Goal: Transaction & Acquisition: Book appointment/travel/reservation

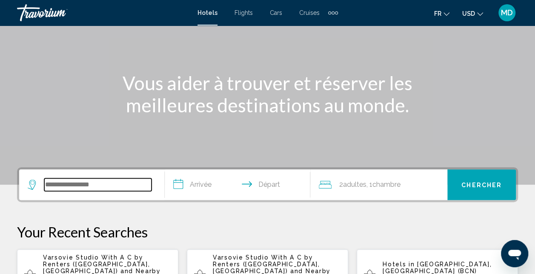
click at [55, 186] on input "Search widget" at bounding box center [97, 184] width 107 height 13
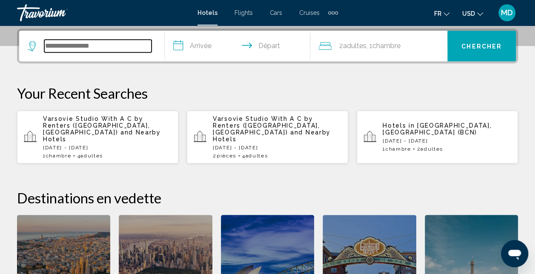
scroll to position [210, 0]
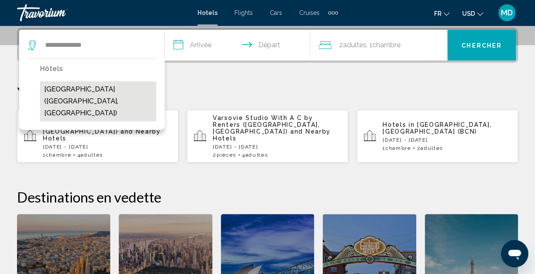
click at [117, 92] on button "Mercure Firenze Centro (Florence, IT)" at bounding box center [98, 101] width 116 height 40
type input "**********"
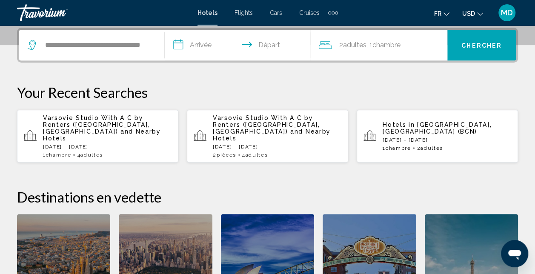
click at [213, 37] on input "**********" at bounding box center [239, 46] width 149 height 33
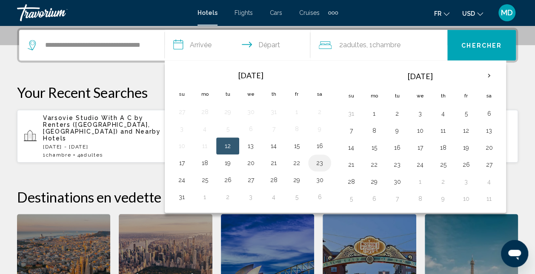
click at [317, 163] on button "23" at bounding box center [320, 163] width 14 height 12
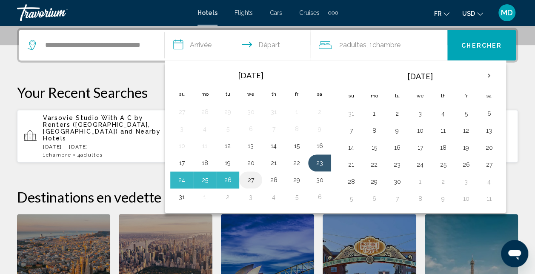
click at [246, 179] on button "27" at bounding box center [251, 180] width 14 height 12
type input "**********"
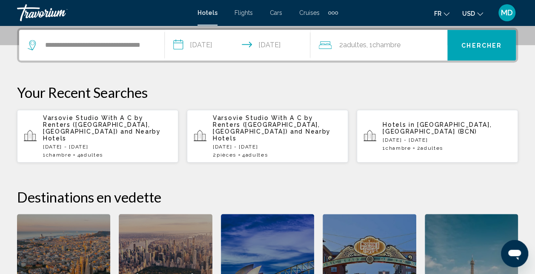
click at [472, 42] on span "Chercher" at bounding box center [481, 45] width 40 height 7
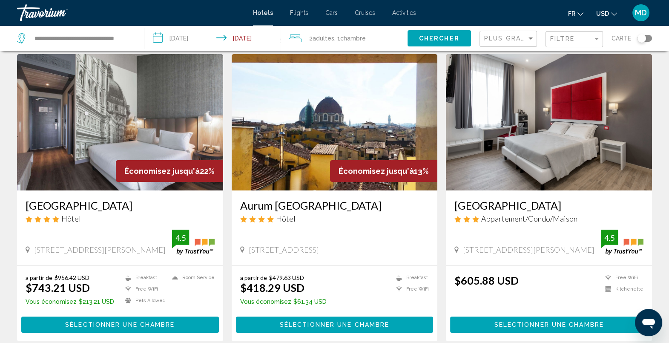
scroll to position [21, 0]
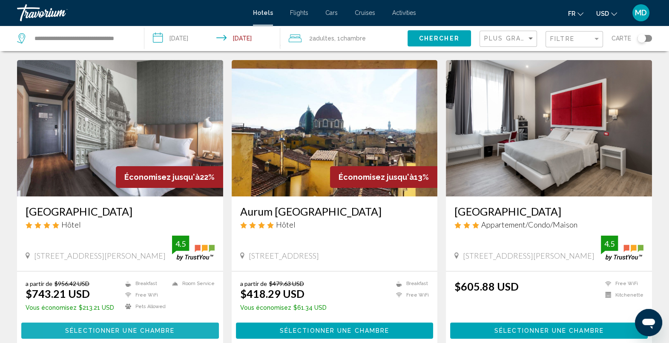
click at [77, 274] on span "Sélectionner une chambre" at bounding box center [119, 330] width 109 height 7
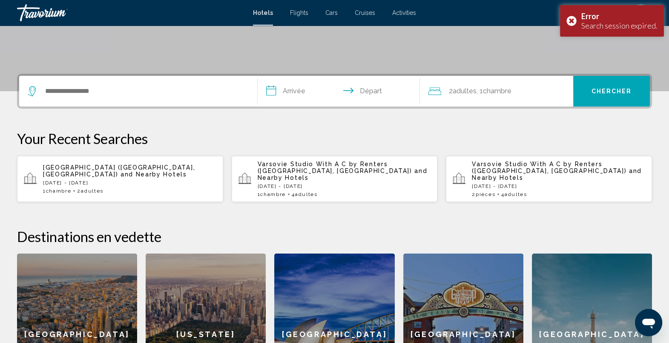
scroll to position [160, 0]
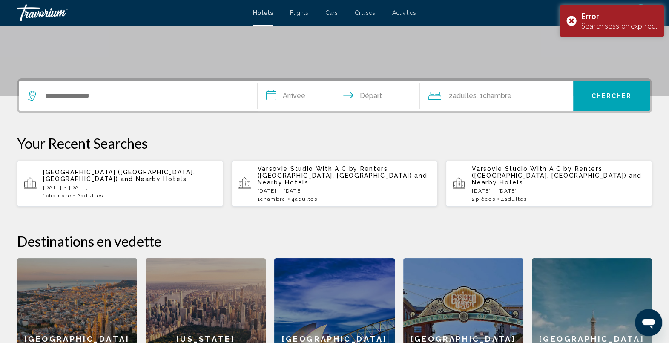
click at [137, 179] on div "Mercure Firenze Centro (Florence, IT) and Nearby Hotels Sat, 23 Aug - Wed, 27 A…" at bounding box center [129, 184] width 173 height 30
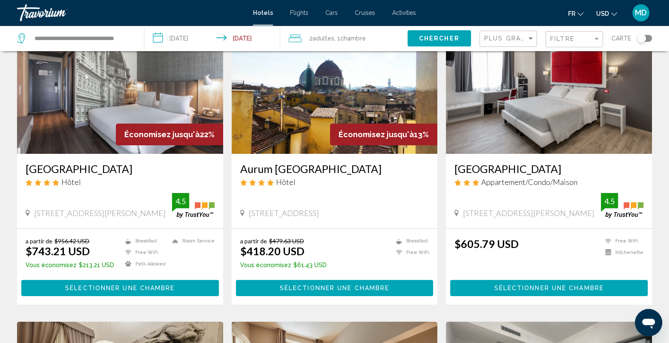
scroll to position [71, 0]
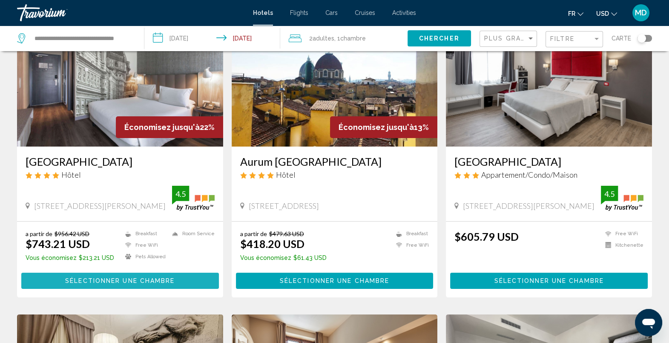
click at [117, 274] on span "Sélectionner une chambre" at bounding box center [119, 281] width 109 height 7
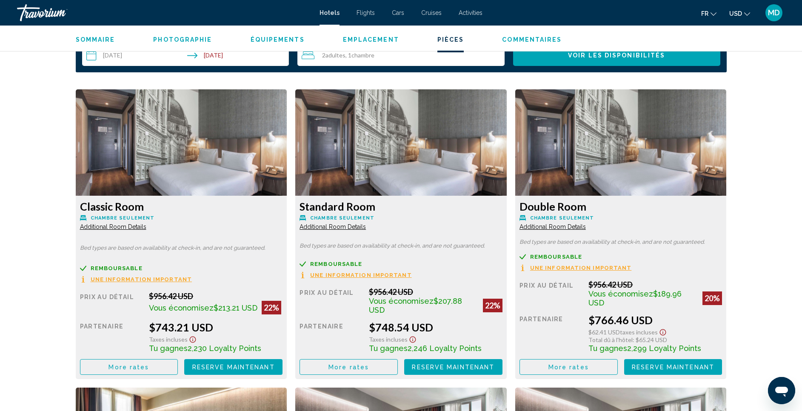
scroll to position [1110, 0]
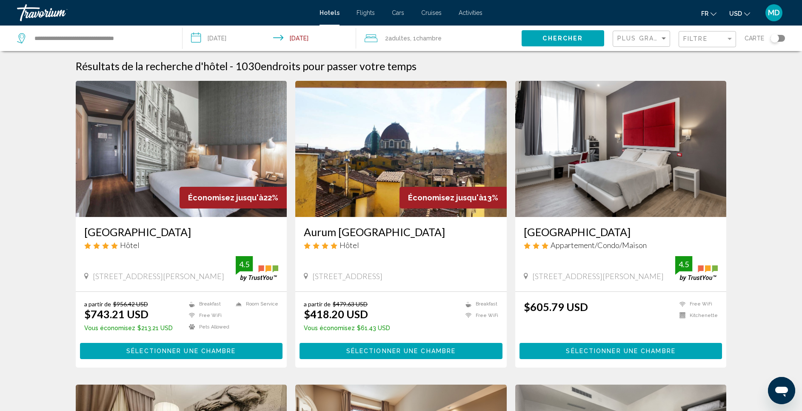
click at [541, 40] on span "Chercher" at bounding box center [563, 38] width 40 height 7
click at [88, 33] on input "**********" at bounding box center [102, 38] width 136 height 13
click at [227, 37] on input "**********" at bounding box center [271, 40] width 177 height 28
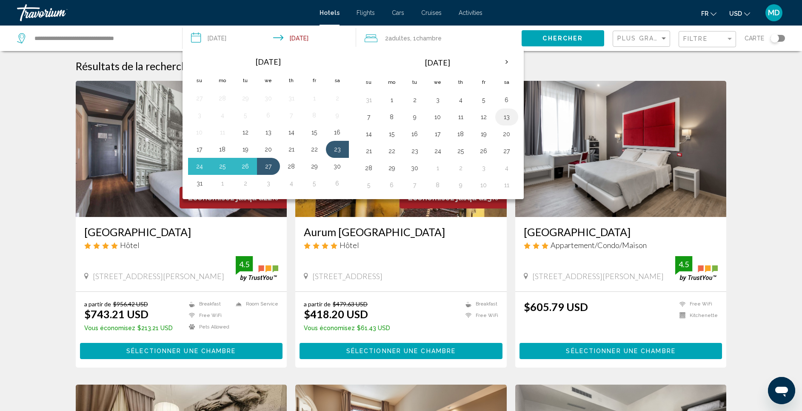
click at [507, 114] on button "13" at bounding box center [507, 117] width 14 height 12
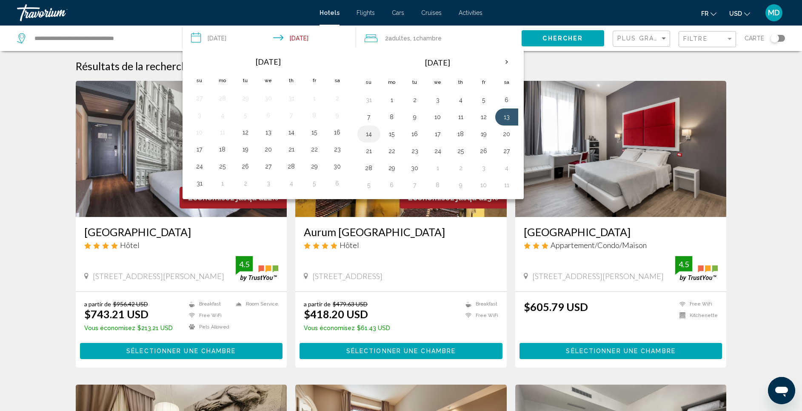
click at [366, 135] on button "14" at bounding box center [369, 134] width 14 height 12
type input "**********"
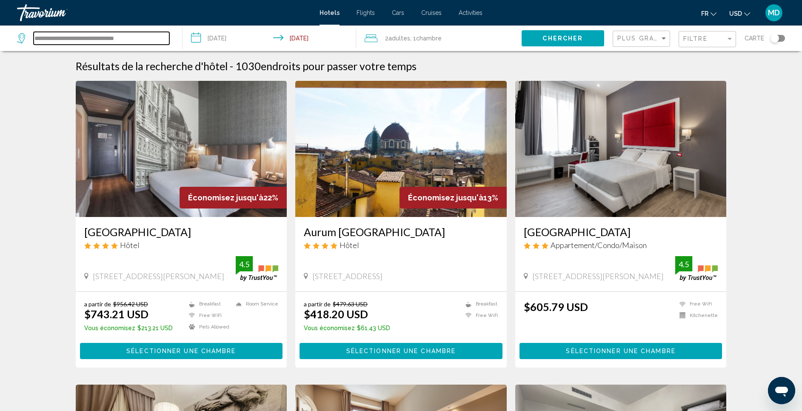
click at [118, 36] on input "**********" at bounding box center [102, 38] width 136 height 13
drag, startPoint x: 144, startPoint y: 37, endPoint x: -3, endPoint y: 38, distance: 146.4
click at [0, 38] on html "**********" at bounding box center [401, 205] width 802 height 411
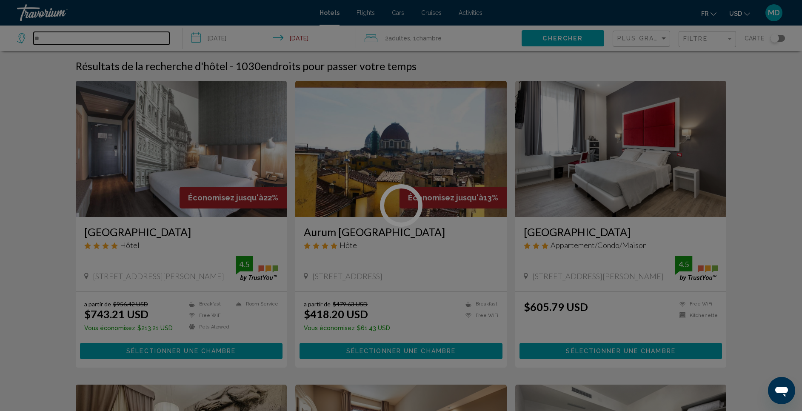
type input "*"
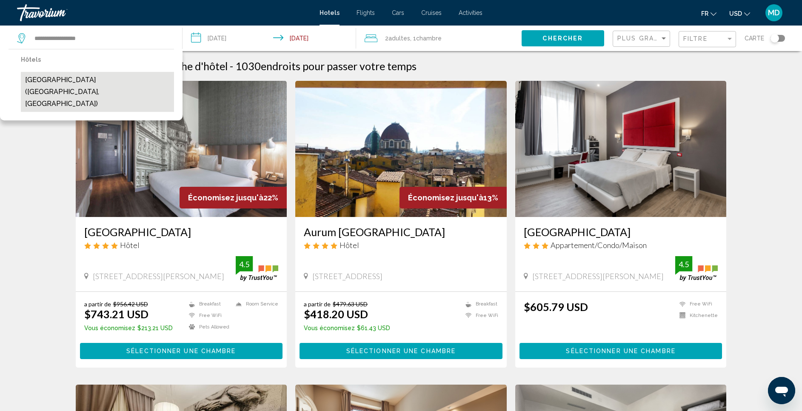
click at [125, 74] on button "Grand Hôtel Champs Elysées (Paris, FR)" at bounding box center [97, 92] width 153 height 40
type input "**********"
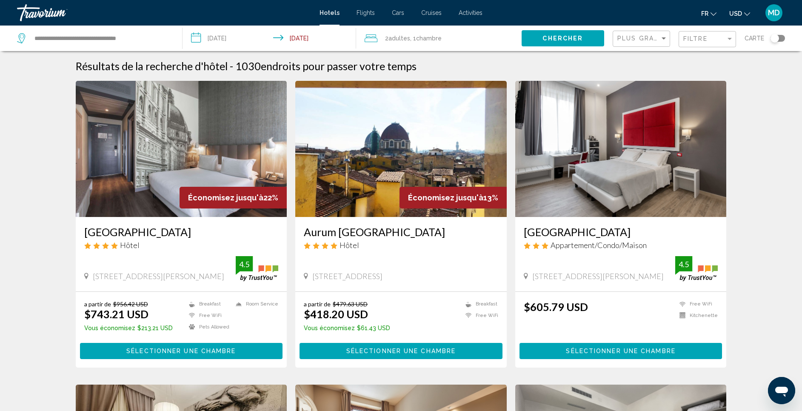
click at [541, 43] on button "Chercher" at bounding box center [563, 38] width 83 height 16
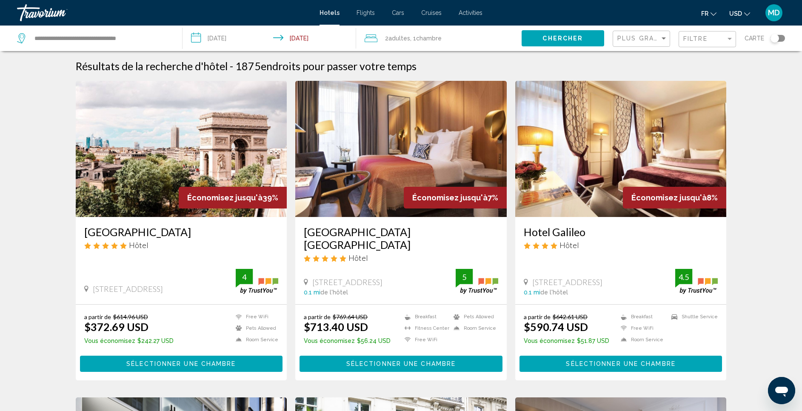
click at [239, 274] on button "Sélectionner une chambre" at bounding box center [181, 364] width 203 height 16
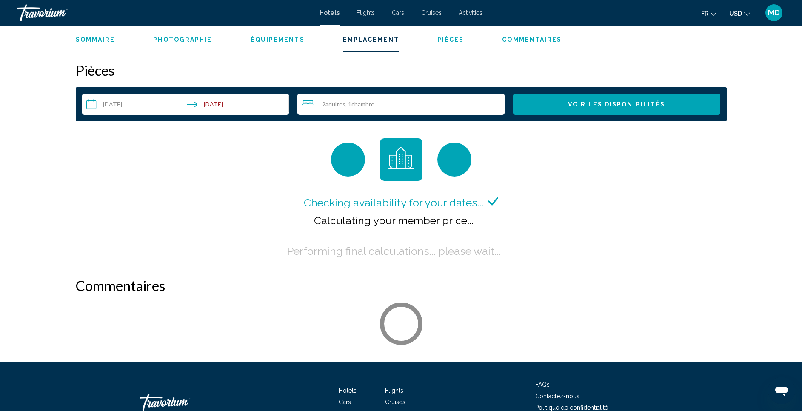
scroll to position [1085, 0]
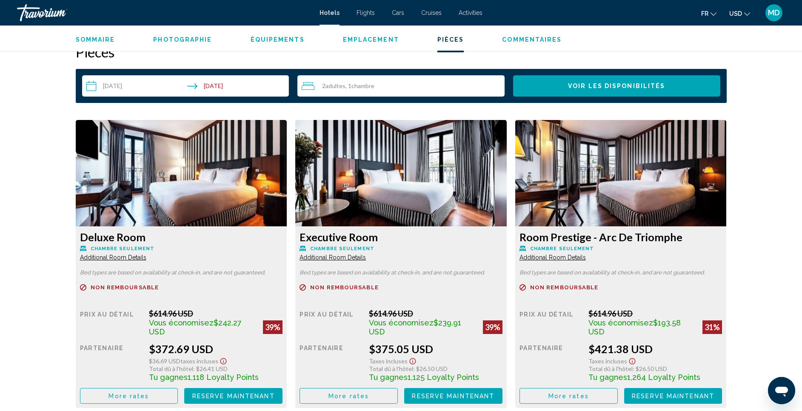
click at [229, 89] on input "**********" at bounding box center [187, 87] width 211 height 24
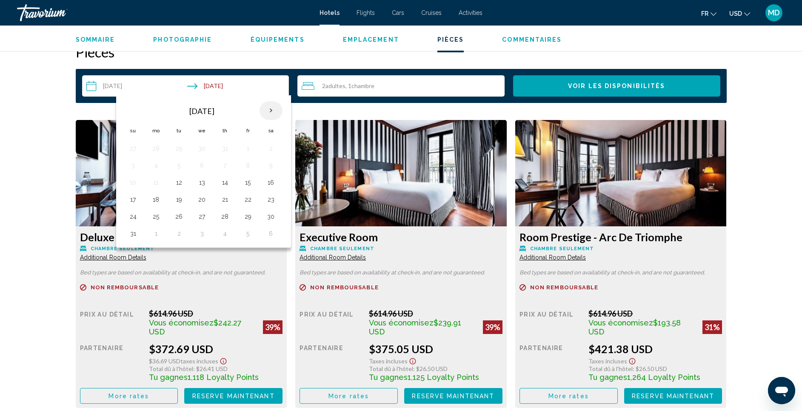
click at [272, 106] on th "Next month" at bounding box center [271, 110] width 23 height 19
click at [271, 184] on button "20" at bounding box center [271, 183] width 14 height 12
click at [137, 200] on button "21" at bounding box center [133, 200] width 14 height 12
type input "**********"
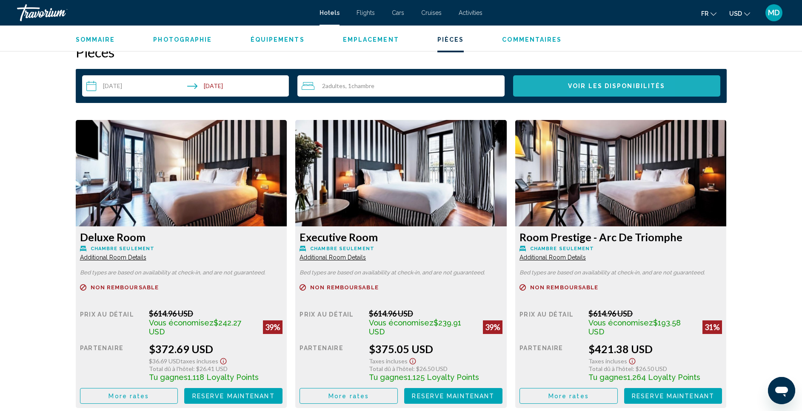
click at [541, 89] on span "Voir les disponibilités" at bounding box center [616, 86] width 97 height 7
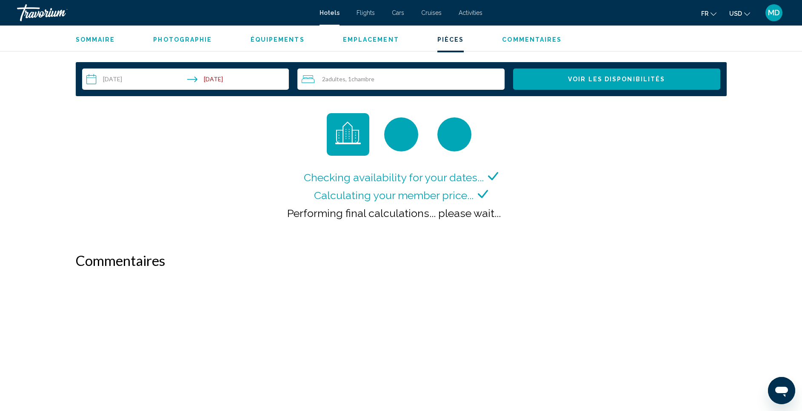
scroll to position [1043, 0]
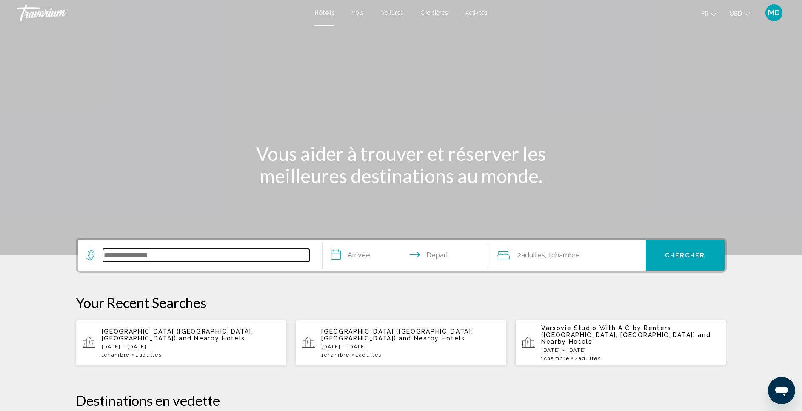
click at [167, 251] on input "Search widget" at bounding box center [206, 255] width 206 height 13
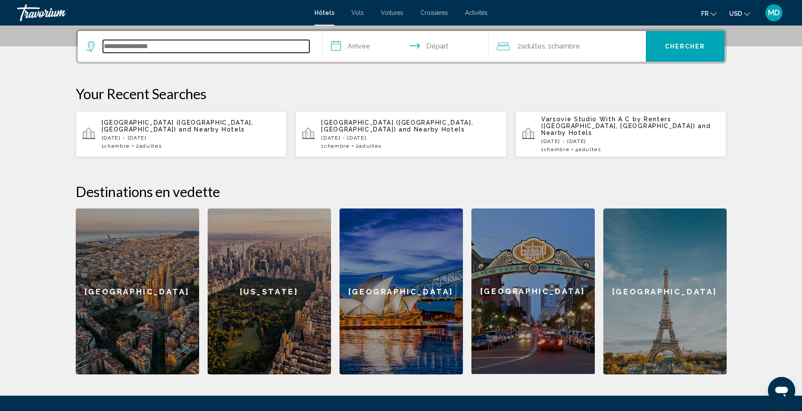
scroll to position [210, 0]
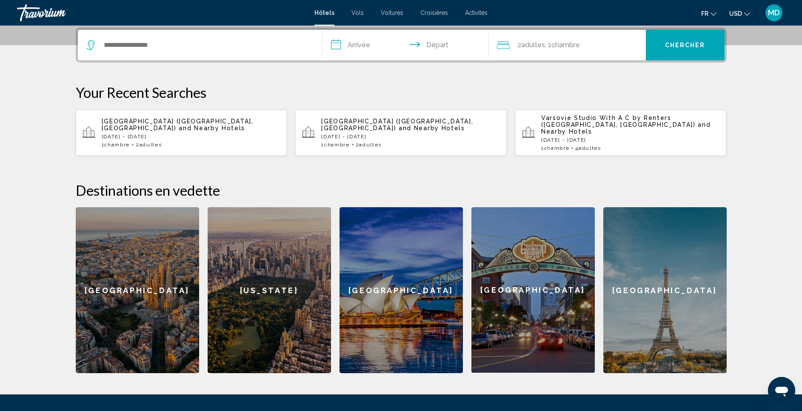
click at [212, 124] on p "Grand Hôtel Champs Elysées (Paris, FR) and Nearby Hotels" at bounding box center [191, 125] width 179 height 14
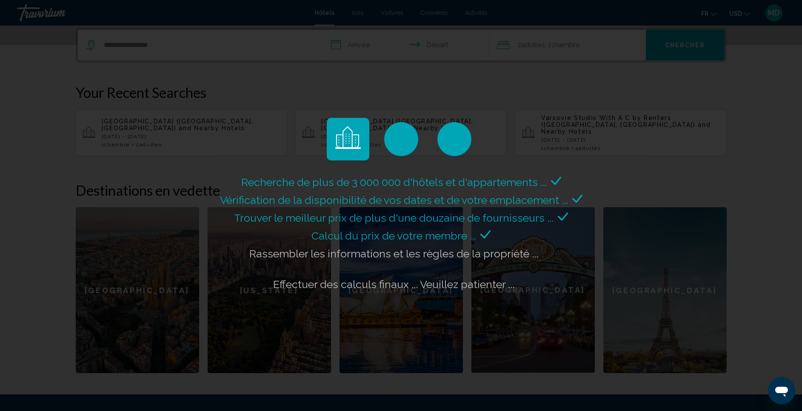
click at [226, 85] on div "Recherche de plus de 3 000 000 d'hôtels et d'appartements ... Vérification de l…" at bounding box center [401, 205] width 802 height 411
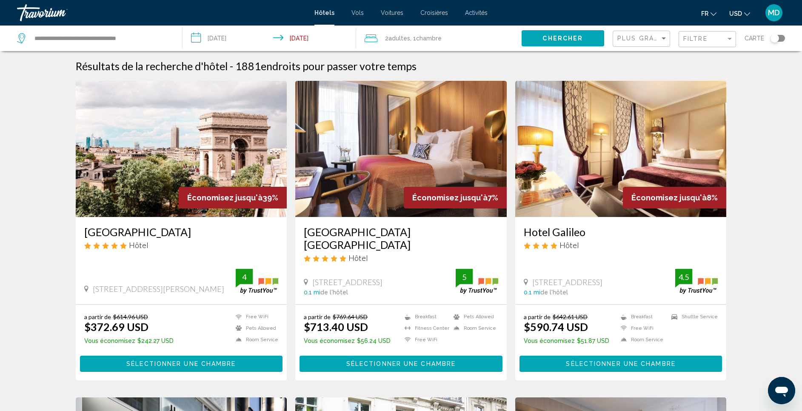
click at [227, 43] on input "**********" at bounding box center [271, 40] width 177 height 28
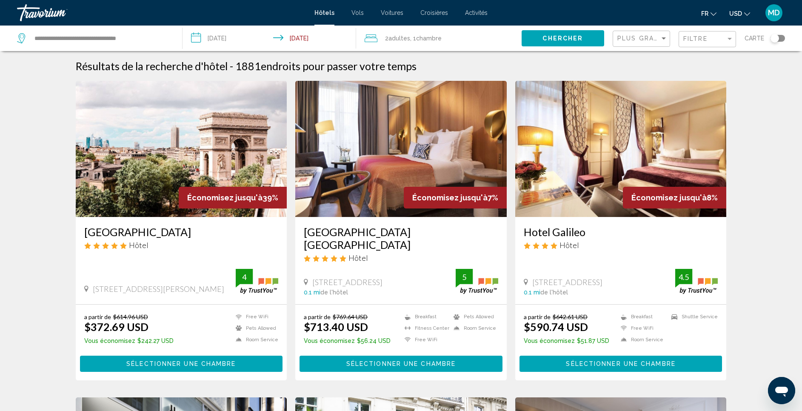
click at [541, 11] on button "USD USD ($) MXN (Mex$) CAD (Can$) GBP (£) EUR (€) AUD (A$) NZD (NZ$) CNY (CN¥)" at bounding box center [740, 13] width 21 height 12
click at [541, 78] on button "EUR (€)" at bounding box center [722, 78] width 43 height 11
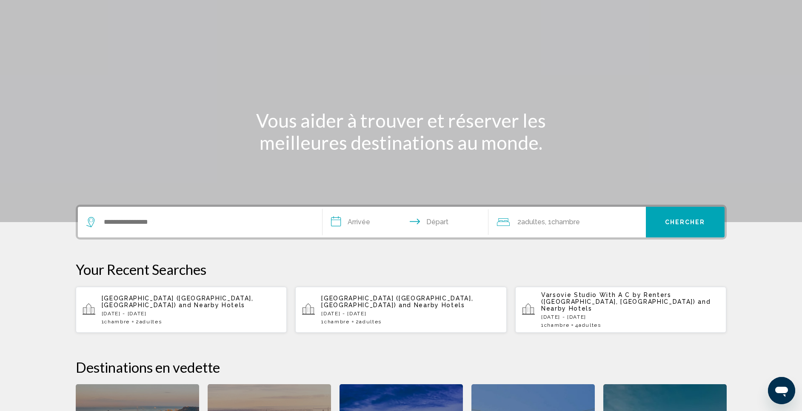
scroll to position [21, 0]
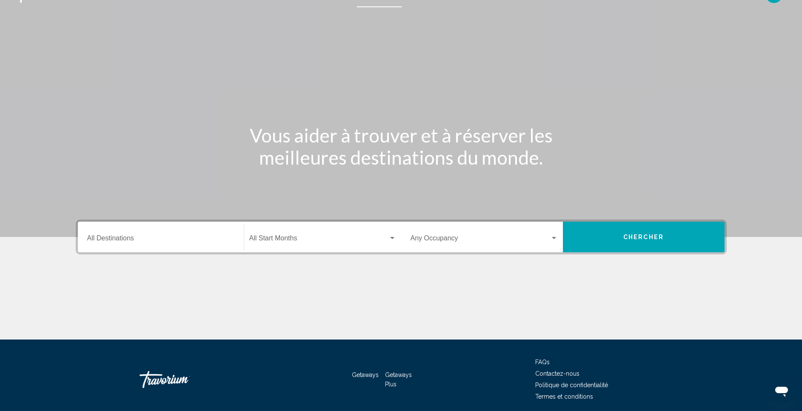
scroll to position [51, 0]
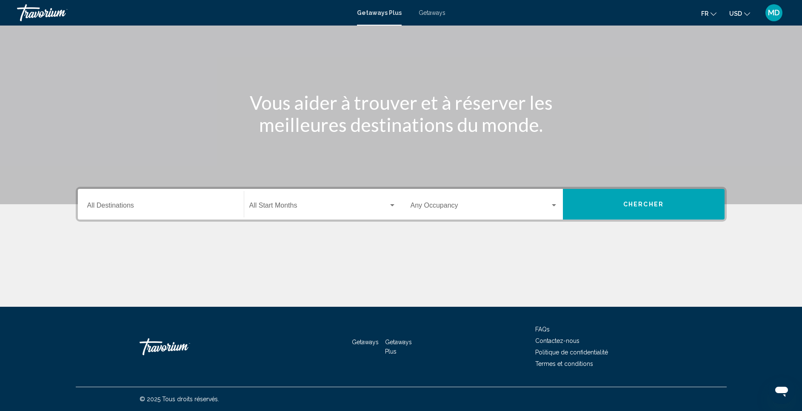
click at [299, 198] on div "Start Month All Start Months" at bounding box center [322, 204] width 147 height 27
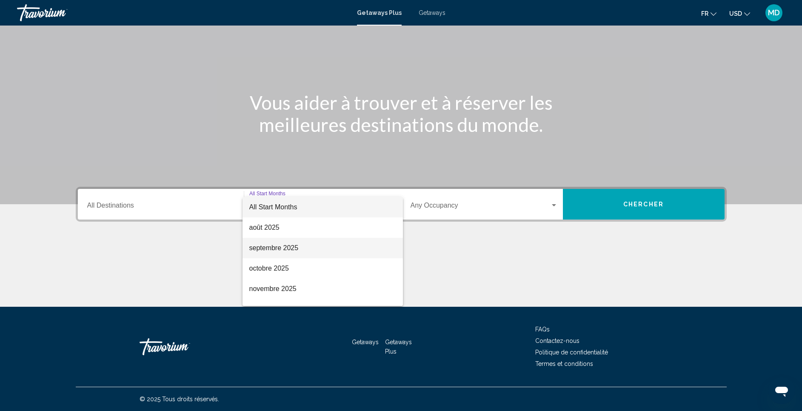
click at [336, 242] on span "septembre 2025" at bounding box center [322, 248] width 147 height 20
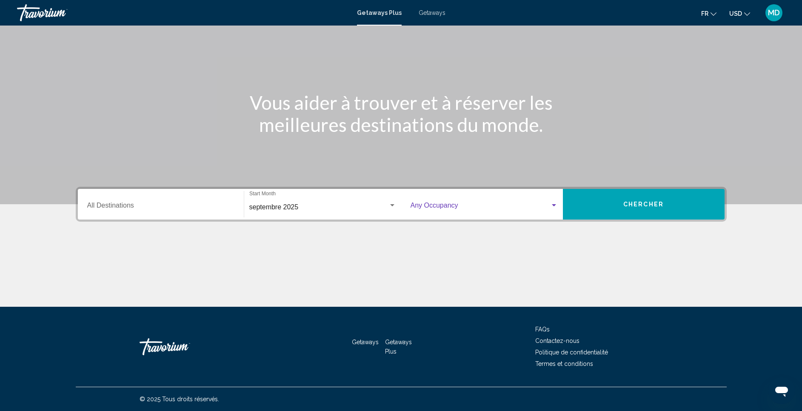
click at [498, 206] on span "Search widget" at bounding box center [481, 207] width 140 height 8
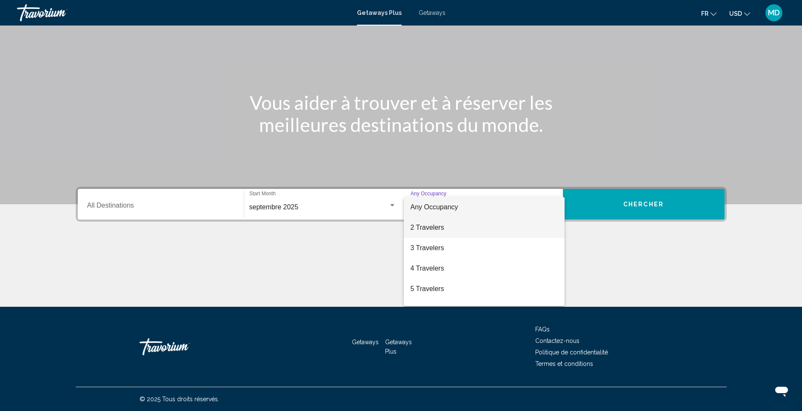
click at [493, 230] on span "2 Travelers" at bounding box center [484, 228] width 147 height 20
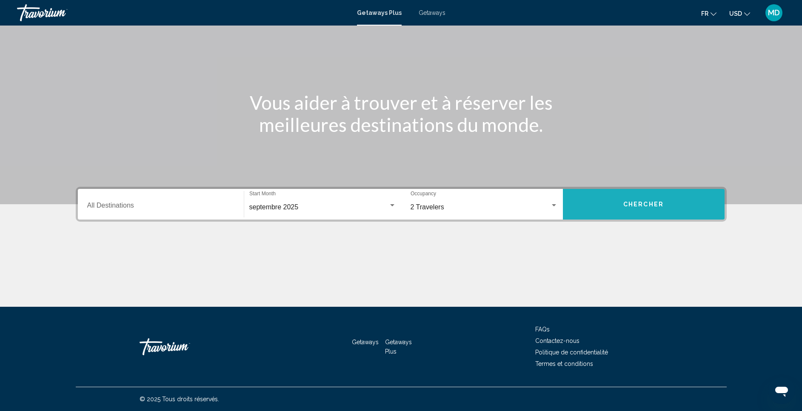
click at [541, 202] on span "Chercher" at bounding box center [644, 204] width 40 height 7
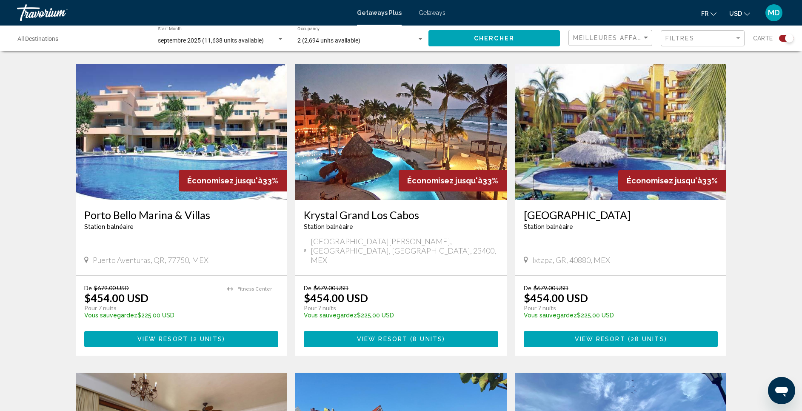
scroll to position [575, 0]
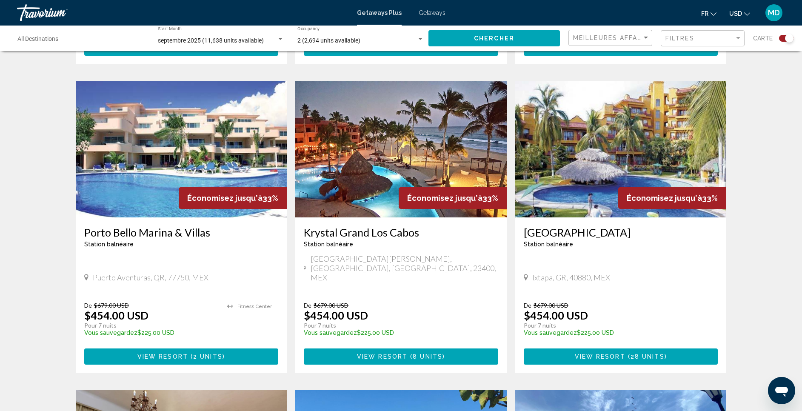
click at [426, 274] on div "De $679.00 USD $454.00 USD Pour 7 nuits Vous sauvegardez $225.00 USD temp" at bounding box center [397, 322] width 186 height 40
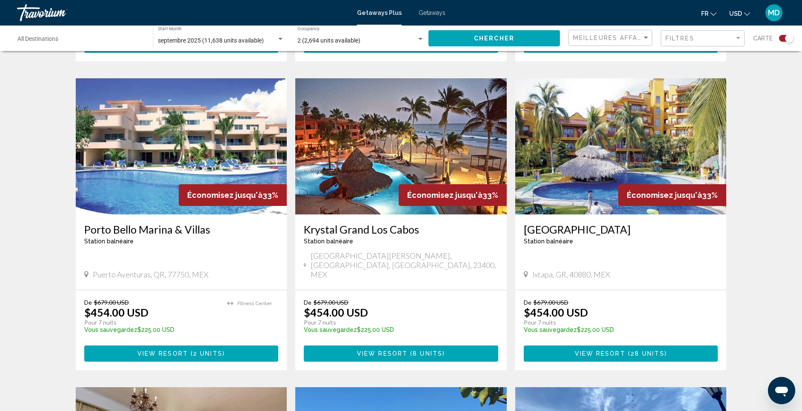
scroll to position [596, 0]
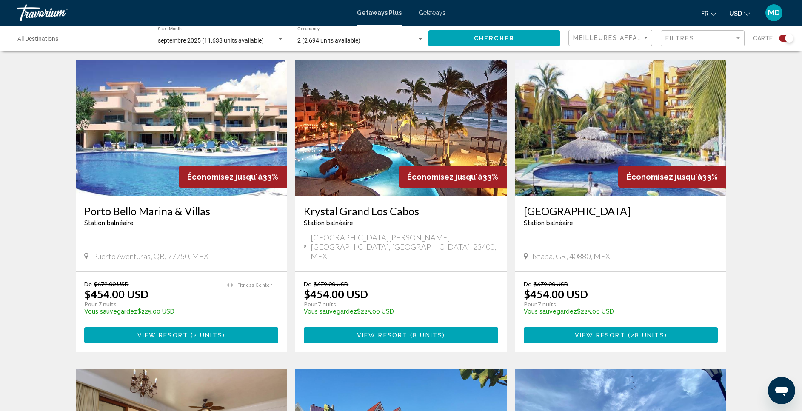
click at [410, 274] on div "De $679.00 USD $454.00 USD Pour 7 nuits Vous sauvegardez $225.00 USD temp" at bounding box center [397, 301] width 186 height 40
click at [423, 274] on button "View Resort ( 8 units )" at bounding box center [401, 335] width 195 height 16
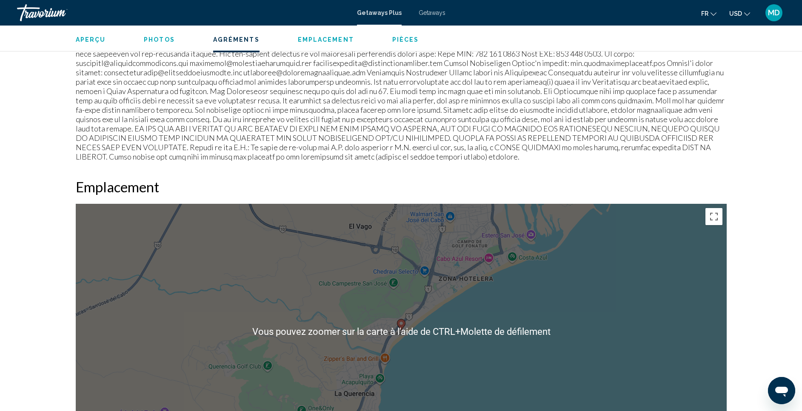
scroll to position [894, 0]
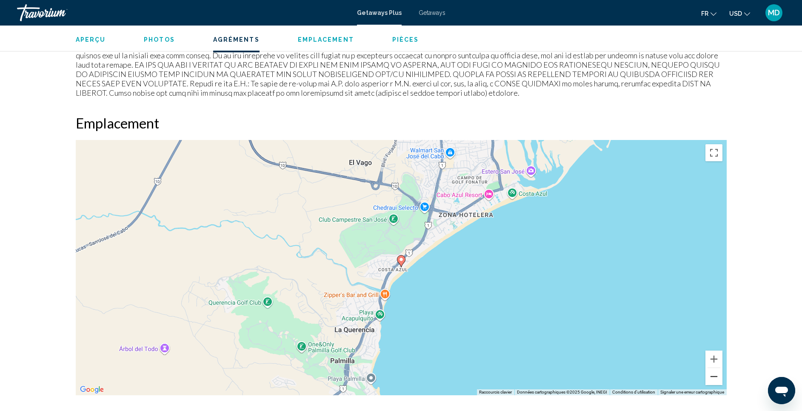
click at [541, 274] on button "Zoom arrière" at bounding box center [714, 376] width 17 height 17
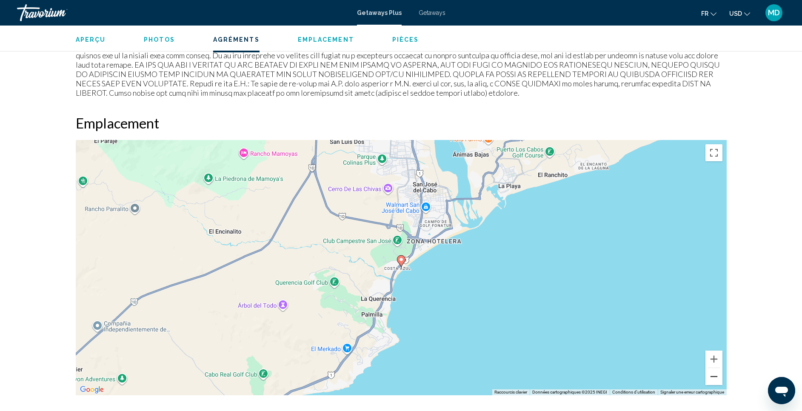
click at [541, 274] on button "Zoom arrière" at bounding box center [714, 376] width 17 height 17
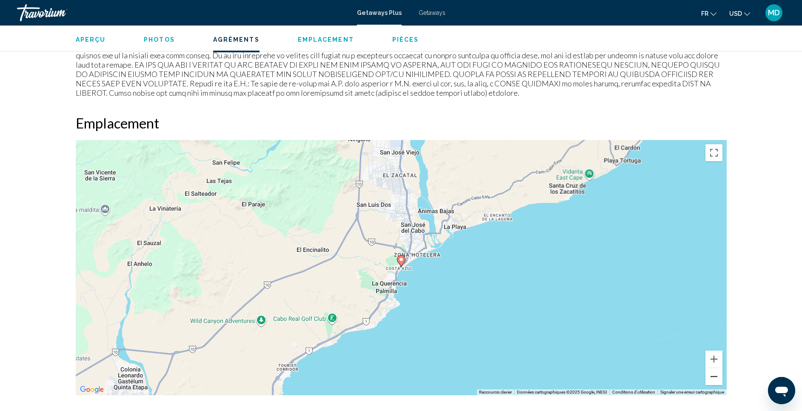
click at [541, 274] on button "Zoom arrière" at bounding box center [714, 376] width 17 height 17
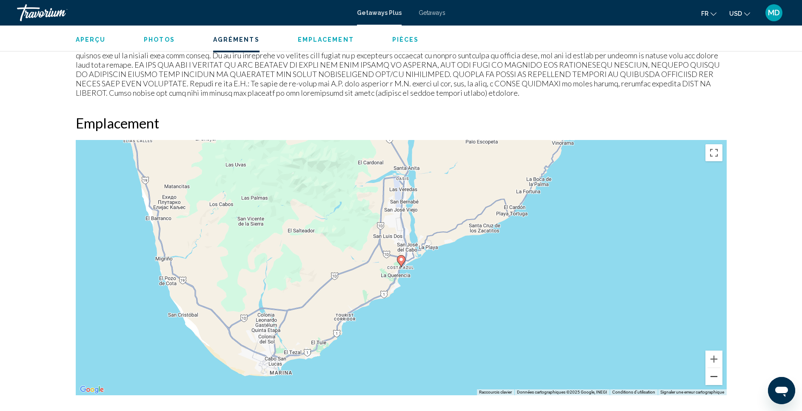
click at [541, 274] on button "Zoom arrière" at bounding box center [714, 376] width 17 height 17
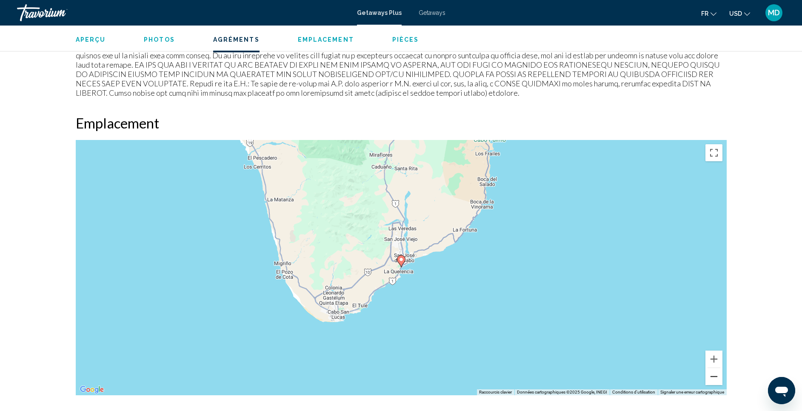
click at [541, 274] on button "Zoom arrière" at bounding box center [714, 376] width 17 height 17
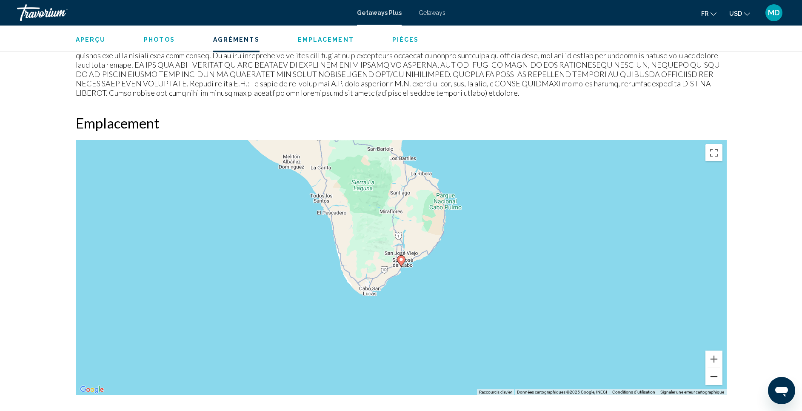
click at [541, 274] on button "Zoom arrière" at bounding box center [714, 376] width 17 height 17
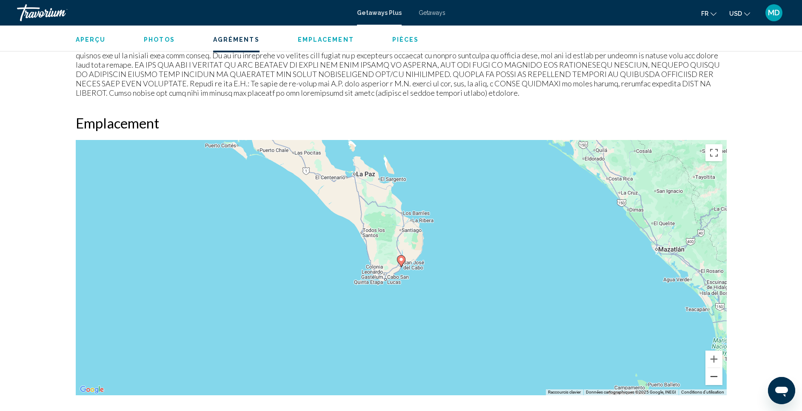
click at [541, 274] on button "Zoom arrière" at bounding box center [714, 376] width 17 height 17
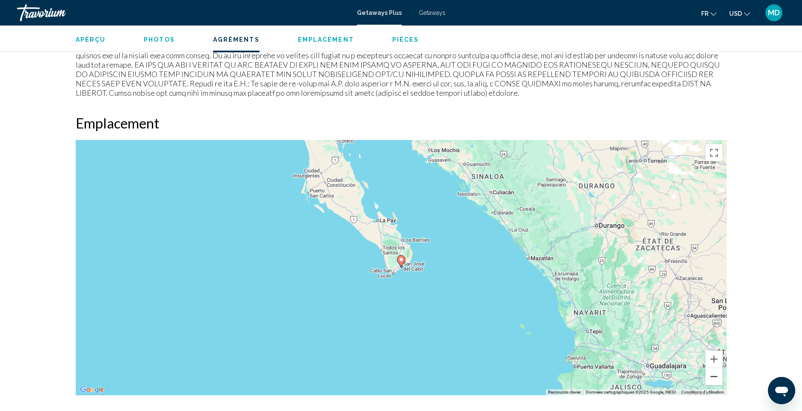
click at [541, 274] on button "Zoom arrière" at bounding box center [714, 376] width 17 height 17
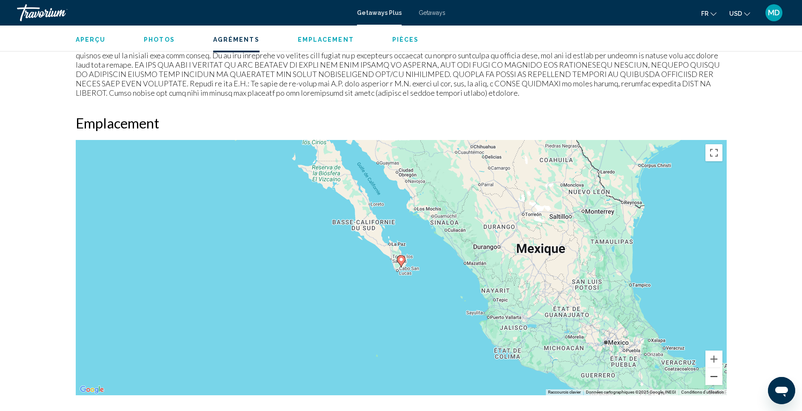
click at [541, 274] on button "Zoom arrière" at bounding box center [714, 376] width 17 height 17
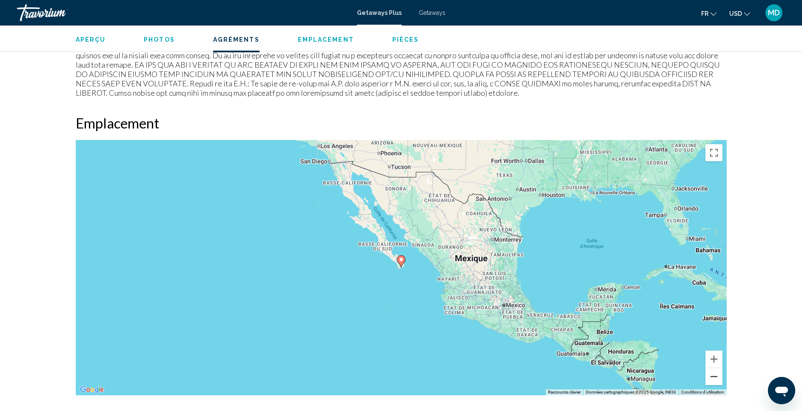
click at [541, 274] on button "Zoom arrière" at bounding box center [714, 376] width 17 height 17
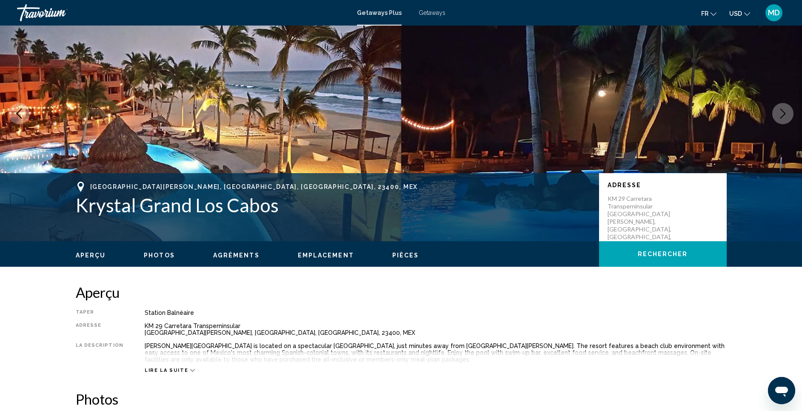
scroll to position [31, 0]
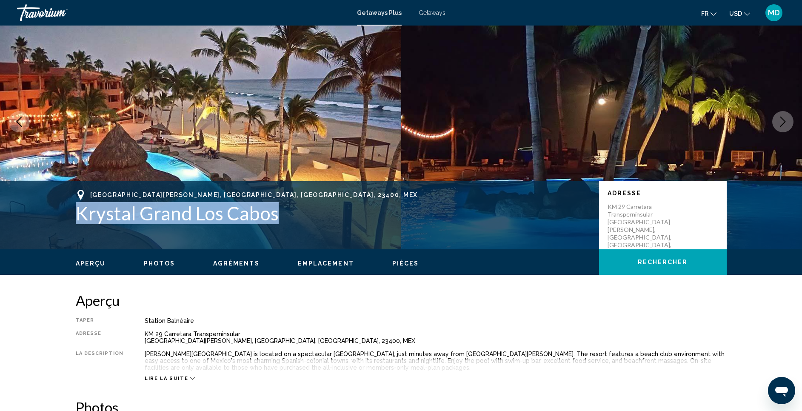
drag, startPoint x: 101, startPoint y: 207, endPoint x: 283, endPoint y: 222, distance: 182.8
click at [283, 222] on div "San Jose del Cabo, BCS, BC, 23400, MEX Krystal Grand Los Cabos Adresse KM 29 Ca…" at bounding box center [401, 215] width 685 height 51
copy h1 "Krystal Grand Los Cabos"
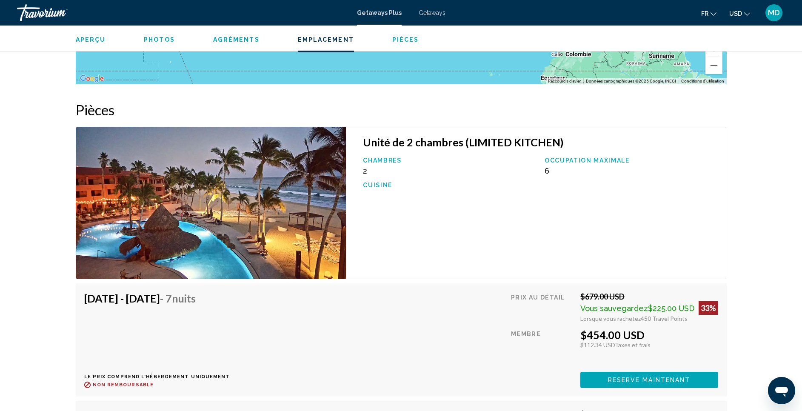
scroll to position [1202, 0]
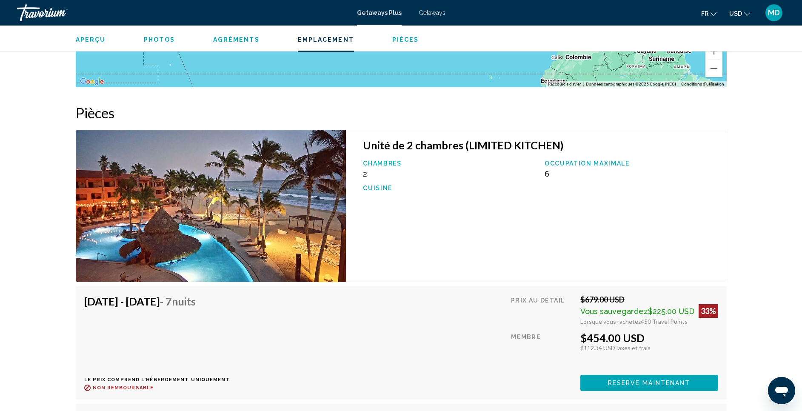
click at [272, 226] on img "Main content" at bounding box center [211, 206] width 271 height 152
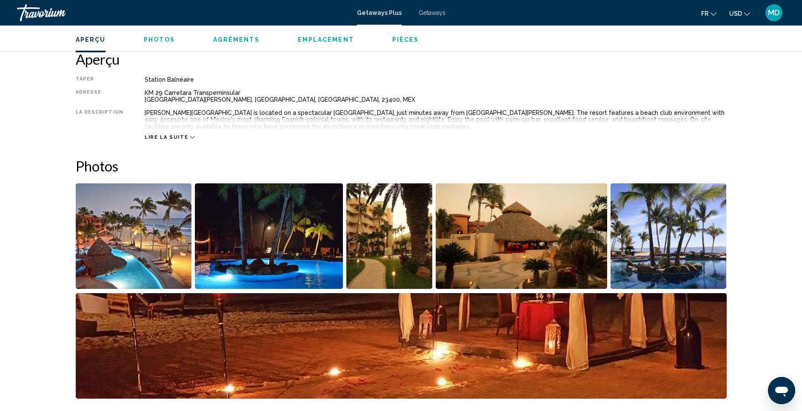
scroll to position [352, 0]
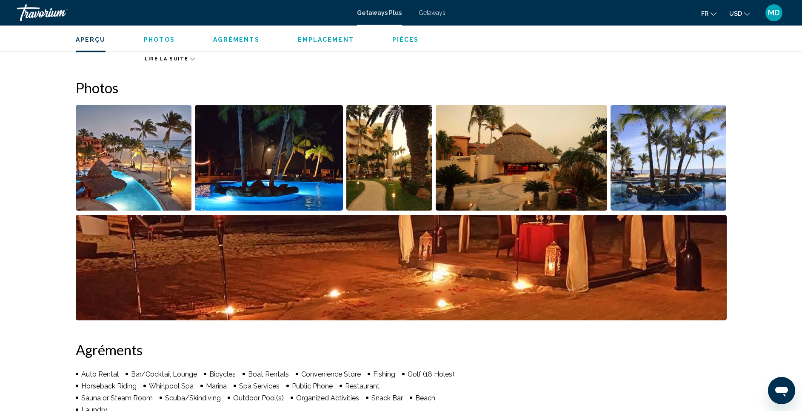
click at [149, 171] on img "Open full-screen image slider" at bounding box center [134, 158] width 116 height 106
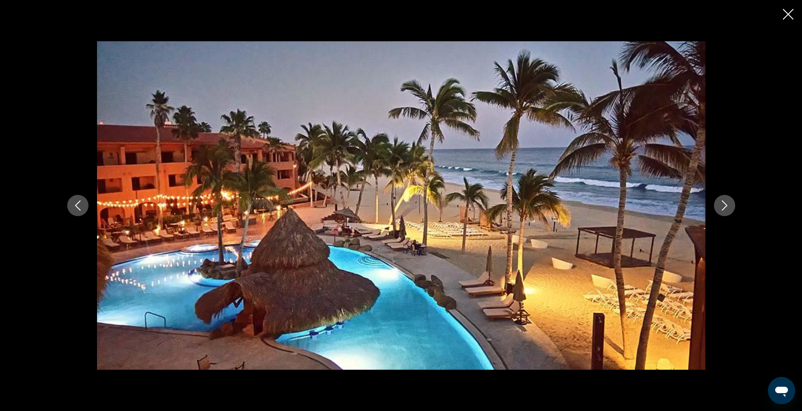
click at [541, 208] on icon "Next image" at bounding box center [725, 205] width 10 height 10
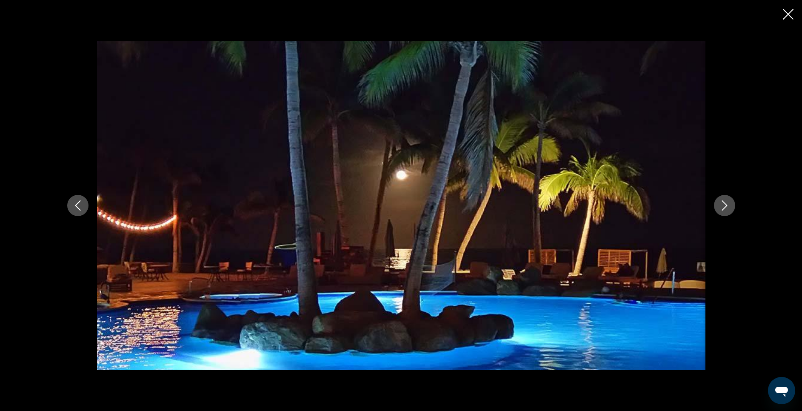
click at [541, 208] on icon "Next image" at bounding box center [725, 205] width 10 height 10
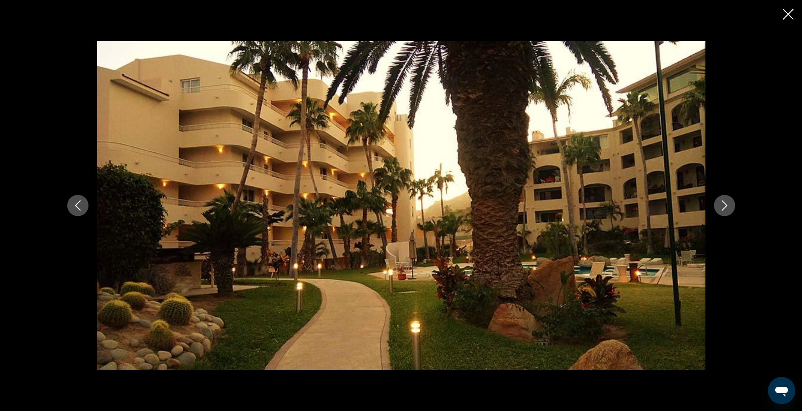
click at [541, 208] on icon "Next image" at bounding box center [725, 205] width 10 height 10
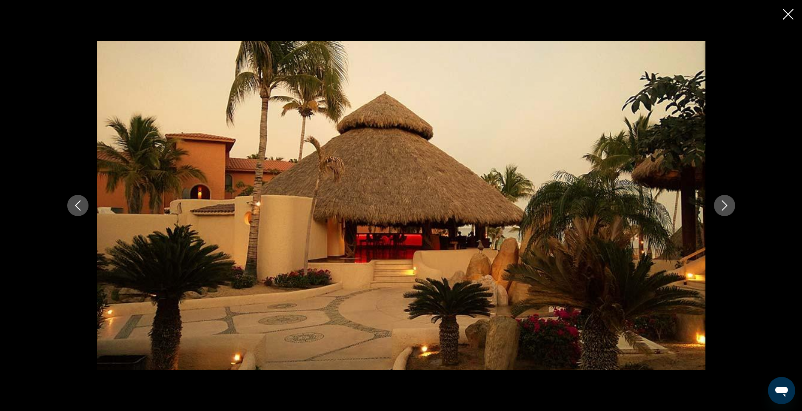
click at [541, 208] on icon "Next image" at bounding box center [725, 205] width 10 height 10
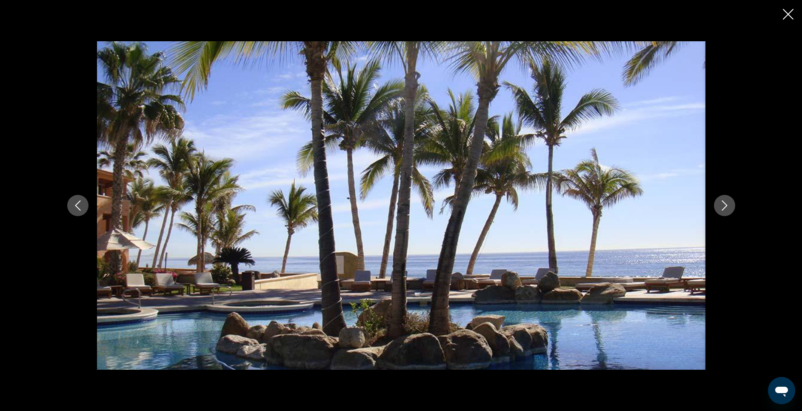
click at [541, 208] on icon "Next image" at bounding box center [725, 205] width 10 height 10
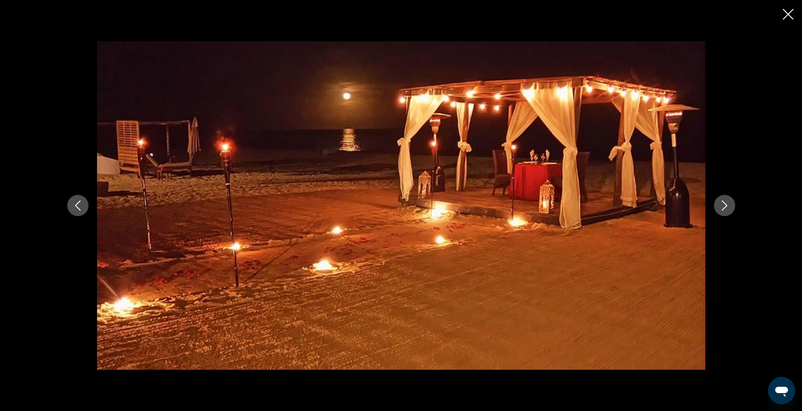
click at [541, 208] on icon "Next image" at bounding box center [725, 205] width 10 height 10
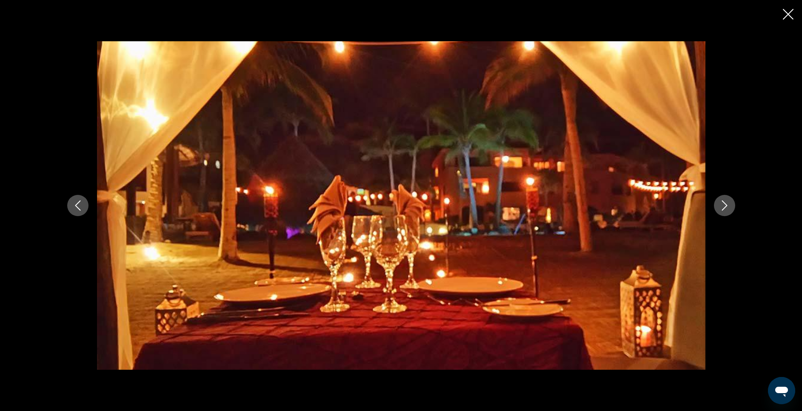
click at [541, 208] on icon "Next image" at bounding box center [725, 205] width 10 height 10
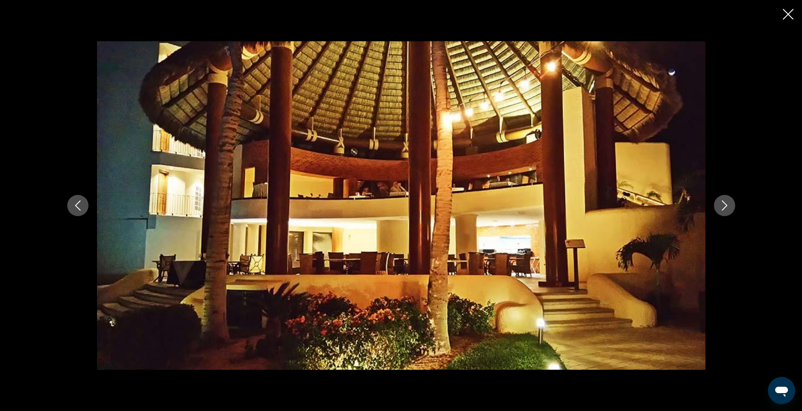
click at [541, 208] on icon "Next image" at bounding box center [725, 205] width 10 height 10
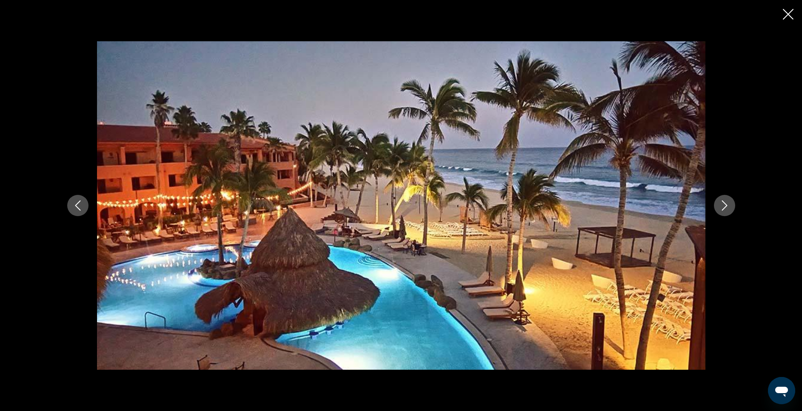
click at [541, 11] on div "Main content" at bounding box center [401, 205] width 802 height 411
click at [541, 16] on icon "Close slideshow" at bounding box center [788, 14] width 11 height 11
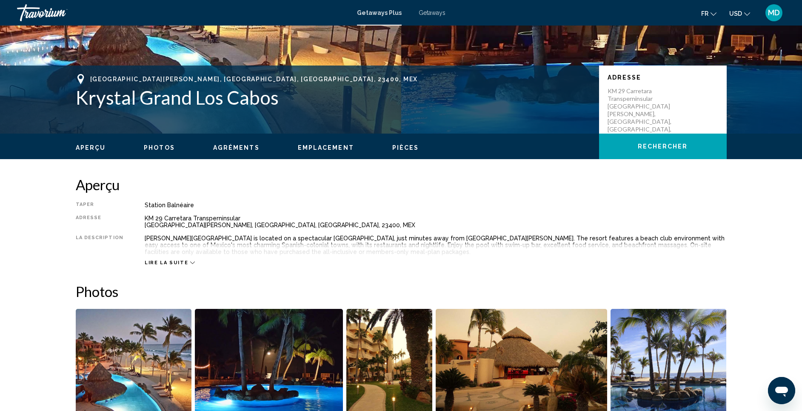
scroll to position [149, 0]
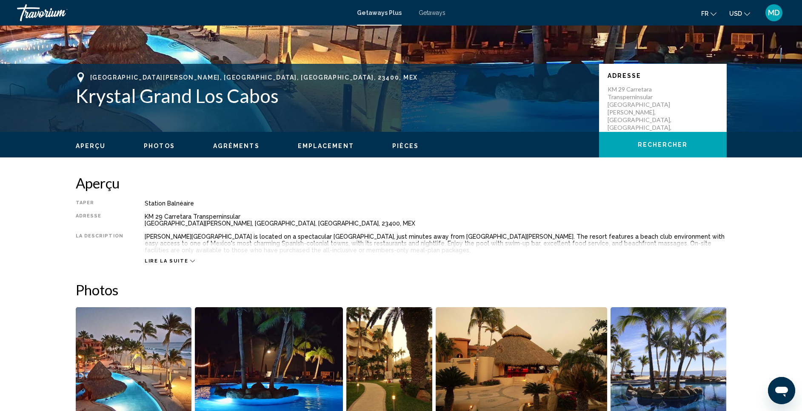
click at [152, 259] on span "Lire la suite" at bounding box center [166, 261] width 43 height 6
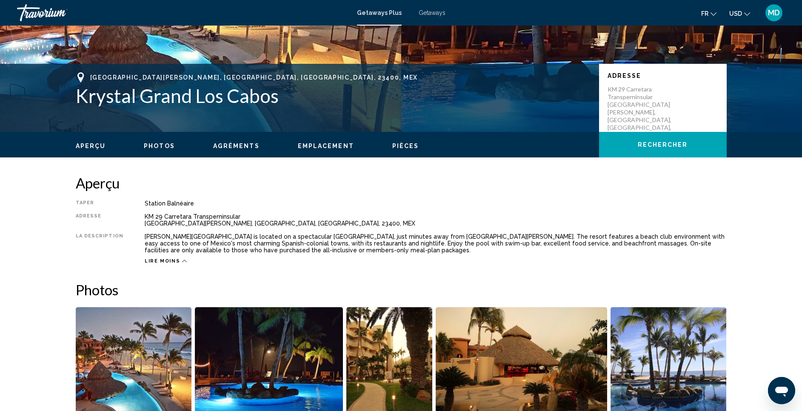
drag, startPoint x: 701, startPoint y: 2, endPoint x: 301, endPoint y: 232, distance: 461.2
click at [301, 232] on div "Taper Station balnéaire Tout inclus Pas tout compris Adresse KM 29 Carretara Tr…" at bounding box center [401, 232] width 651 height 64
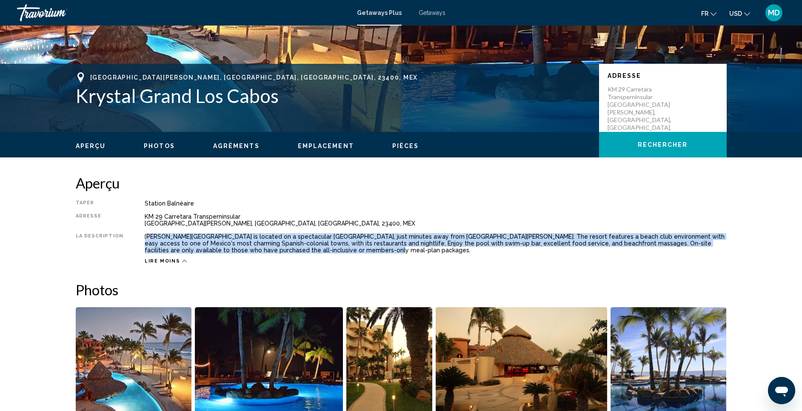
drag, startPoint x: 143, startPoint y: 239, endPoint x: 337, endPoint y: 251, distance: 194.1
click at [337, 251] on div "Krystal Grand Los Cabos is located on a spectacular white-sand beach, just minu…" at bounding box center [436, 243] width 582 height 20
copy div "rystal Grand Los Cabos is located on a spectacular white-sand beach, just minut…"
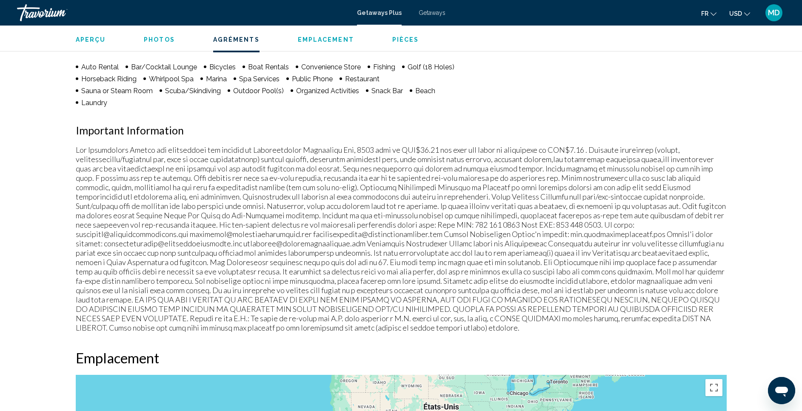
scroll to position [660, 0]
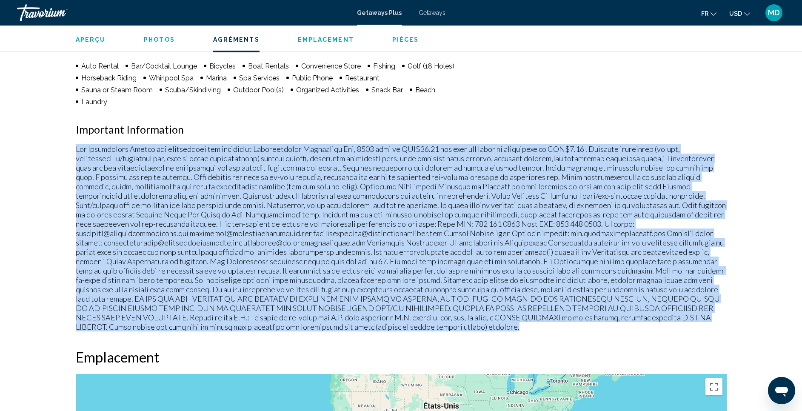
drag, startPoint x: 77, startPoint y: 148, endPoint x: 434, endPoint y: 330, distance: 400.3
click at [434, 274] on p "Main content" at bounding box center [401, 237] width 651 height 187
copy p "Fee Advisements Guests are responsible for payment of Environmental Sanitation …"
click at [201, 209] on p "Main content" at bounding box center [401, 237] width 651 height 187
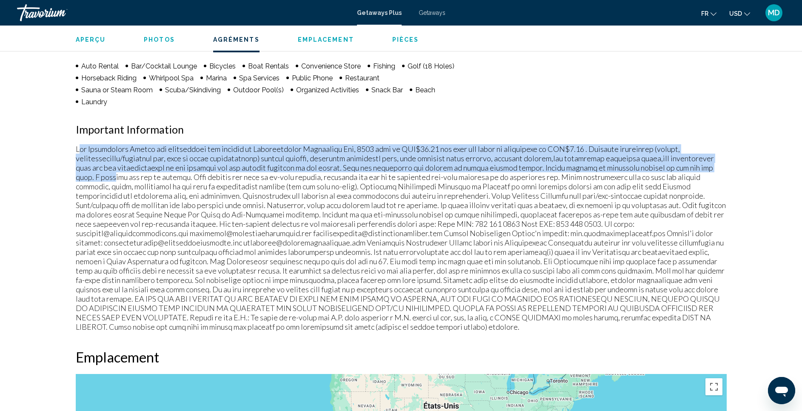
drag, startPoint x: 78, startPoint y: 147, endPoint x: 112, endPoint y: 176, distance: 44.4
click at [112, 176] on p "Main content" at bounding box center [401, 237] width 651 height 187
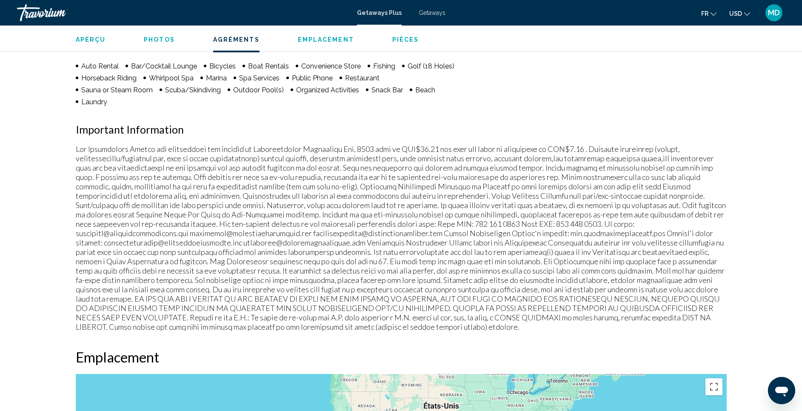
drag, startPoint x: 112, startPoint y: 176, endPoint x: 77, endPoint y: 149, distance: 44.3
click at [77, 149] on p "Main content" at bounding box center [401, 237] width 651 height 187
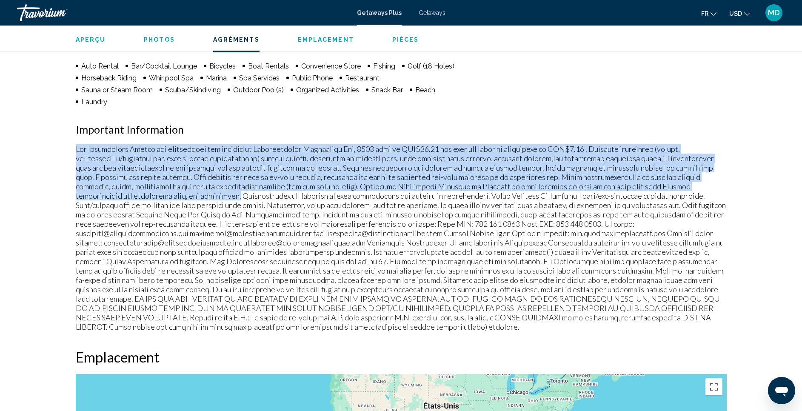
drag, startPoint x: 77, startPoint y: 149, endPoint x: 188, endPoint y: 195, distance: 120.4
click at [188, 195] on p "Main content" at bounding box center [401, 237] width 651 height 187
copy p "Fee Advisements Guests are responsible for payment of Environmental Sanitation …"
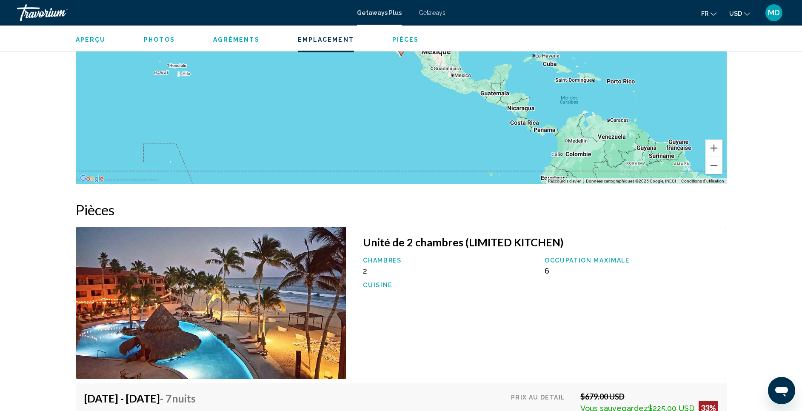
scroll to position [1128, 0]
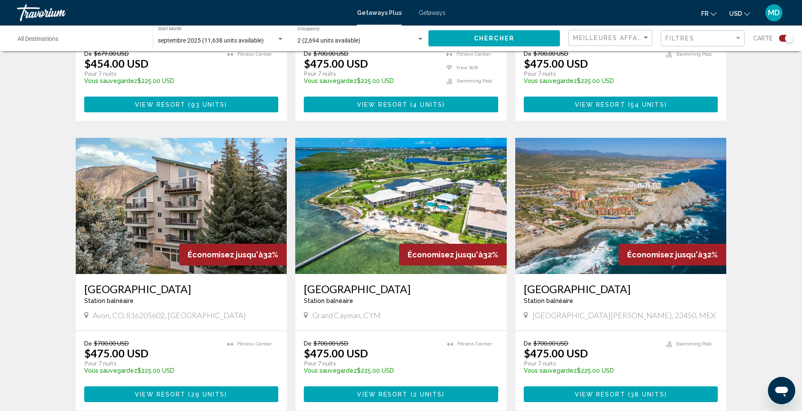
scroll to position [1149, 0]
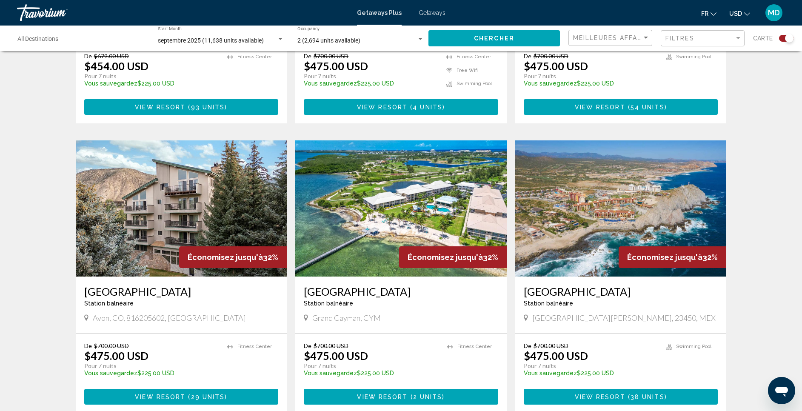
click at [541, 183] on img "Main content" at bounding box center [621, 208] width 212 height 136
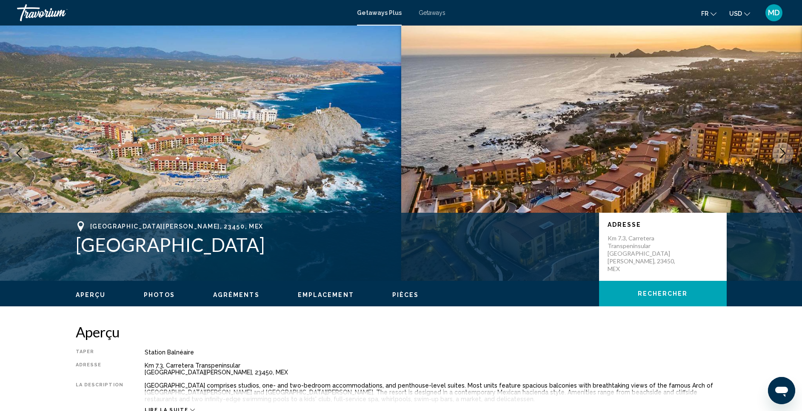
drag, startPoint x: 74, startPoint y: 245, endPoint x: 356, endPoint y: 255, distance: 282.4
click at [356, 255] on div "Cabo San Lucas, 23450, MEX Hacienda Encantada Resort & Spa Adresse Km 7.3, Carr…" at bounding box center [401, 246] width 685 height 51
copy h1 "Hacienda Encantada Resort & Spa"
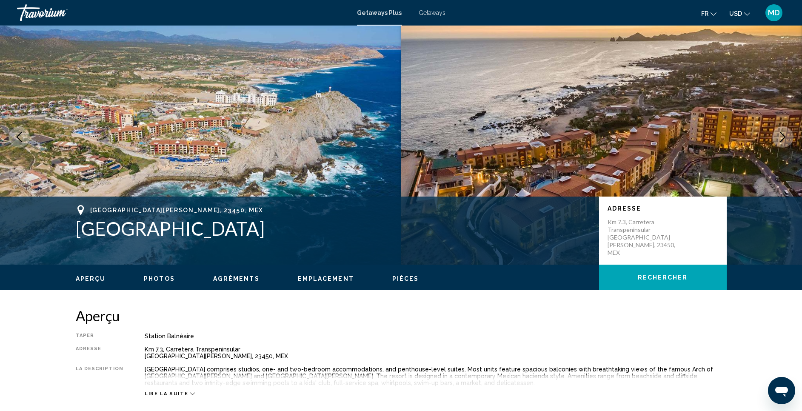
scroll to position [13, 0]
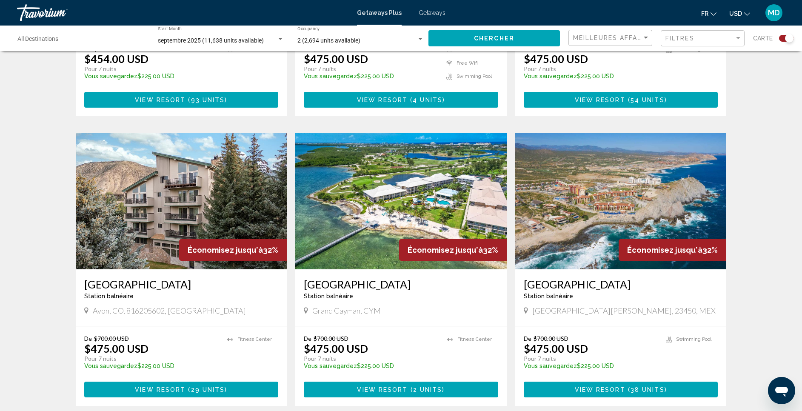
scroll to position [1149, 0]
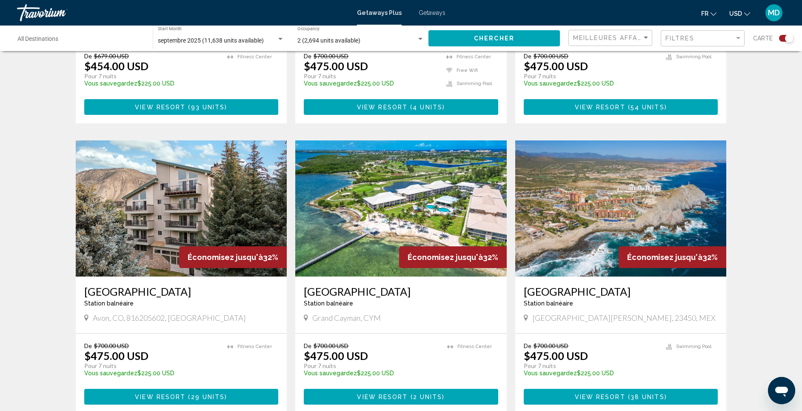
click at [541, 274] on div "De $700.00 USD $475.00 USD Pour 7 nuits Vous sauvegardez $225.00 USD temp" at bounding box center [591, 362] width 134 height 40
click at [541, 274] on button "View Resort ( 38 units )" at bounding box center [621, 397] width 195 height 16
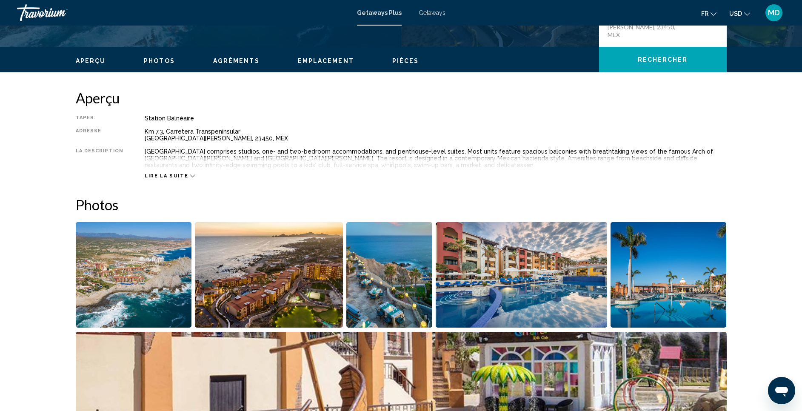
scroll to position [298, 0]
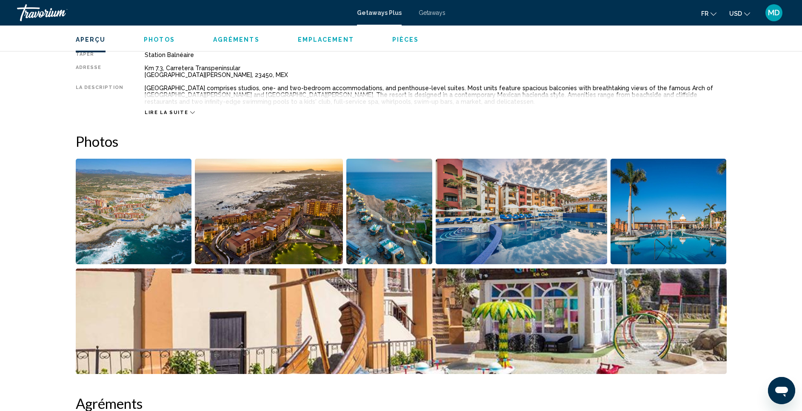
click at [139, 209] on img "Open full-screen image slider" at bounding box center [134, 212] width 116 height 106
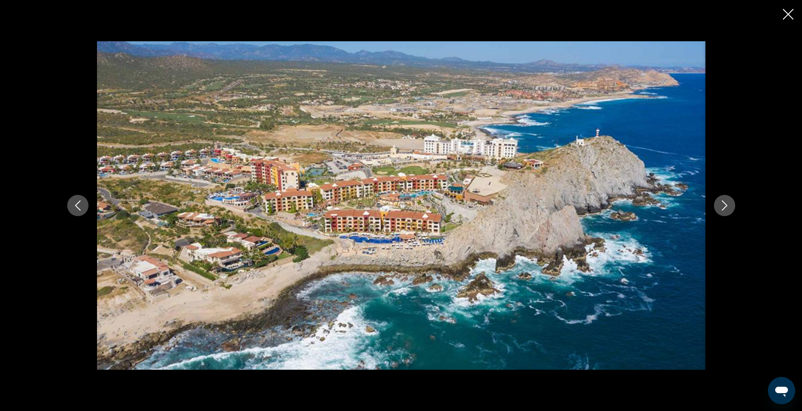
click at [541, 18] on icon "Close slideshow" at bounding box center [788, 14] width 11 height 11
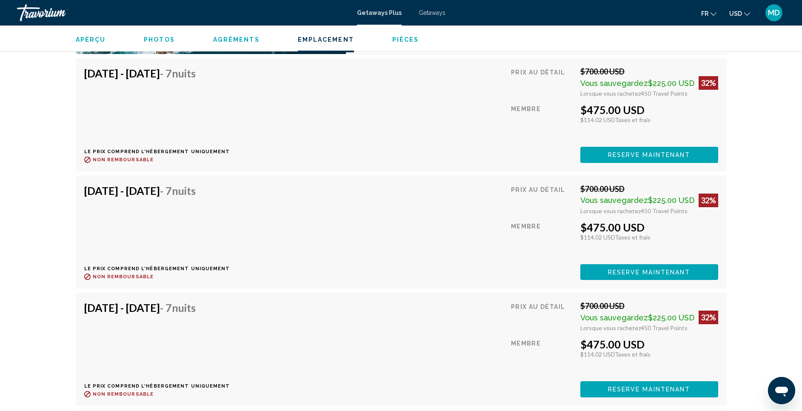
scroll to position [1490, 0]
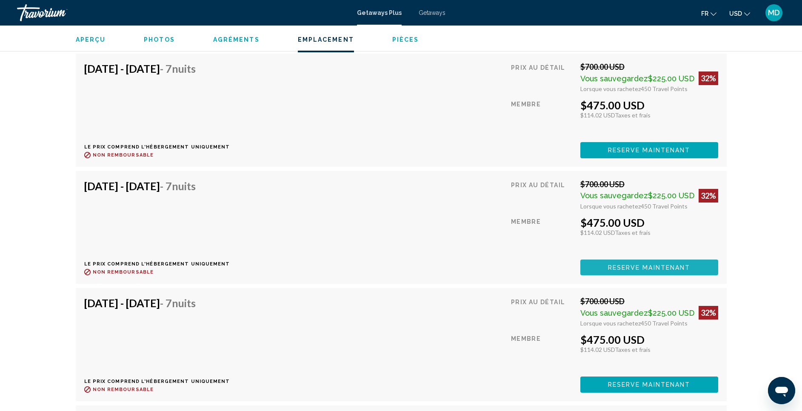
click at [541, 271] on span "Reserve maintenant" at bounding box center [649, 267] width 83 height 7
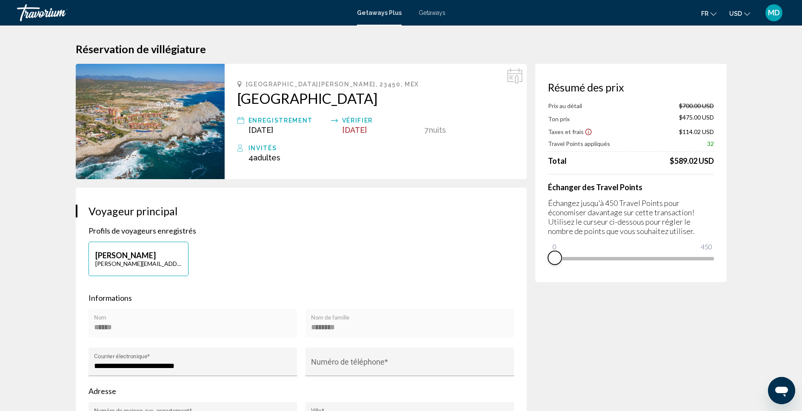
drag, startPoint x: 710, startPoint y: 262, endPoint x: 468, endPoint y: 260, distance: 242.2
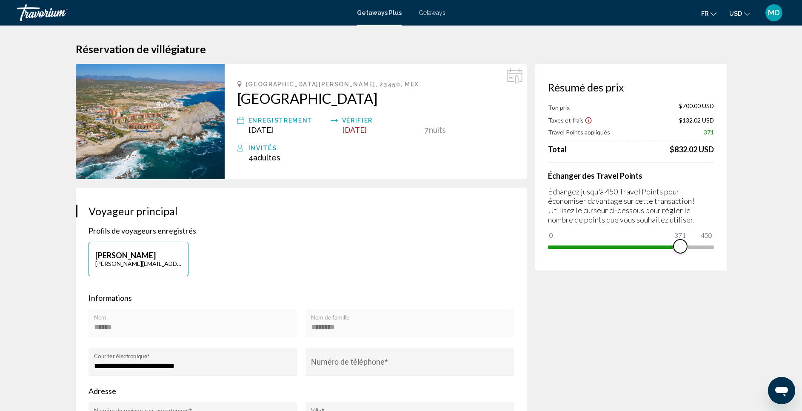
drag, startPoint x: 549, startPoint y: 238, endPoint x: 790, endPoint y: 247, distance: 241.5
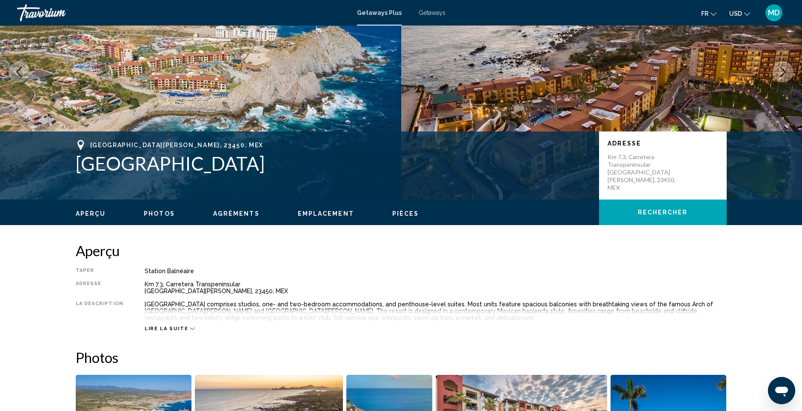
scroll to position [85, 0]
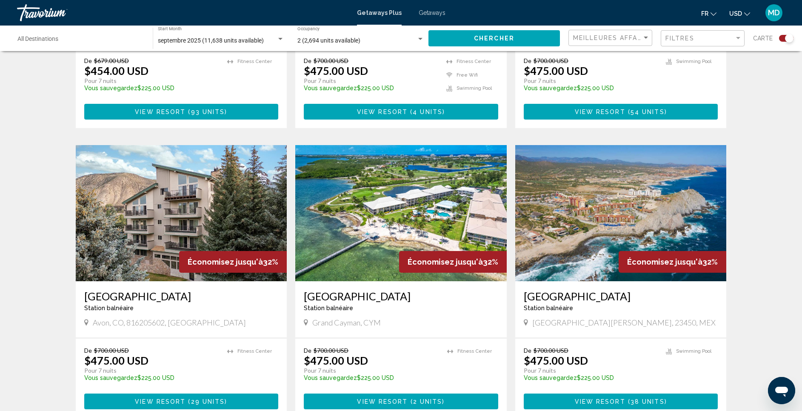
scroll to position [1149, 0]
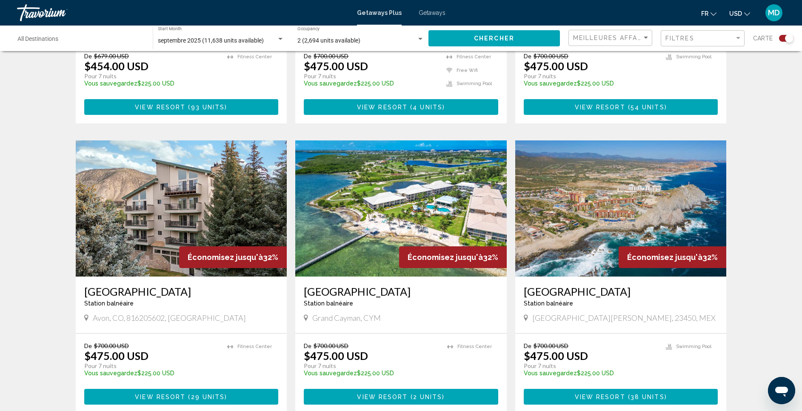
click at [387, 274] on button "View Resort ( 2 units )" at bounding box center [401, 397] width 195 height 16
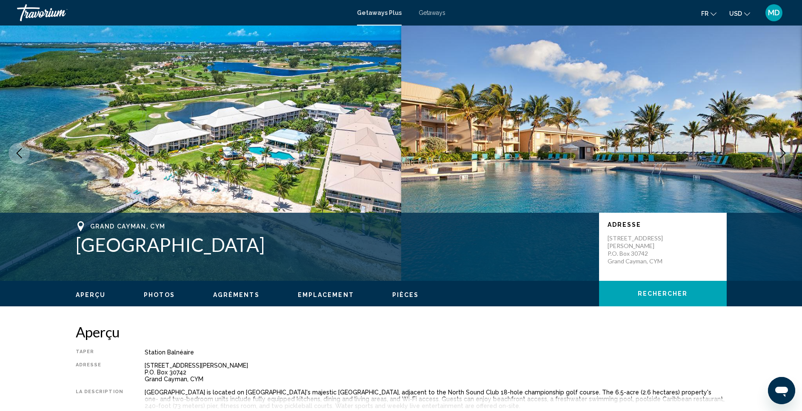
drag, startPoint x: 76, startPoint y: 245, endPoint x: 285, endPoint y: 252, distance: 209.1
click at [285, 252] on h1 "Grand Caymanian Resort" at bounding box center [333, 245] width 515 height 22
copy h1 "Grand Caymanian Resort"
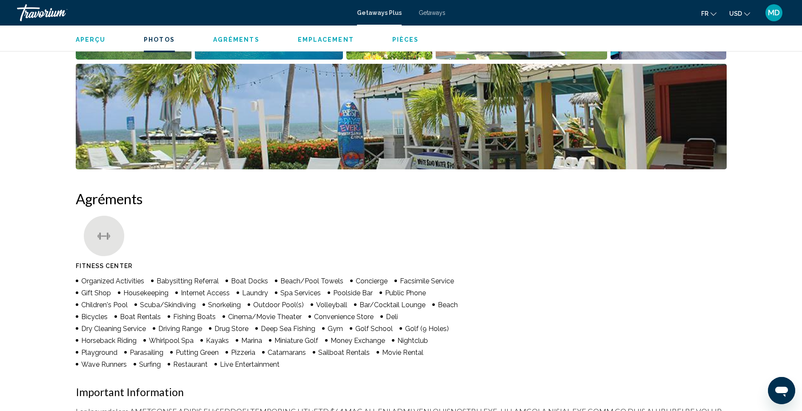
scroll to position [489, 0]
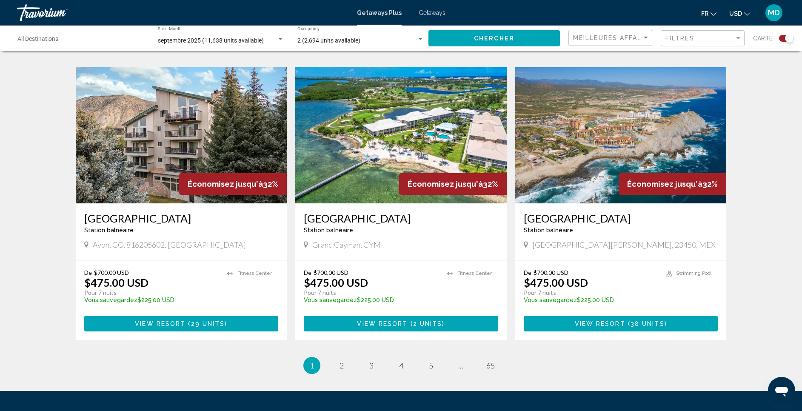
scroll to position [1256, 0]
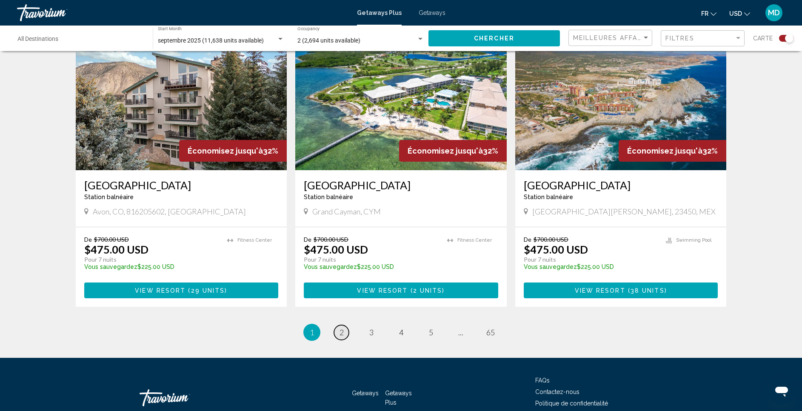
click at [341, 274] on span "2" at bounding box center [342, 332] width 4 height 9
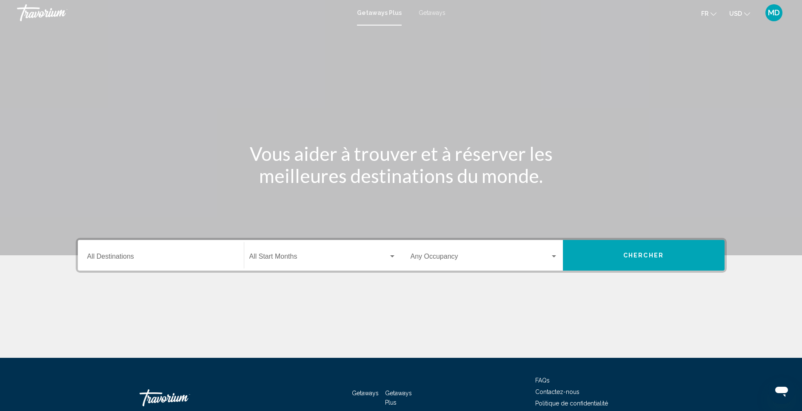
click at [163, 262] on div "Destination All Destinations" at bounding box center [160, 255] width 147 height 27
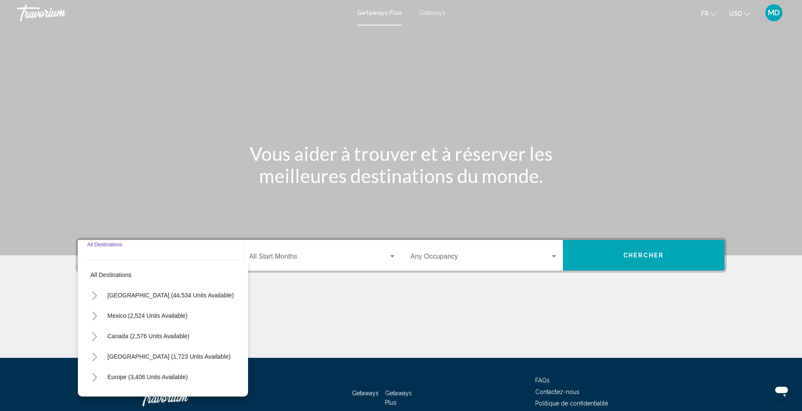
scroll to position [51, 0]
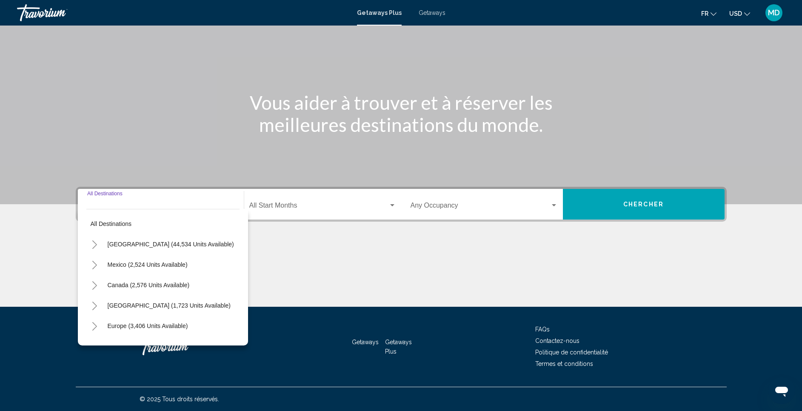
click at [348, 198] on div "Start Month All Start Months" at bounding box center [322, 204] width 147 height 27
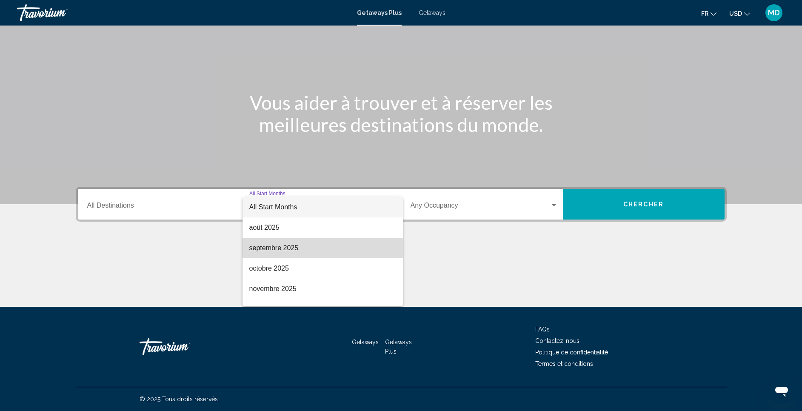
click at [344, 247] on span "septembre 2025" at bounding box center [322, 248] width 147 height 20
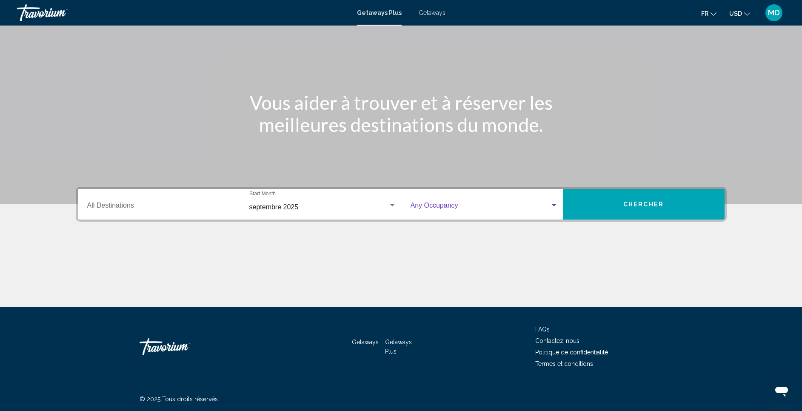
click at [476, 206] on span "Search widget" at bounding box center [481, 207] width 140 height 8
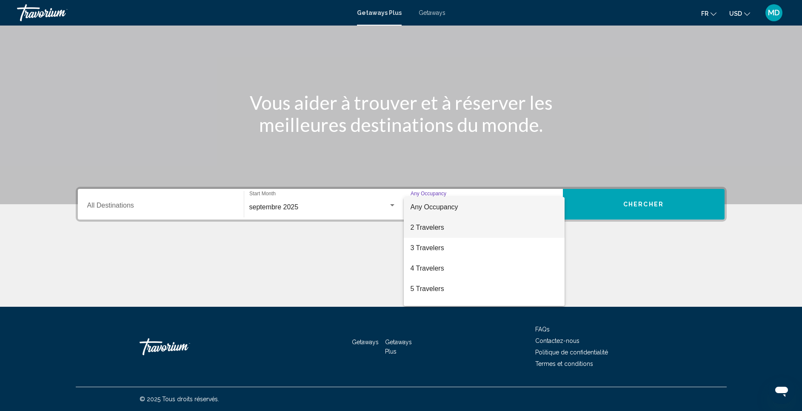
click at [486, 222] on span "2 Travelers" at bounding box center [484, 228] width 147 height 20
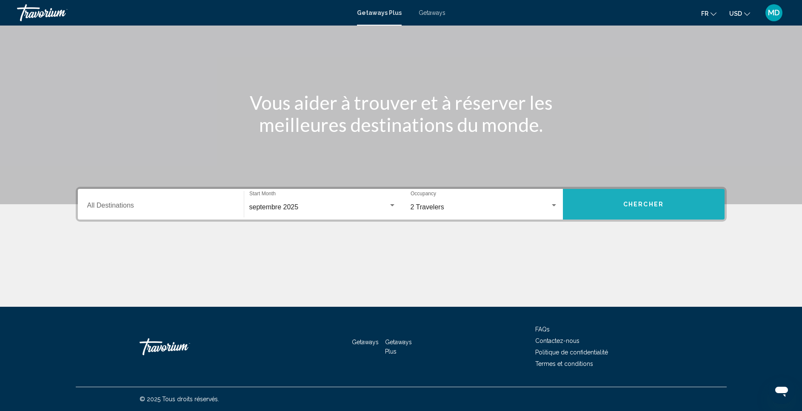
click at [614, 208] on button "Chercher" at bounding box center [644, 204] width 162 height 31
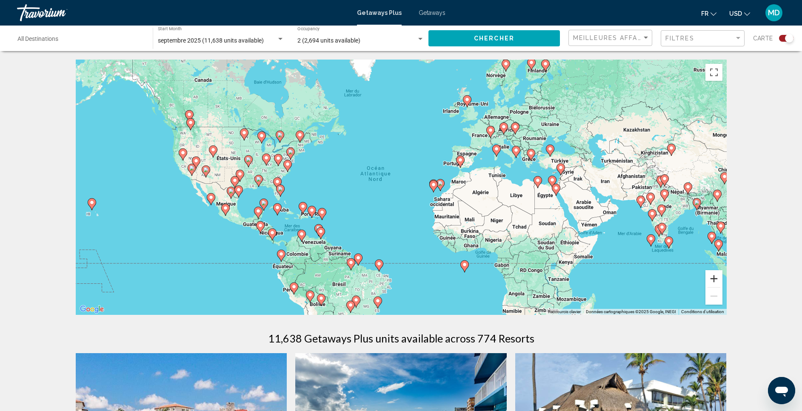
click at [707, 283] on button "Zoom avant" at bounding box center [714, 278] width 17 height 17
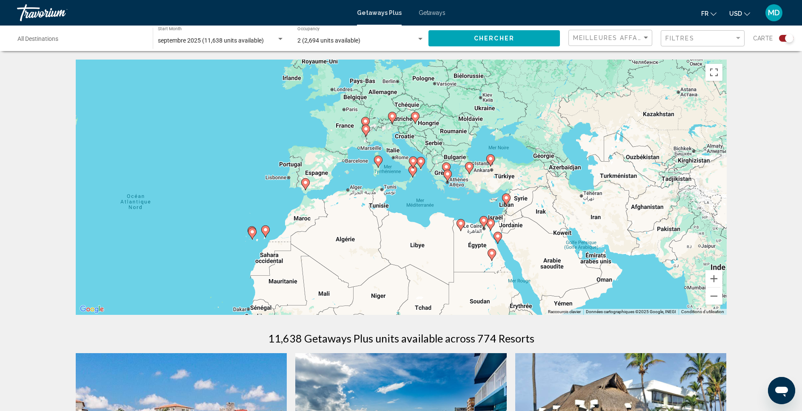
drag, startPoint x: 617, startPoint y: 234, endPoint x: 401, endPoint y: 275, distance: 219.3
click at [401, 275] on div "Pour activer le glissement avec le clavier, appuyez sur Alt+Entrée. Une fois ce…" at bounding box center [401, 187] width 651 height 255
click at [491, 253] on image "Main content" at bounding box center [491, 253] width 5 height 5
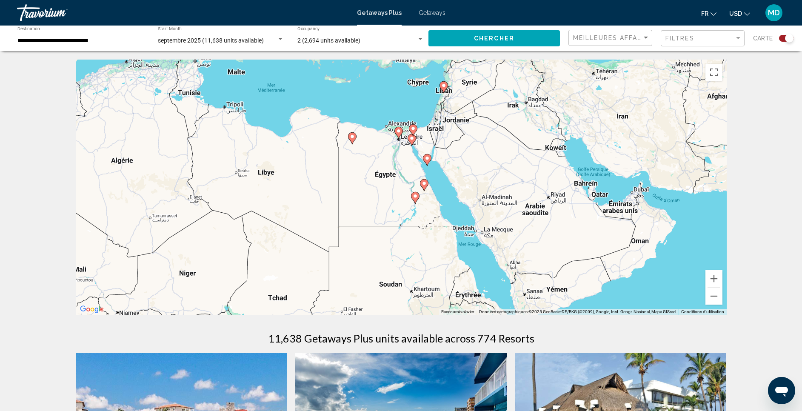
drag, startPoint x: 383, startPoint y: 182, endPoint x: 429, endPoint y: 225, distance: 63.3
click at [429, 225] on div "Pour activer le glissement avec le clavier, appuyez sur Alt+Entrée. Une fois ce…" at bounding box center [401, 187] width 651 height 255
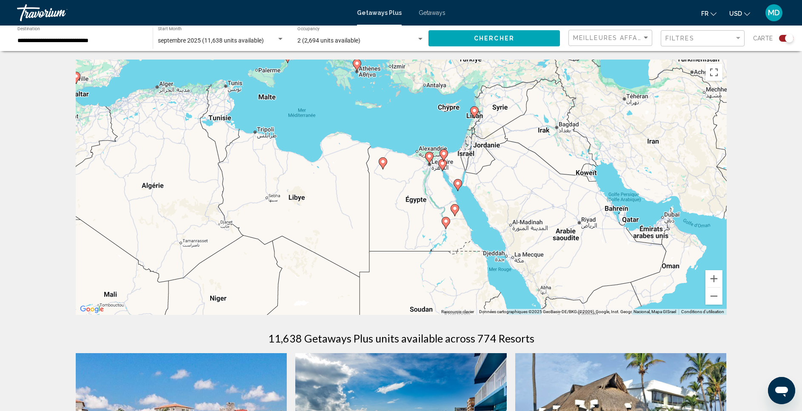
click at [383, 157] on g "Main content" at bounding box center [383, 163] width 9 height 12
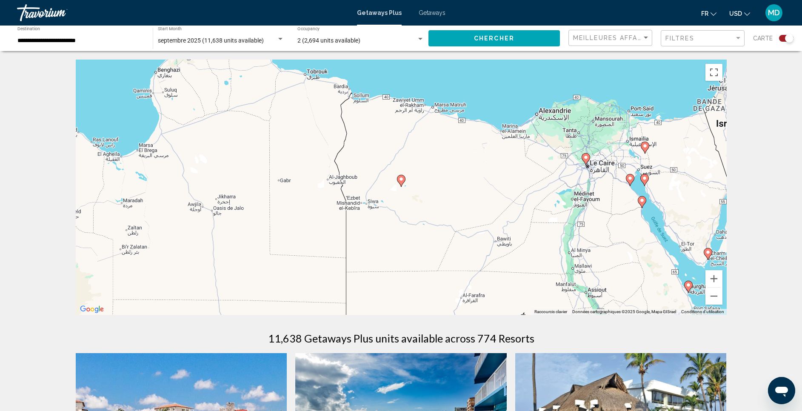
click at [402, 184] on icon "Main content" at bounding box center [401, 180] width 8 height 11
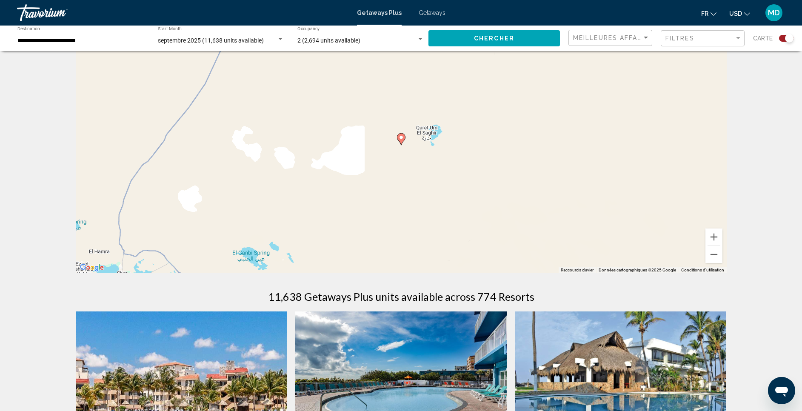
scroll to position [21, 0]
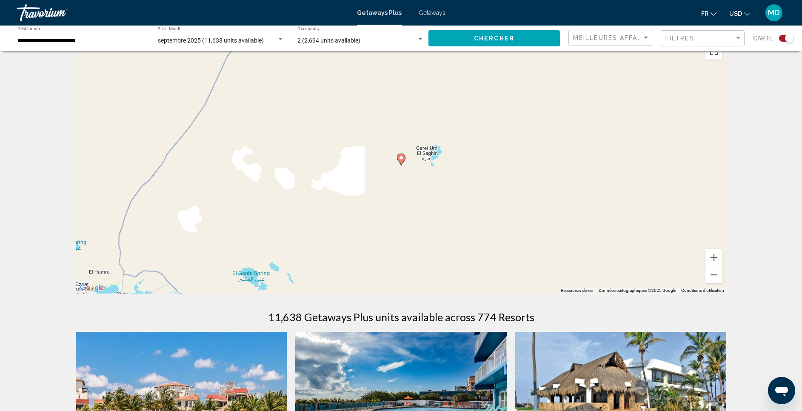
click at [95, 32] on div "**********" at bounding box center [80, 38] width 127 height 23
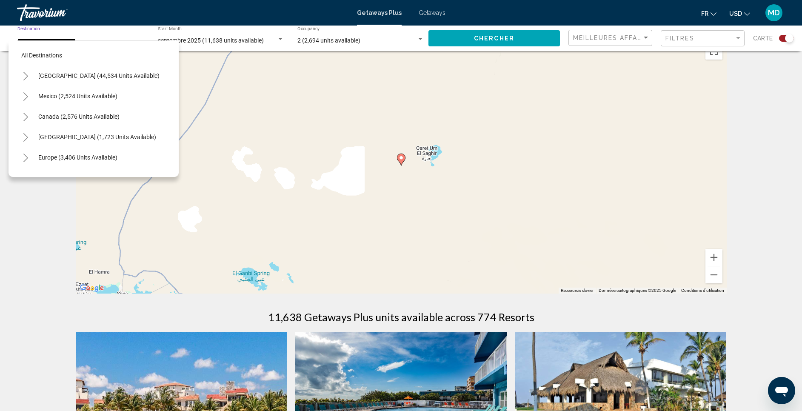
scroll to position [209, 0]
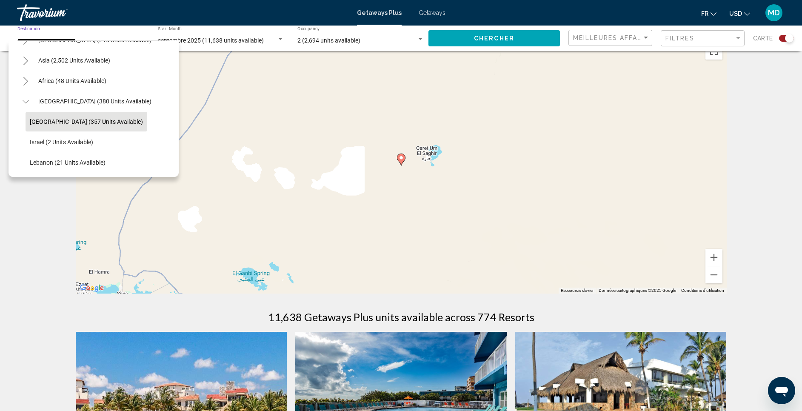
click at [63, 95] on button "[GEOGRAPHIC_DATA] (380 units available)" at bounding box center [95, 102] width 122 height 20
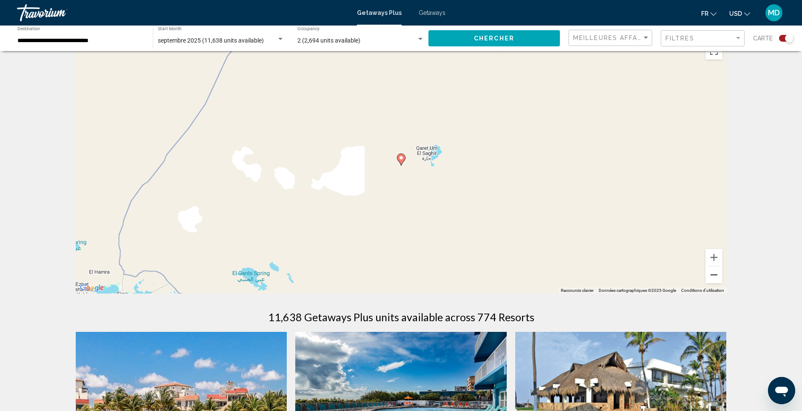
click at [719, 282] on button "Zoom arrière" at bounding box center [714, 274] width 17 height 17
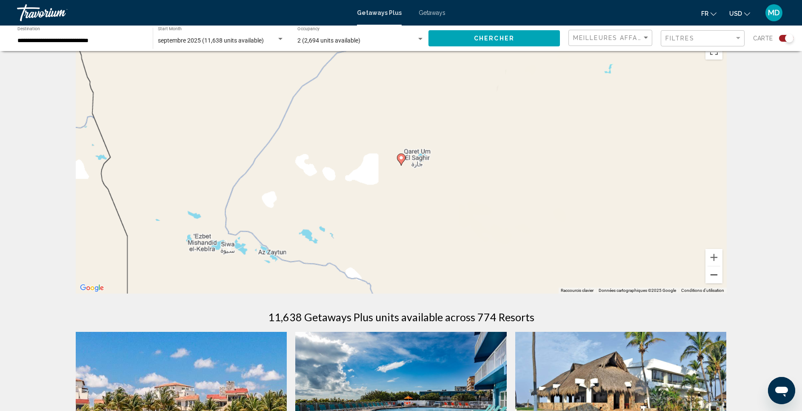
click at [719, 282] on button "Zoom arrière" at bounding box center [714, 274] width 17 height 17
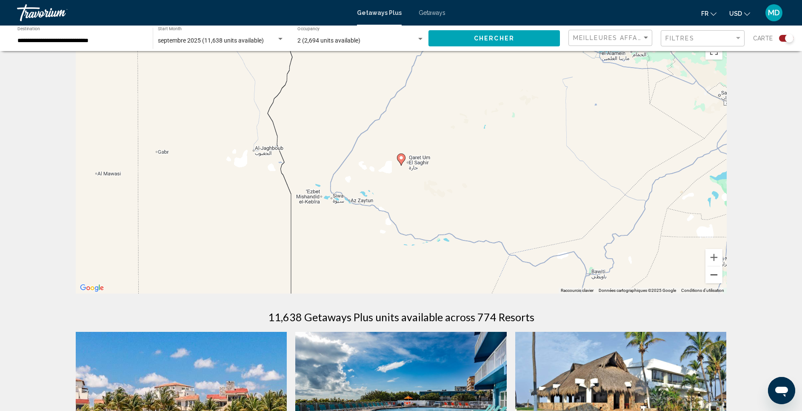
click at [719, 282] on button "Zoom arrière" at bounding box center [714, 274] width 17 height 17
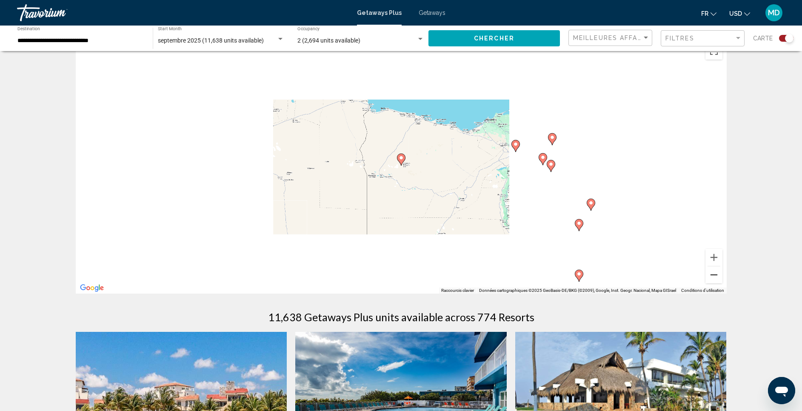
click at [719, 282] on button "Zoom arrière" at bounding box center [714, 274] width 17 height 17
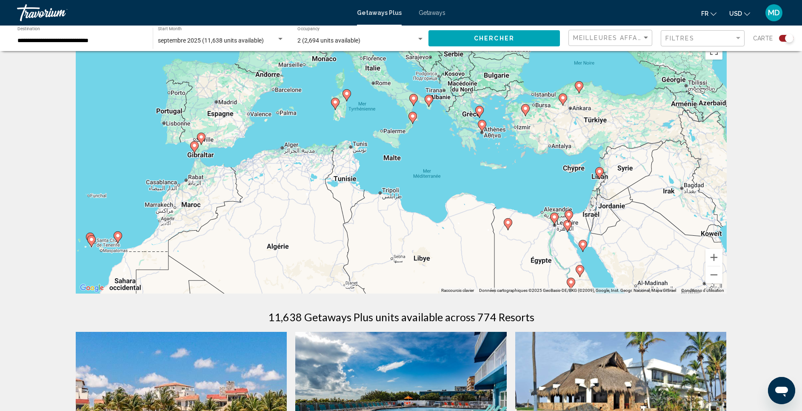
drag, startPoint x: 403, startPoint y: 118, endPoint x: 514, endPoint y: 186, distance: 130.3
click at [514, 186] on div "Pour activer le glissement avec le clavier, appuyez sur Alt+Entrée. Une fois ce…" at bounding box center [401, 165] width 651 height 255
click at [116, 43] on input "**********" at bounding box center [80, 40] width 127 height 7
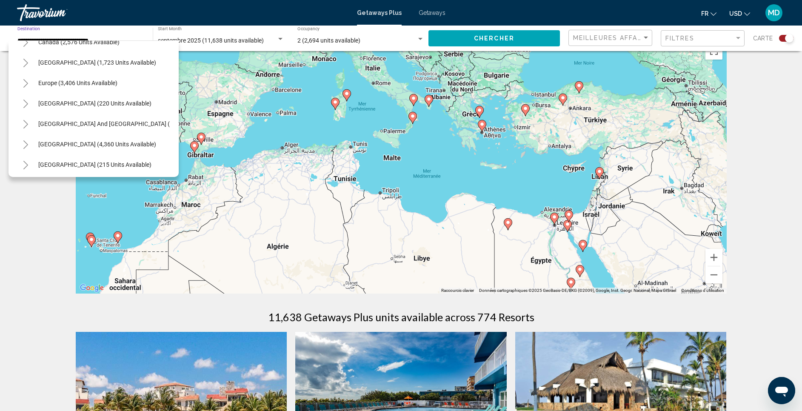
scroll to position [50, 0]
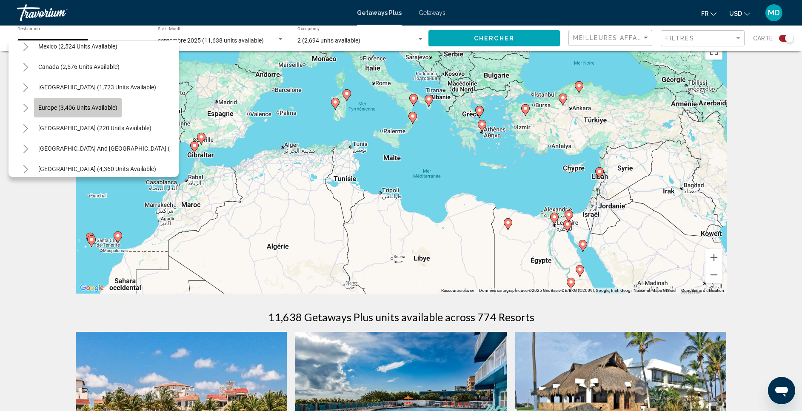
click at [80, 106] on span "Europe (3,406 units available)" at bounding box center [77, 107] width 79 height 7
type input "**********"
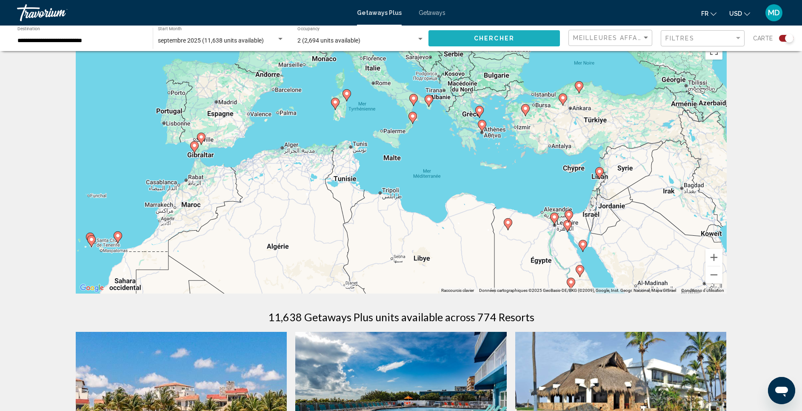
click at [529, 39] on button "Chercher" at bounding box center [495, 38] width 132 height 16
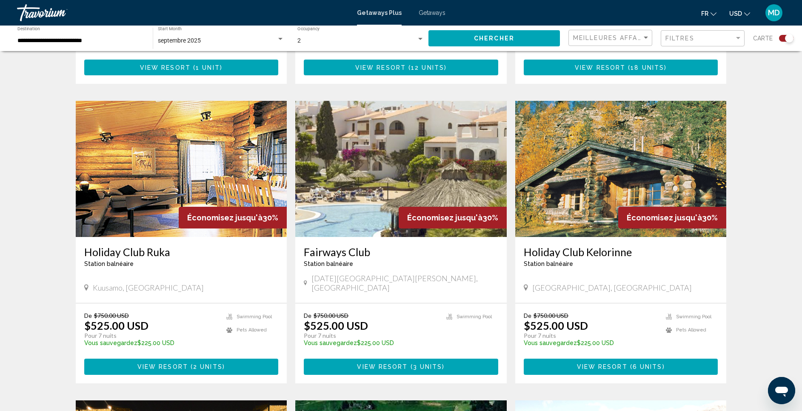
scroll to position [553, 0]
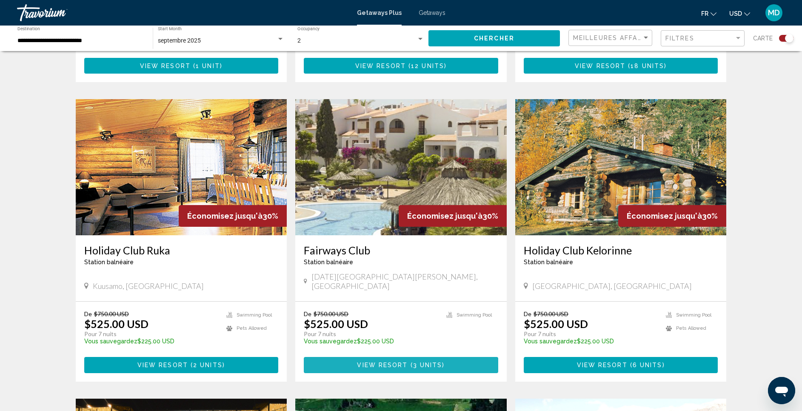
click at [390, 362] on span "View Resort" at bounding box center [382, 365] width 51 height 7
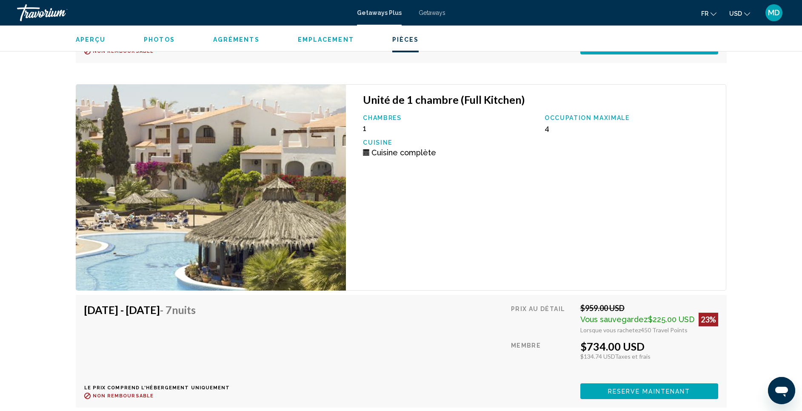
scroll to position [1873, 0]
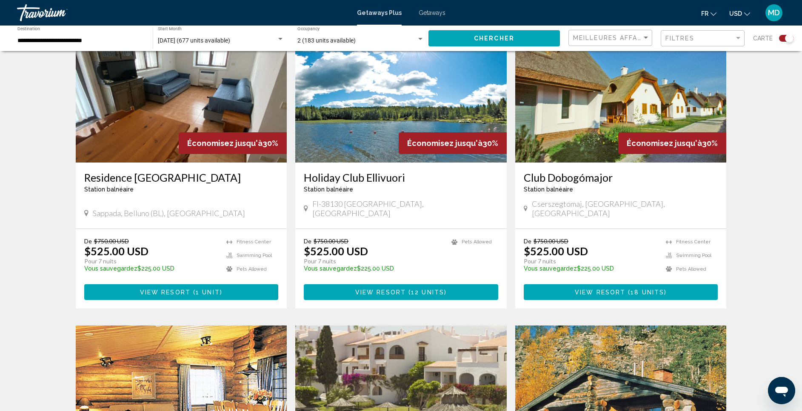
scroll to position [319, 0]
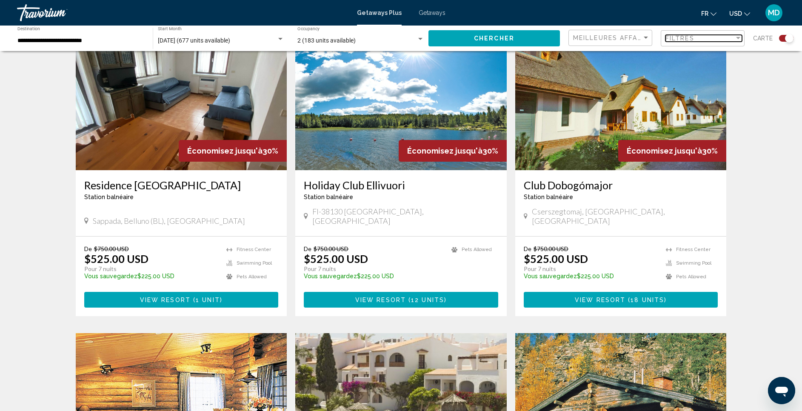
click at [719, 37] on div "Filtres" at bounding box center [700, 38] width 69 height 7
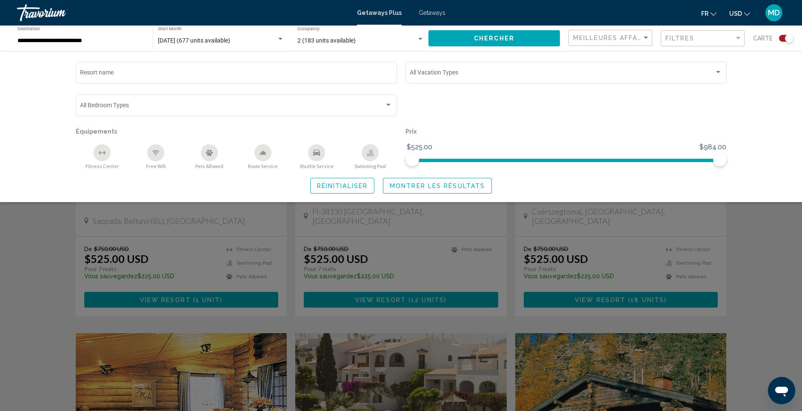
click at [372, 149] on div "Swimming Pool" at bounding box center [370, 152] width 17 height 17
click at [461, 187] on span "Montrer les résultats" at bounding box center [437, 186] width 95 height 7
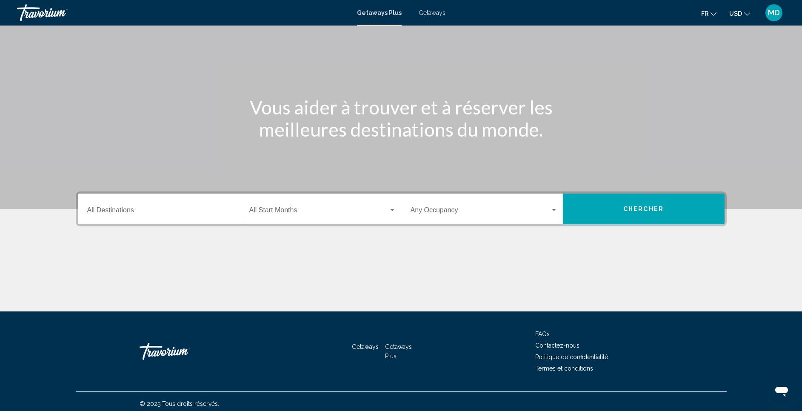
scroll to position [51, 0]
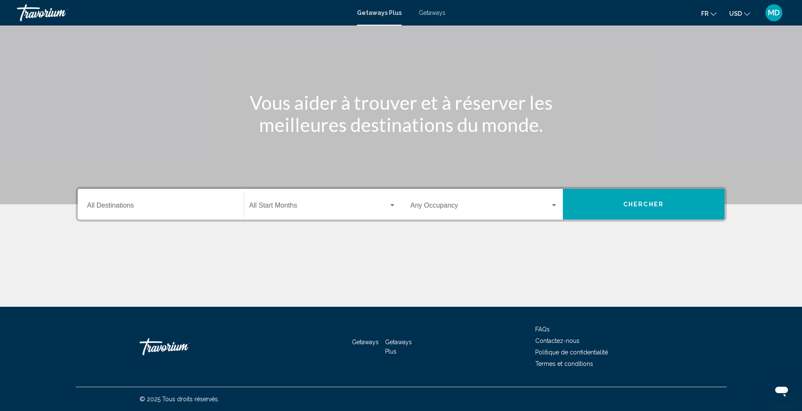
click at [300, 223] on div "Destination All Destinations Start Month All Start Months Occupancy Any Occupan…" at bounding box center [401, 247] width 685 height 120
click at [298, 209] on span "Search widget" at bounding box center [318, 207] width 139 height 8
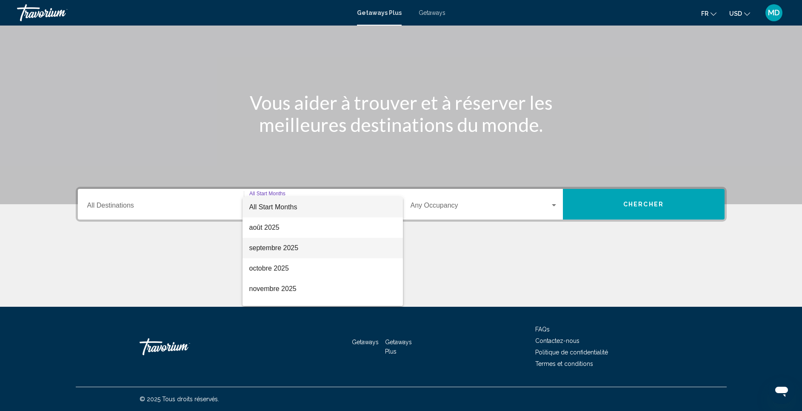
click at [295, 245] on span "septembre 2025" at bounding box center [322, 248] width 147 height 20
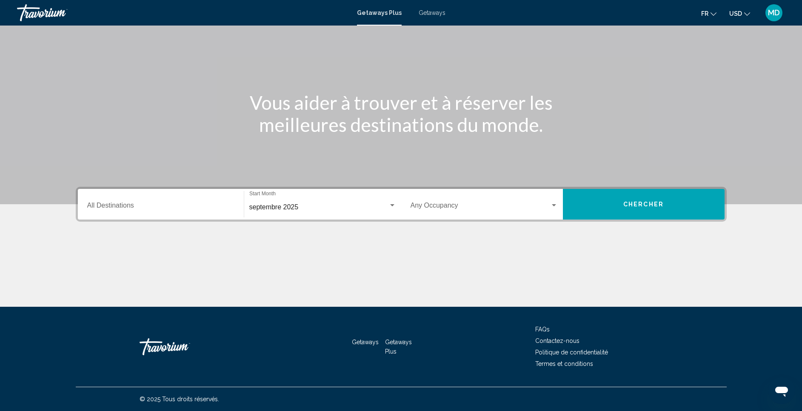
click at [467, 199] on div "Occupancy Any Occupancy" at bounding box center [484, 204] width 147 height 27
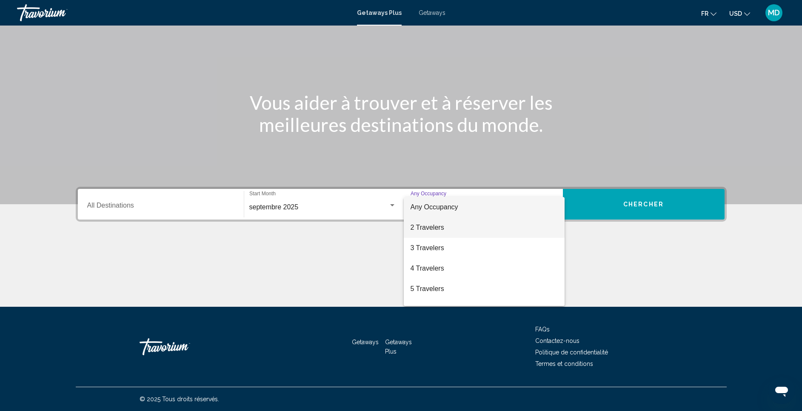
click at [474, 223] on span "2 Travelers" at bounding box center [484, 228] width 147 height 20
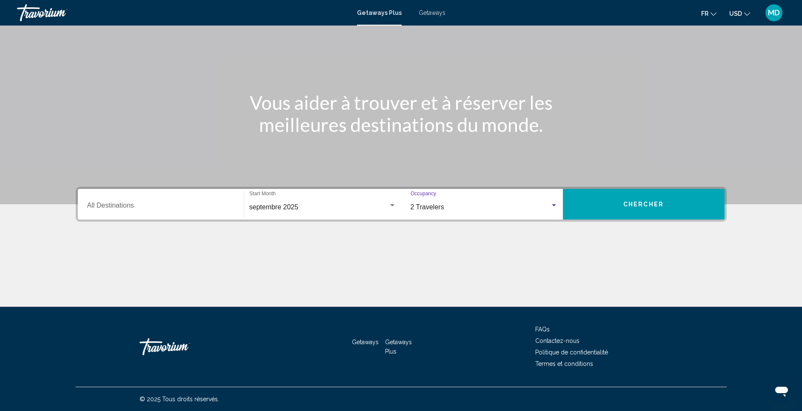
click at [198, 200] on div "Destination All Destinations" at bounding box center [160, 204] width 147 height 27
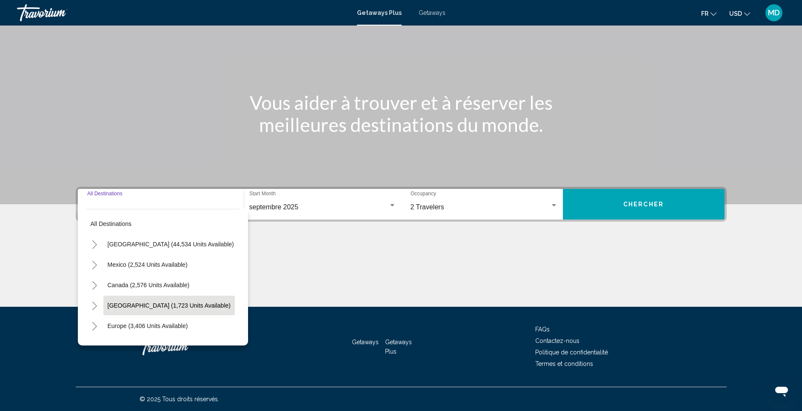
scroll to position [21, 0]
click at [175, 305] on span "Europe (3,406 units available)" at bounding box center [148, 304] width 80 height 7
type input "**********"
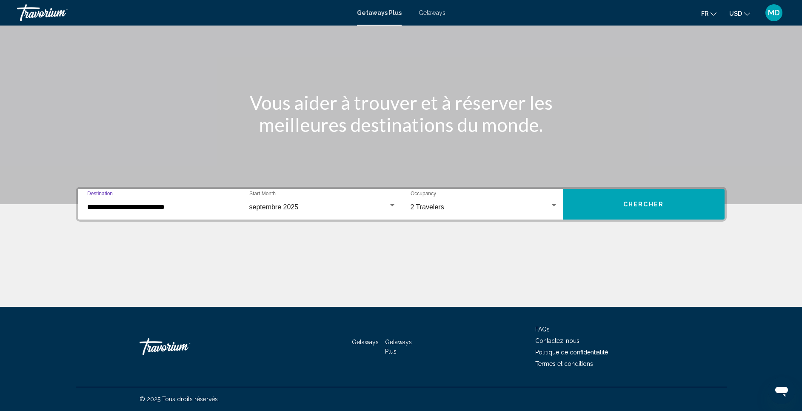
click at [625, 207] on span "Chercher" at bounding box center [644, 204] width 40 height 7
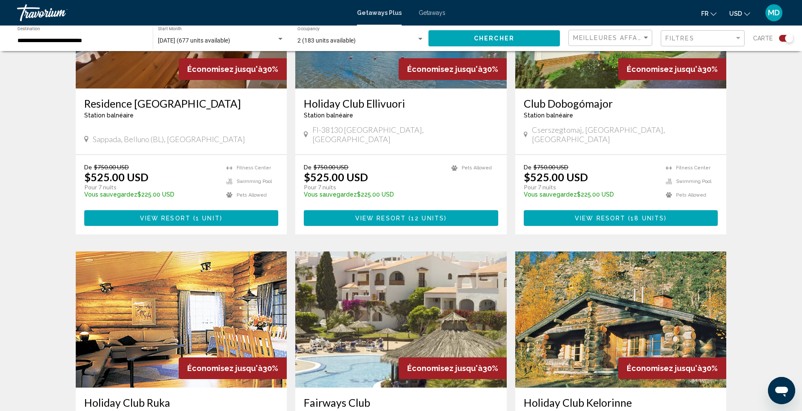
scroll to position [447, 0]
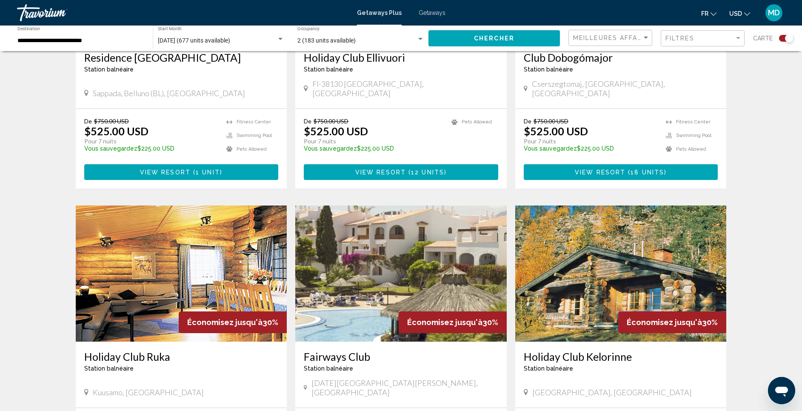
click at [690, 43] on div "Filtres" at bounding box center [704, 39] width 77 height 16
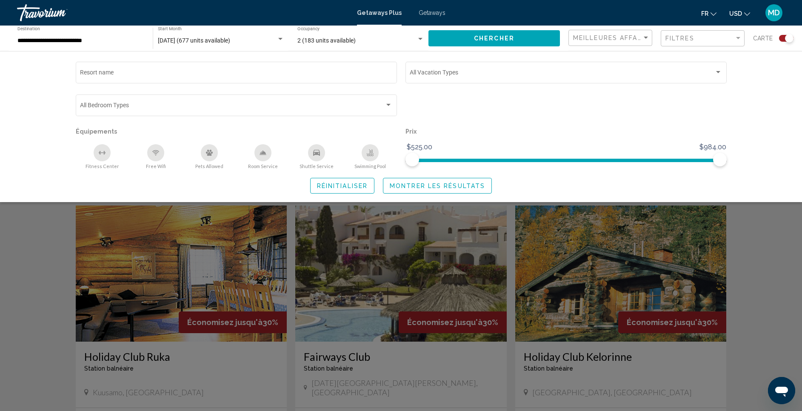
drag, startPoint x: 365, startPoint y: 155, endPoint x: 382, endPoint y: 166, distance: 19.7
click at [365, 155] on div "Swimming Pool" at bounding box center [370, 152] width 17 height 17
click at [416, 182] on button "Montrer les résultats" at bounding box center [437, 186] width 109 height 16
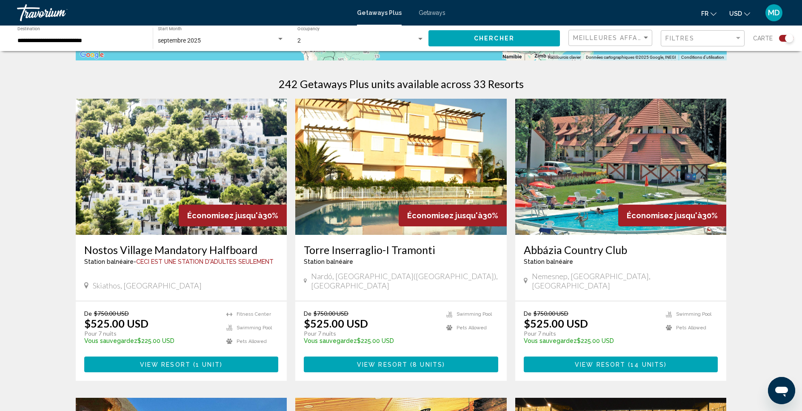
scroll to position [255, 0]
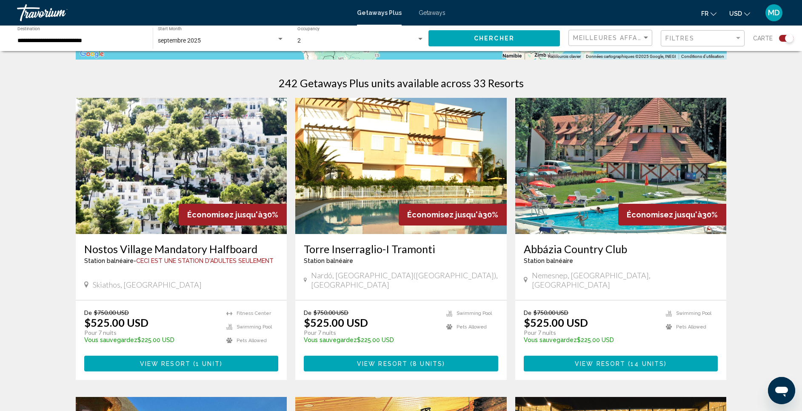
click at [233, 357] on button "View Resort ( 1 unit )" at bounding box center [181, 364] width 195 height 16
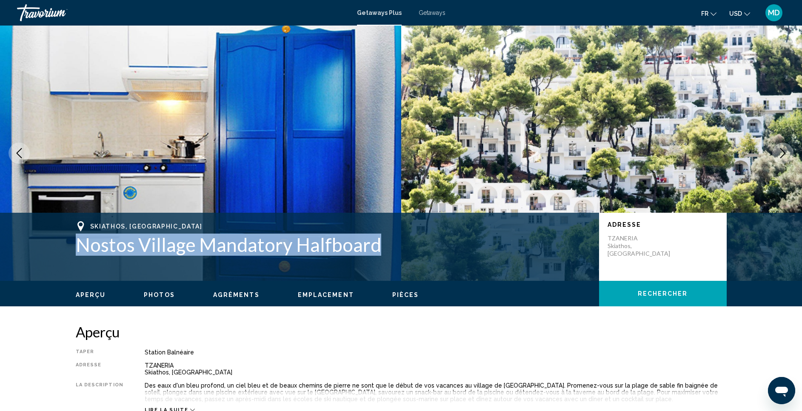
drag, startPoint x: 72, startPoint y: 251, endPoint x: 378, endPoint y: 249, distance: 305.6
click at [378, 249] on div "Skiathos, [GEOGRAPHIC_DATA] Nostos Village Mandatory Halfboard Adresse TZANERIA…" at bounding box center [401, 246] width 685 height 51
copy h1 "Nostos Village Mandatory Halfboard"
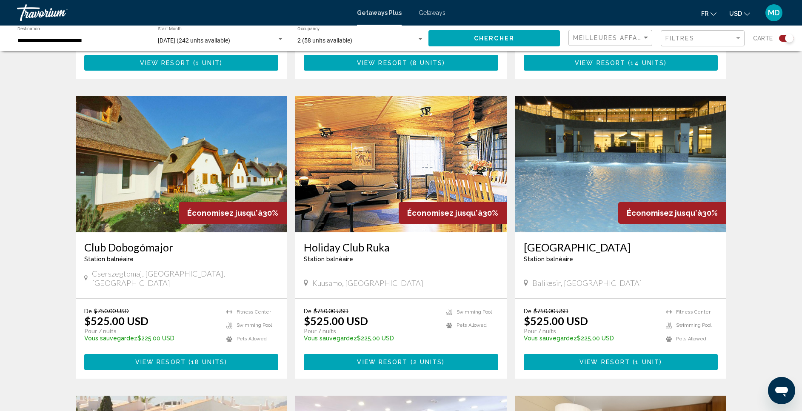
scroll to position [553, 0]
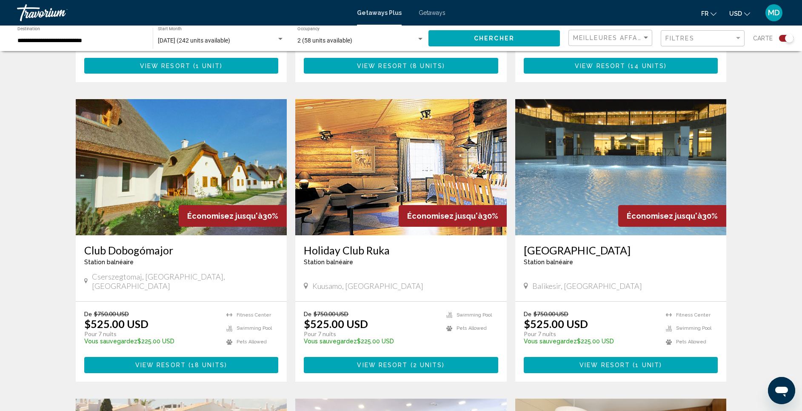
click at [632, 362] on span "Main content" at bounding box center [631, 365] width 3 height 7
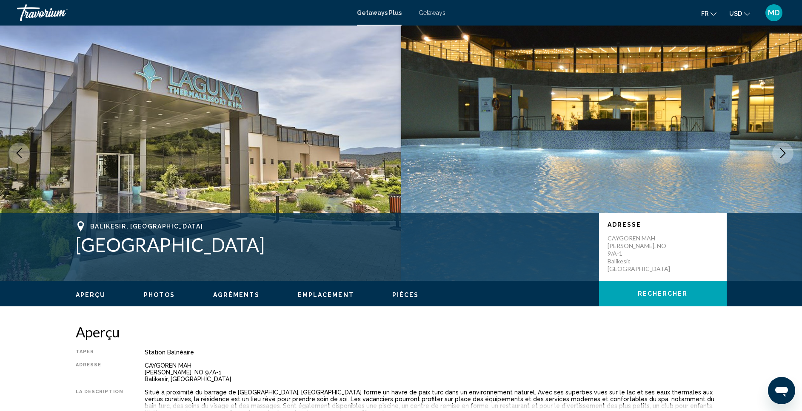
drag, startPoint x: 80, startPoint y: 243, endPoint x: 321, endPoint y: 260, distance: 242.4
click at [321, 260] on div "Balikesir, [GEOGRAPHIC_DATA] [GEOGRAPHIC_DATA] and Spa Adresse CAYGOREN MAH DED…" at bounding box center [401, 246] width 685 height 51
copy h1 "[GEOGRAPHIC_DATA]"
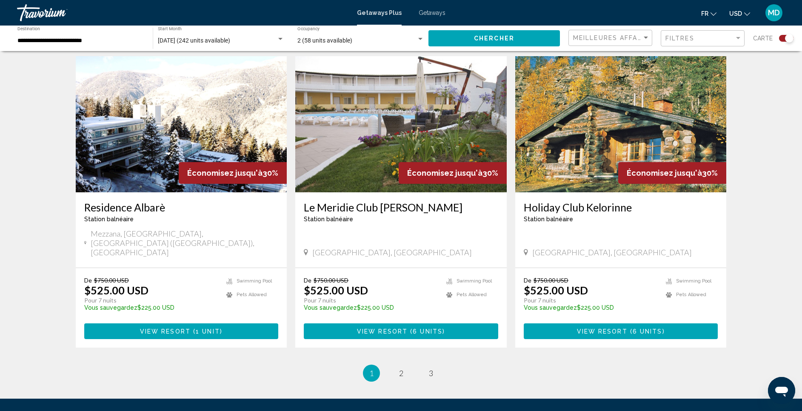
scroll to position [1155, 0]
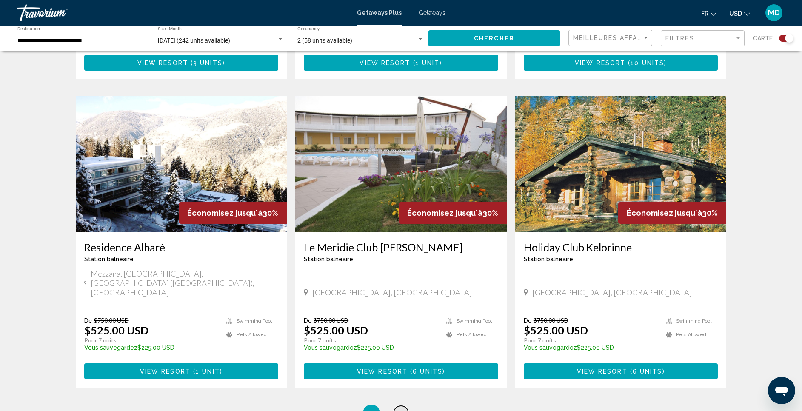
click at [400, 409] on span "2" at bounding box center [401, 413] width 4 height 9
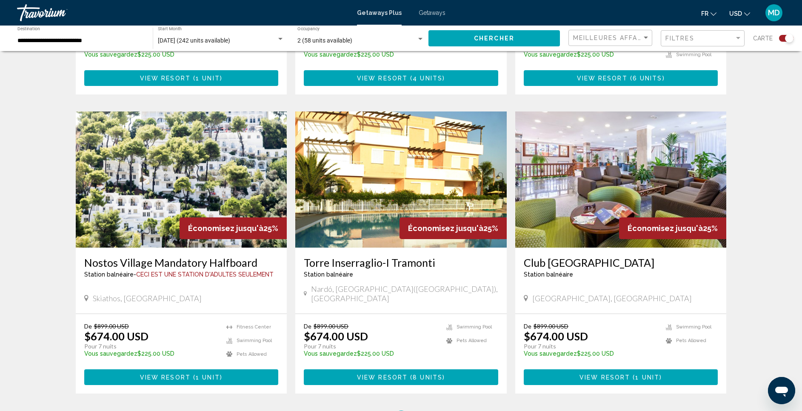
scroll to position [1153, 0]
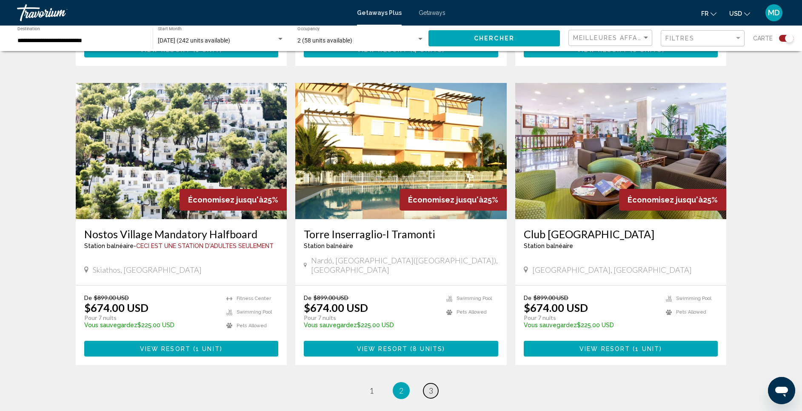
click at [429, 386] on span "3" at bounding box center [431, 390] width 4 height 9
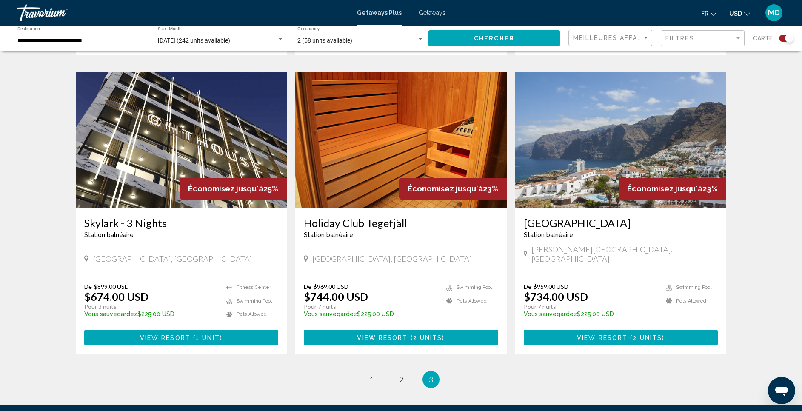
scroll to position [851, 0]
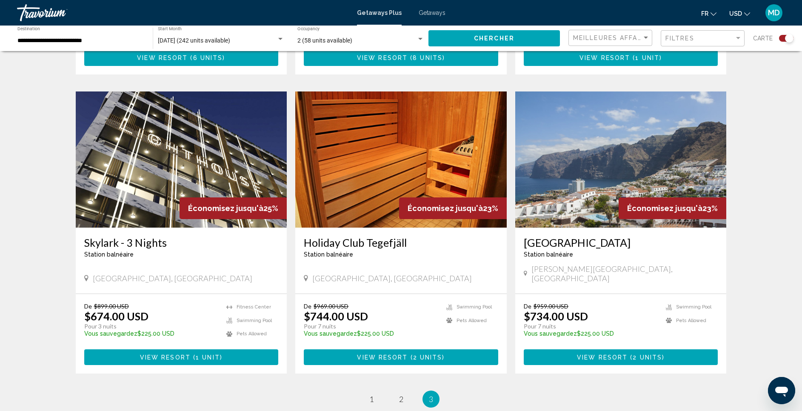
click at [644, 354] on span "2 units" at bounding box center [647, 357] width 29 height 7
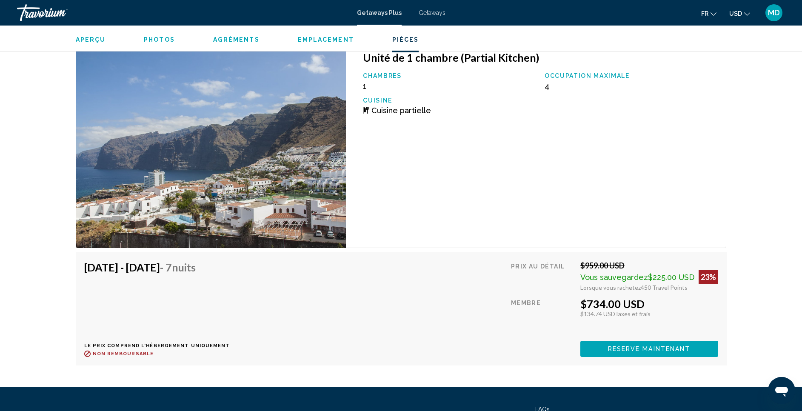
scroll to position [1347, 0]
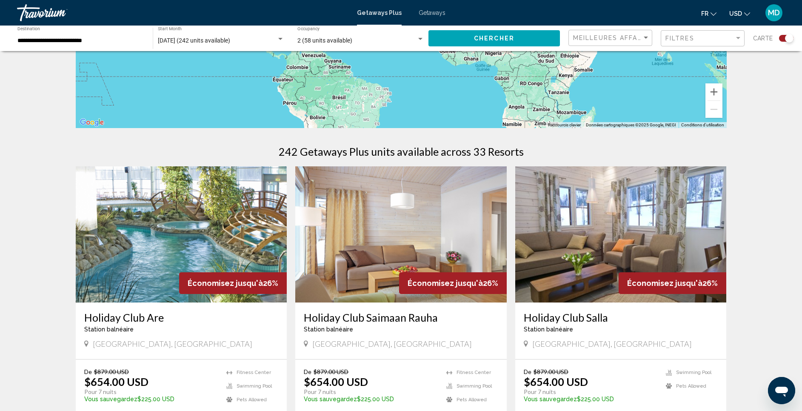
scroll to position [192, 0]
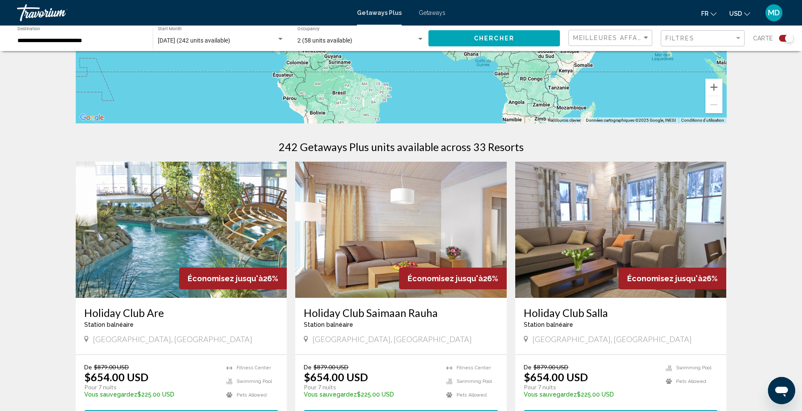
click at [142, 257] on img "Main content" at bounding box center [182, 230] width 212 height 136
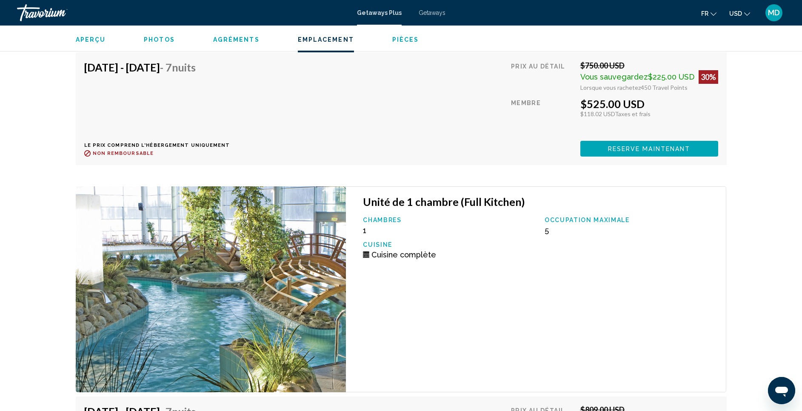
scroll to position [4603, 0]
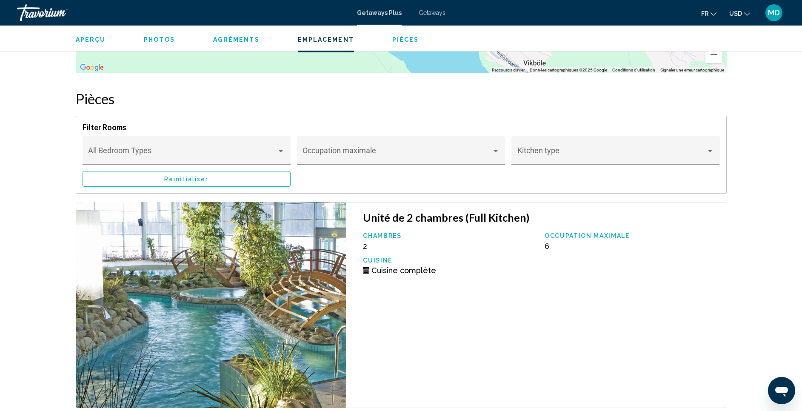
scroll to position [1320, 0]
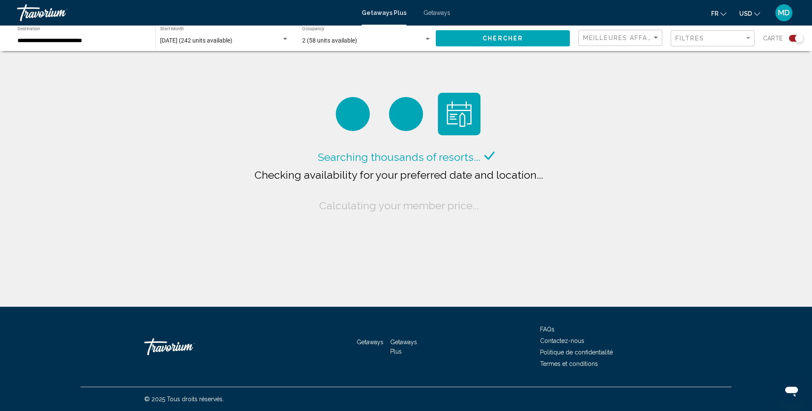
click at [98, 37] on div "**********" at bounding box center [81, 38] width 129 height 23
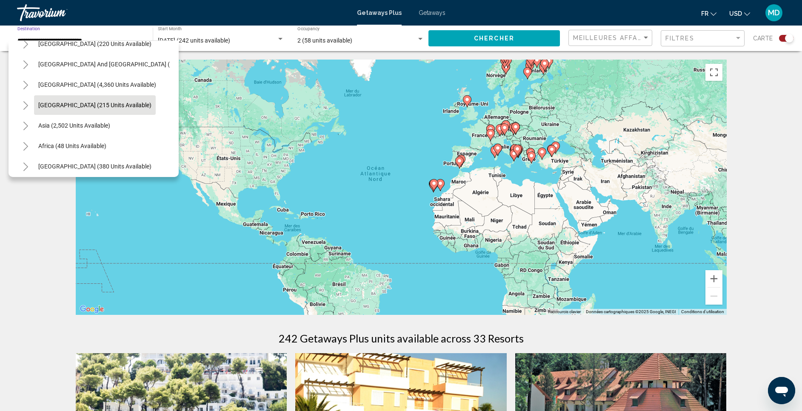
scroll to position [495, 0]
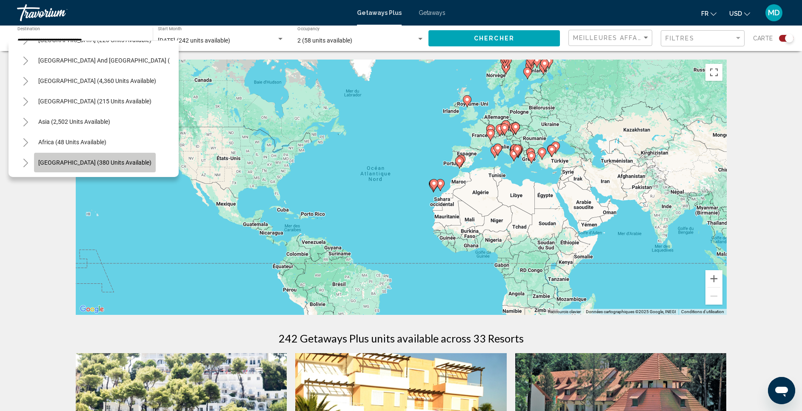
click at [107, 153] on button "[GEOGRAPHIC_DATA] (380 units available)" at bounding box center [95, 163] width 122 height 20
type input "**********"
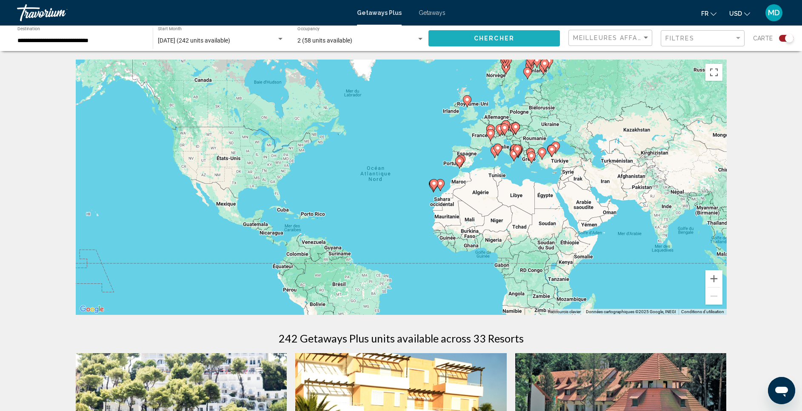
click at [487, 43] on button "Chercher" at bounding box center [495, 38] width 132 height 16
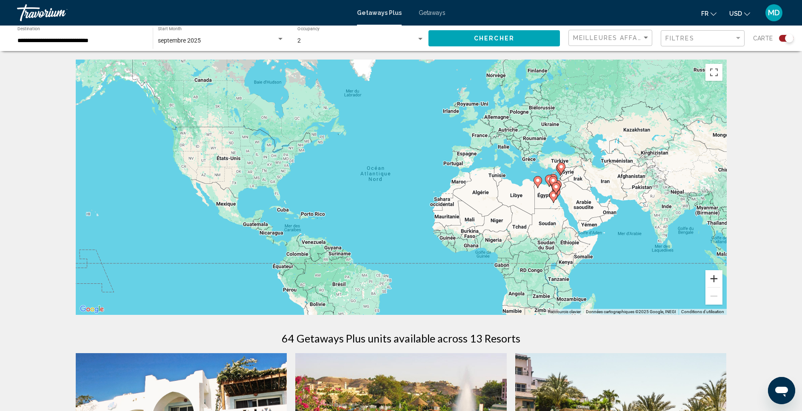
click at [718, 277] on button "Zoom avant" at bounding box center [714, 278] width 17 height 17
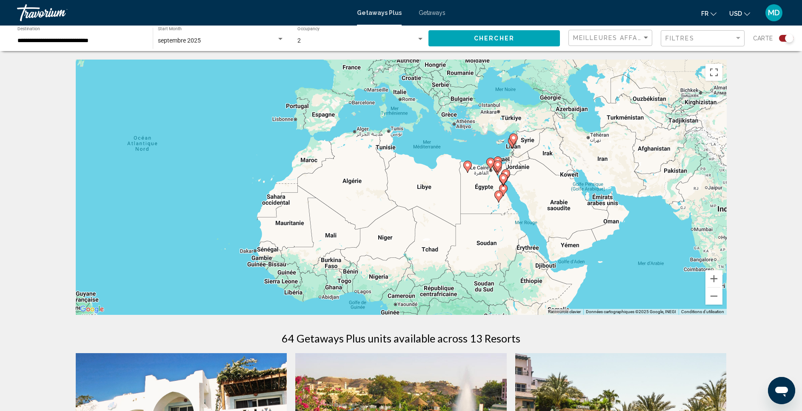
drag, startPoint x: 662, startPoint y: 234, endPoint x: 379, endPoint y: 215, distance: 283.7
click at [386, 217] on div "Pour activer le glissement avec le clavier, appuyez sur Alt+Entrée. Une fois ce…" at bounding box center [401, 187] width 651 height 255
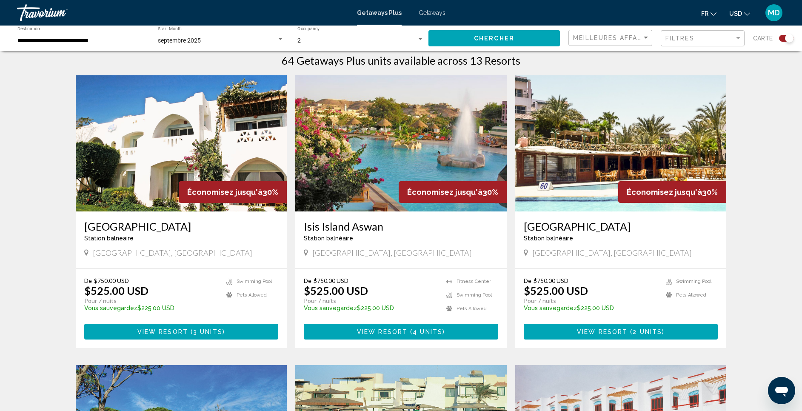
scroll to position [277, 0]
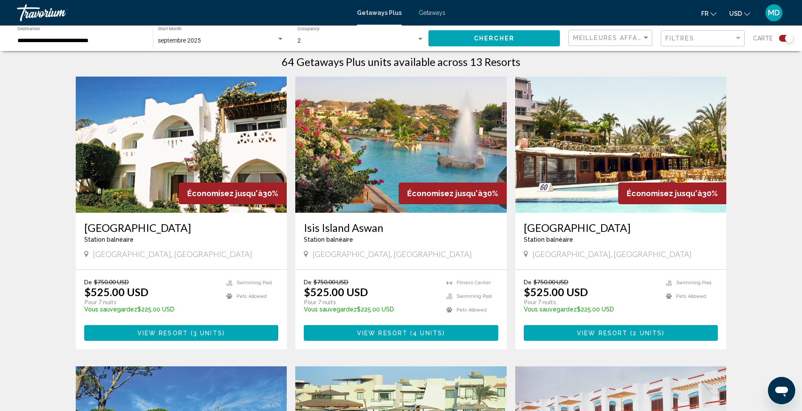
drag, startPoint x: 303, startPoint y: 224, endPoint x: 389, endPoint y: 230, distance: 86.2
click at [389, 230] on div "[GEOGRAPHIC_DATA] balnéaire - Ceci est une station d'adultes seulement [GEOGRAP…" at bounding box center [401, 241] width 212 height 57
copy h3 "Isis Island Aswan"
drag, startPoint x: 522, startPoint y: 224, endPoint x: 610, endPoint y: 231, distance: 88.8
click at [610, 231] on div "[GEOGRAPHIC_DATA] balnéaire - Ceci est une station d'adultes seulement [GEOGRAP…" at bounding box center [621, 241] width 212 height 57
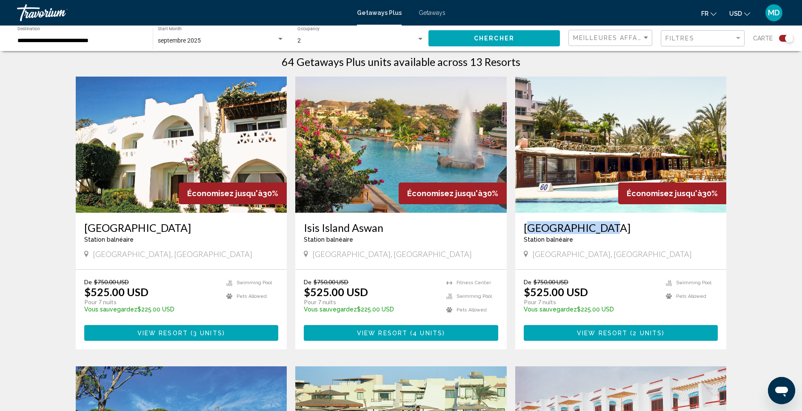
copy h3 "[GEOGRAPHIC_DATA]"
click at [633, 329] on span "View Resort ( 2 units )" at bounding box center [621, 332] width 88 height 7
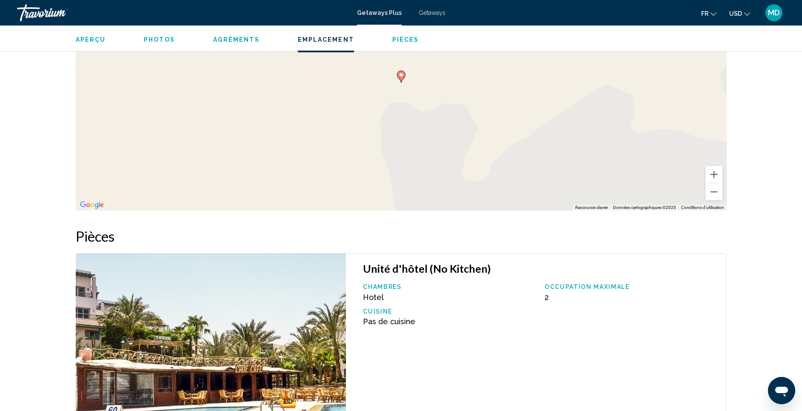
scroll to position [1078, 0]
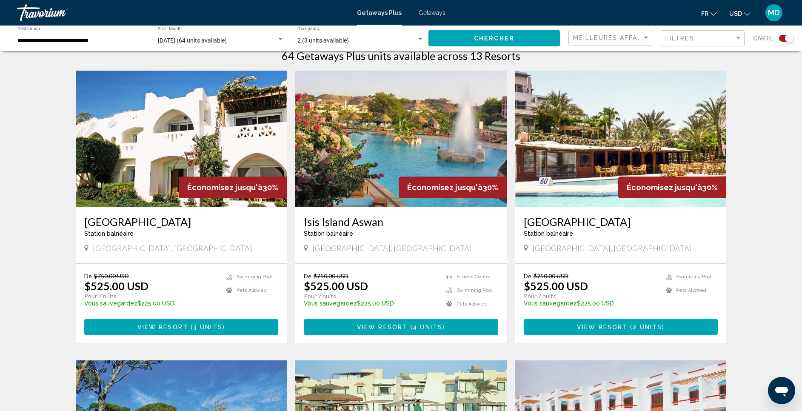
scroll to position [319, 0]
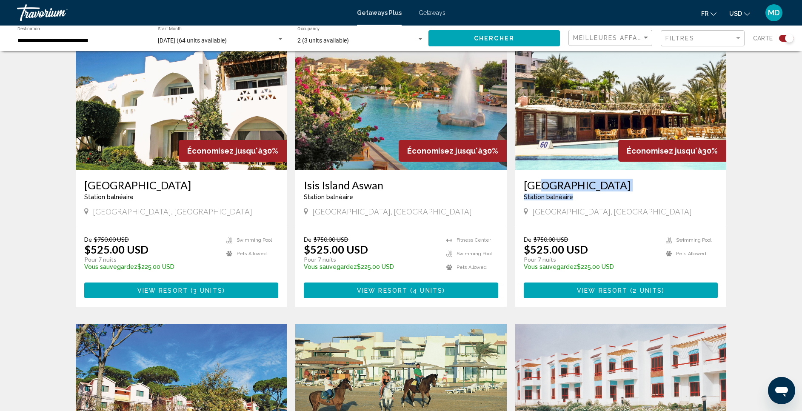
drag, startPoint x: 601, startPoint y: 192, endPoint x: 537, endPoint y: 191, distance: 64.3
click at [537, 191] on div "[GEOGRAPHIC_DATA] balnéaire - Ceci est une station d'adultes seulement" at bounding box center [621, 193] width 195 height 28
drag, startPoint x: 312, startPoint y: 186, endPoint x: 384, endPoint y: 188, distance: 72.0
click at [384, 188] on div "[GEOGRAPHIC_DATA] balnéaire - Ceci est une station d'adultes seulement [GEOGRAP…" at bounding box center [401, 198] width 212 height 57
copy h3 "Isis Island Aswan"
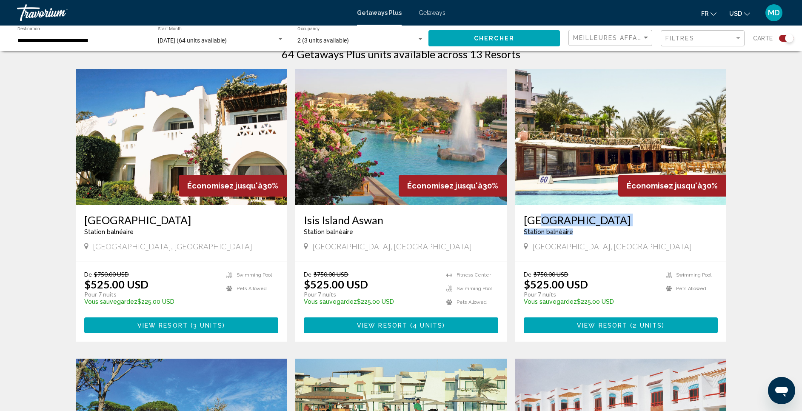
scroll to position [277, 0]
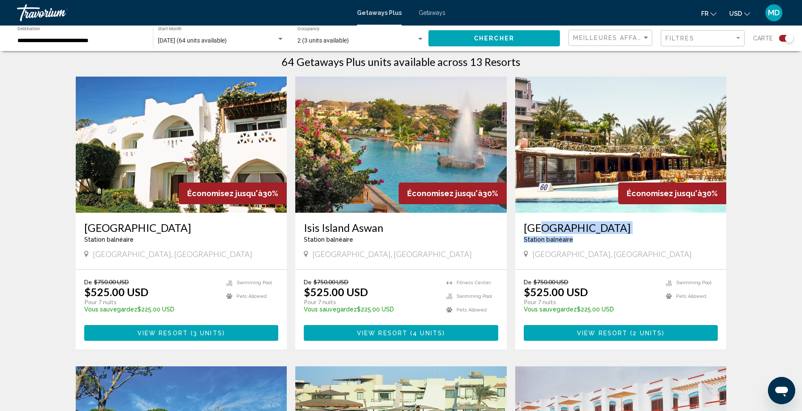
click at [429, 120] on img "Main content" at bounding box center [401, 145] width 212 height 136
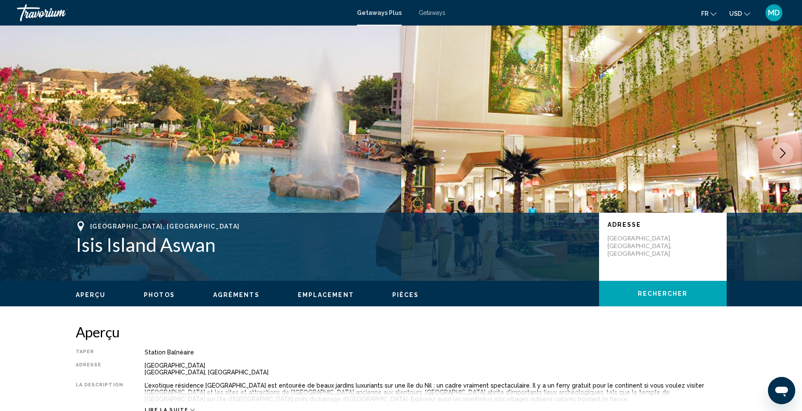
click at [782, 154] on icon "Next image" at bounding box center [783, 153] width 10 height 10
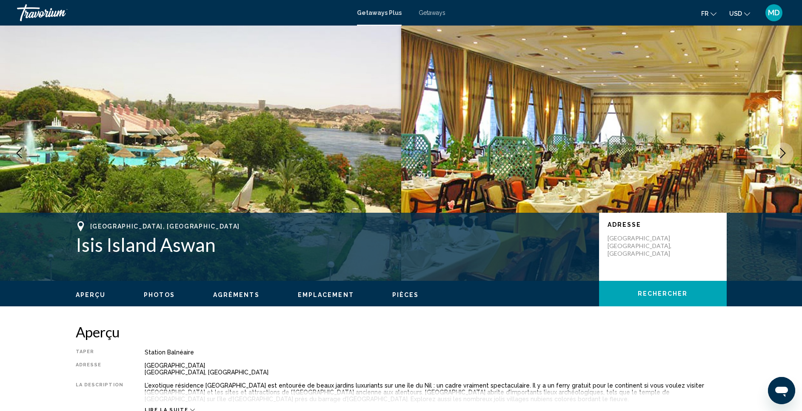
click at [784, 155] on icon "Next image" at bounding box center [783, 153] width 10 height 10
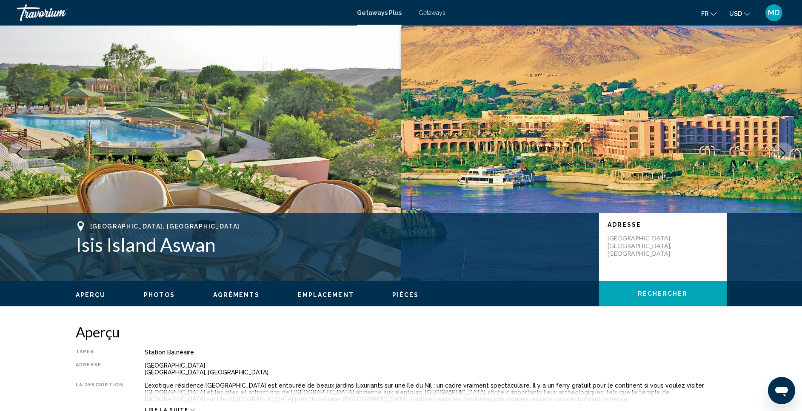
click at [784, 155] on icon "Next image" at bounding box center [783, 153] width 10 height 10
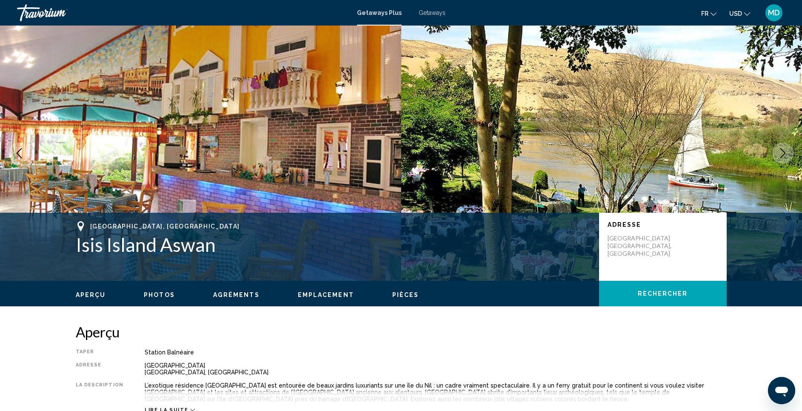
click at [784, 155] on icon "Next image" at bounding box center [783, 153] width 10 height 10
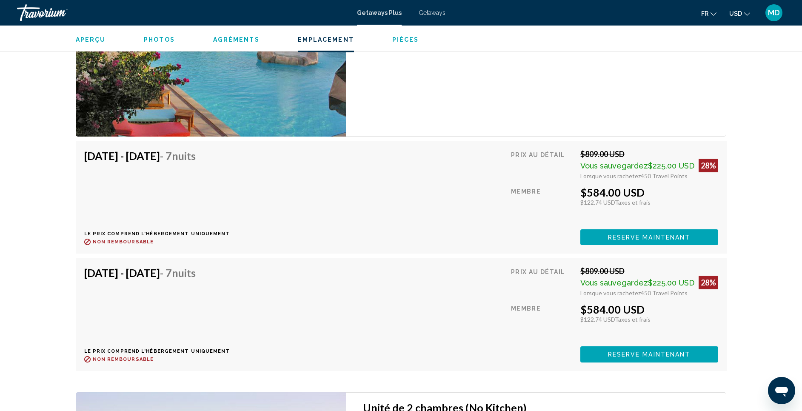
scroll to position [1681, 0]
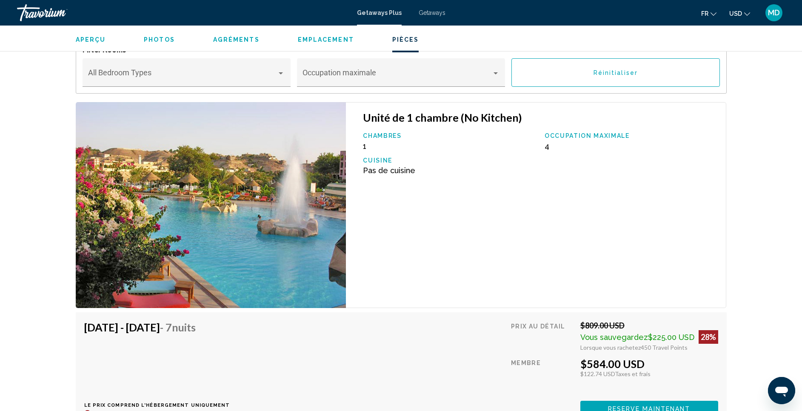
scroll to position [1554, 0]
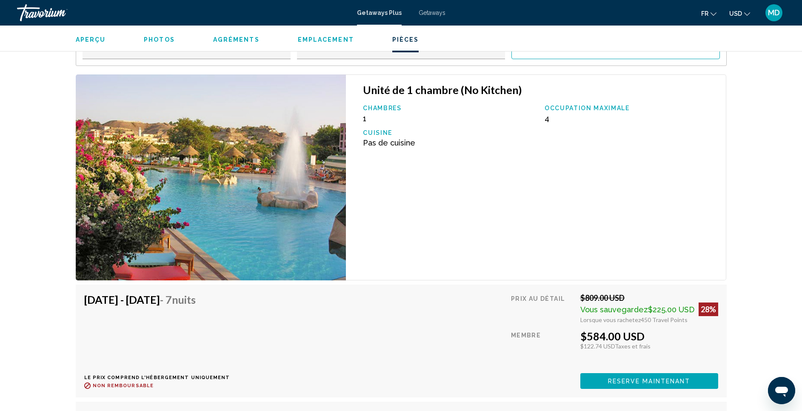
click at [172, 162] on img "Main content" at bounding box center [211, 177] width 271 height 206
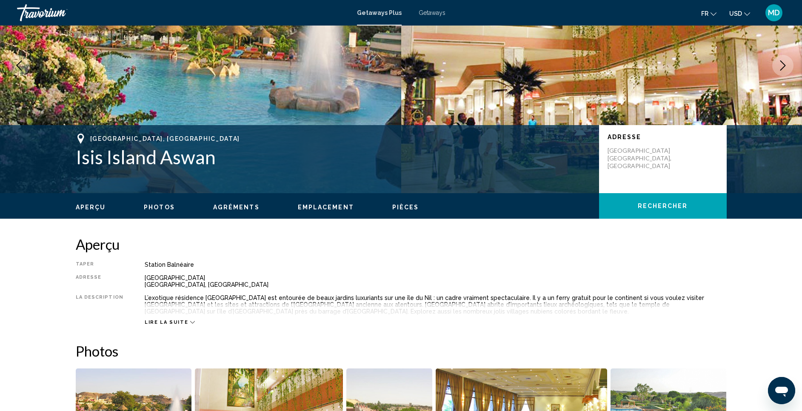
scroll to position [0, 0]
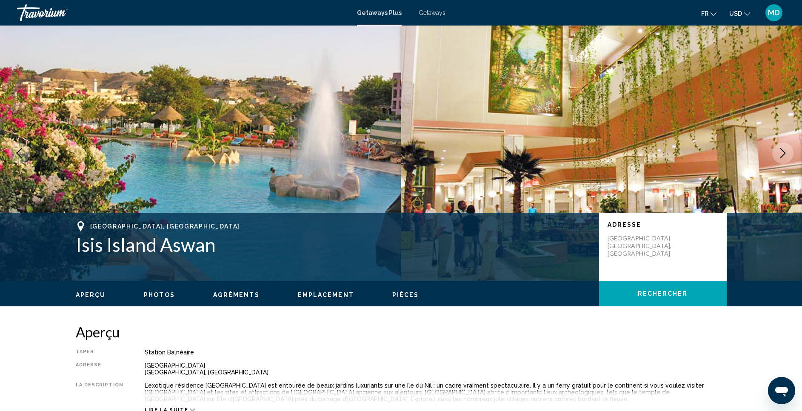
click at [410, 103] on img "Main content" at bounding box center [601, 153] width 401 height 255
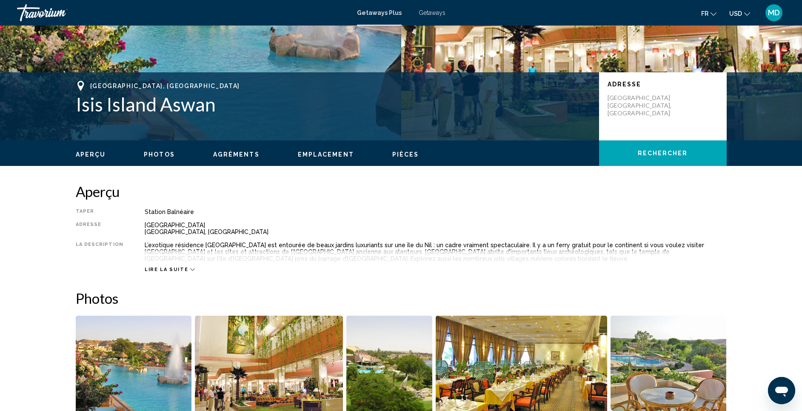
scroll to position [149, 0]
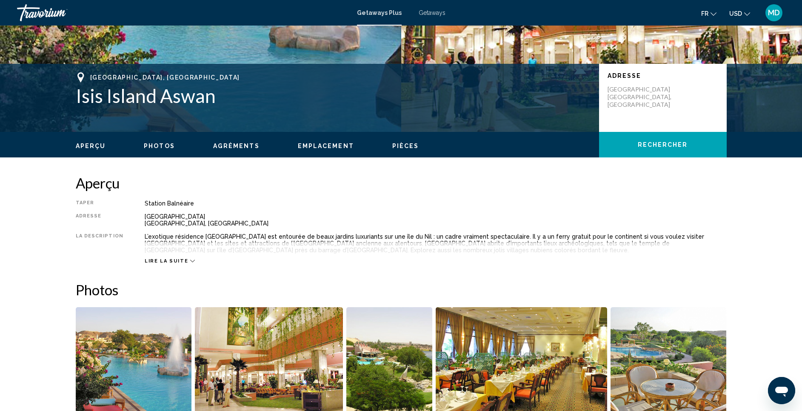
click at [153, 334] on img "Open full-screen image slider" at bounding box center [134, 360] width 116 height 106
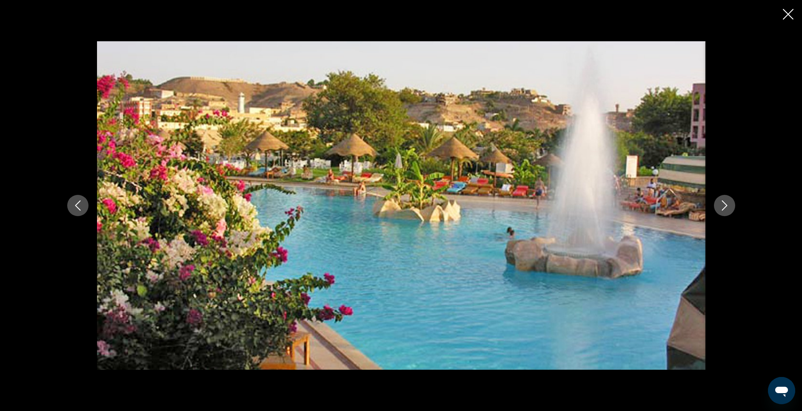
click at [731, 210] on button "Next image" at bounding box center [724, 205] width 21 height 21
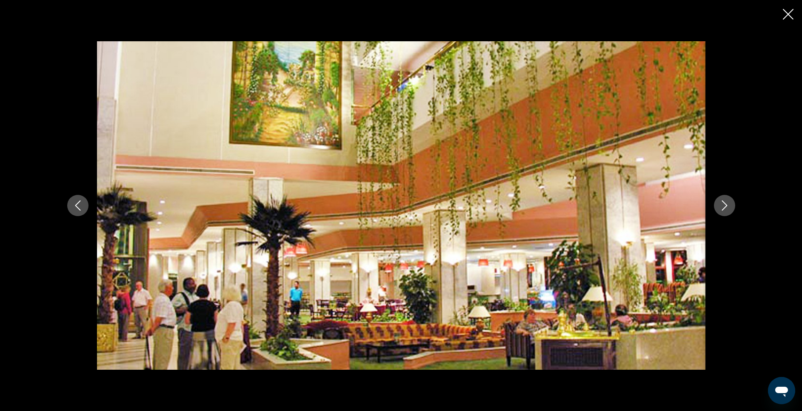
click at [731, 210] on button "Next image" at bounding box center [724, 205] width 21 height 21
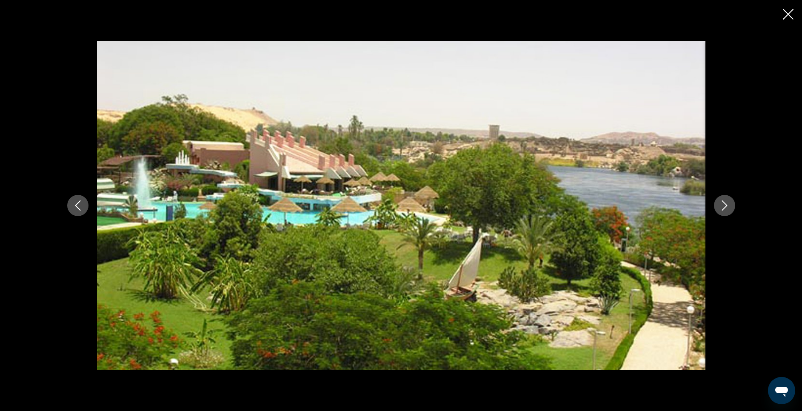
click at [731, 210] on button "Next image" at bounding box center [724, 205] width 21 height 21
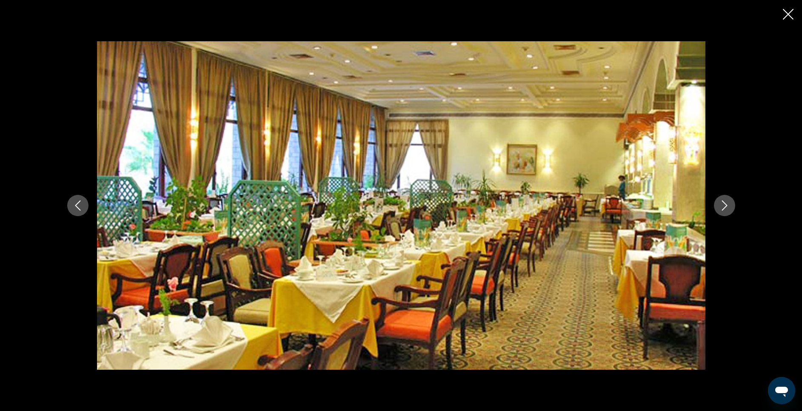
click at [731, 210] on button "Next image" at bounding box center [724, 205] width 21 height 21
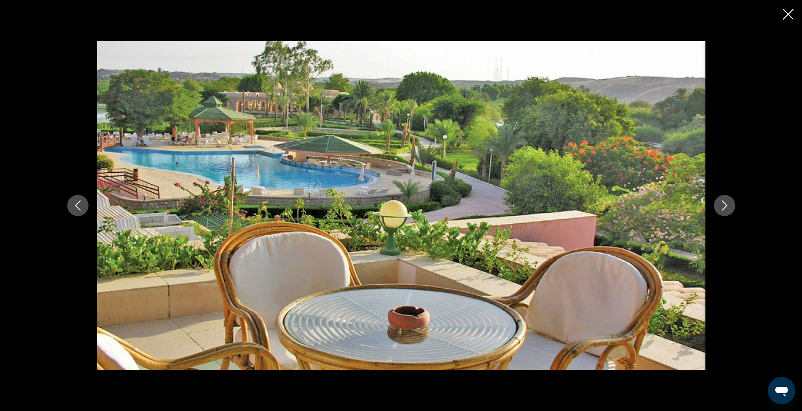
click at [731, 210] on button "Next image" at bounding box center [724, 205] width 21 height 21
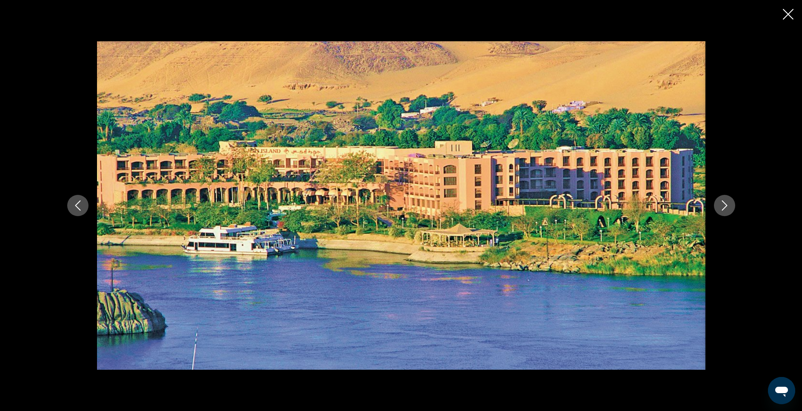
click at [731, 210] on button "Next image" at bounding box center [724, 205] width 21 height 21
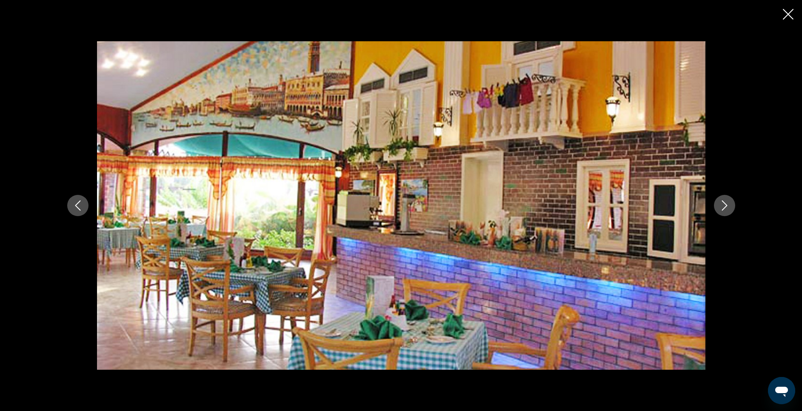
click at [731, 210] on button "Next image" at bounding box center [724, 205] width 21 height 21
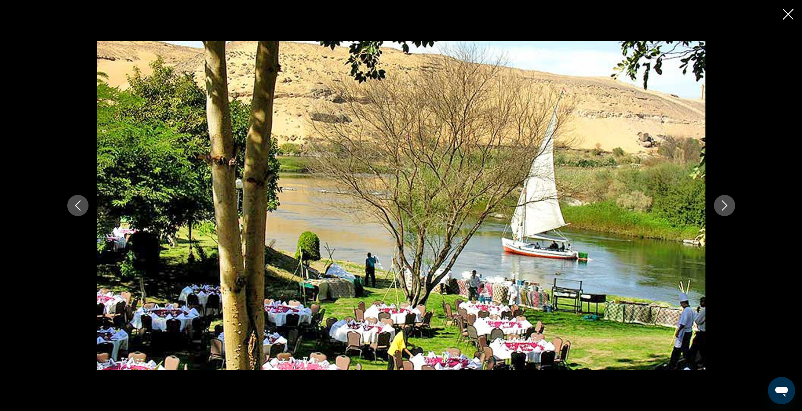
click at [731, 210] on button "Next image" at bounding box center [724, 205] width 21 height 21
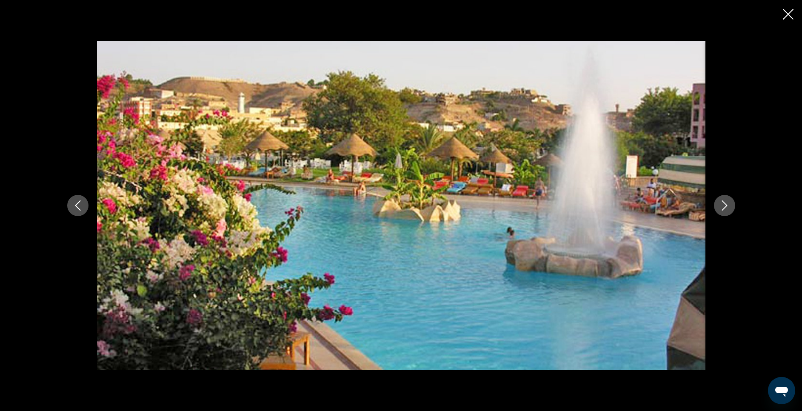
click at [731, 210] on button "Next image" at bounding box center [724, 205] width 21 height 21
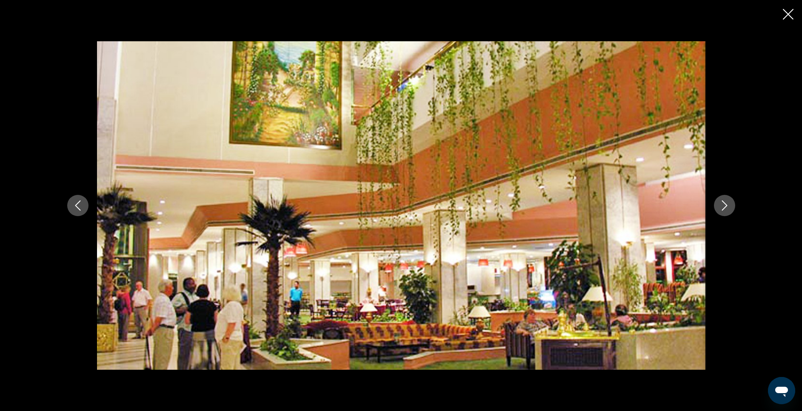
click at [731, 210] on button "Next image" at bounding box center [724, 205] width 21 height 21
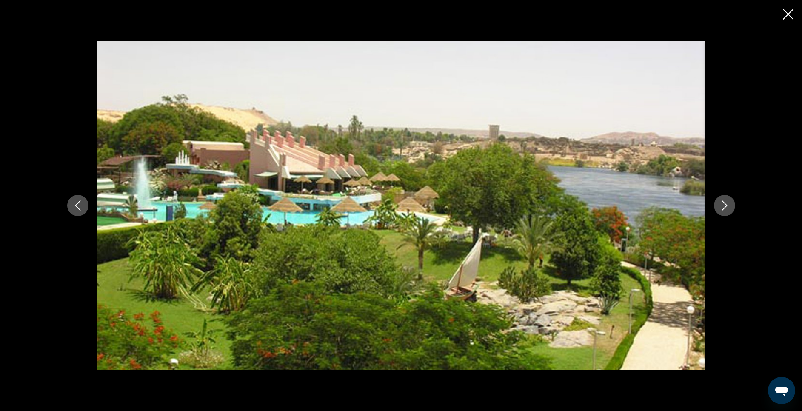
click at [731, 210] on button "Next image" at bounding box center [724, 205] width 21 height 21
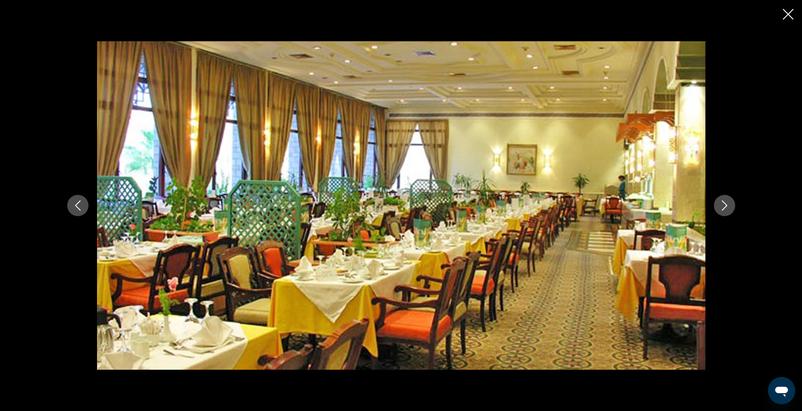
click at [731, 210] on button "Next image" at bounding box center [724, 205] width 21 height 21
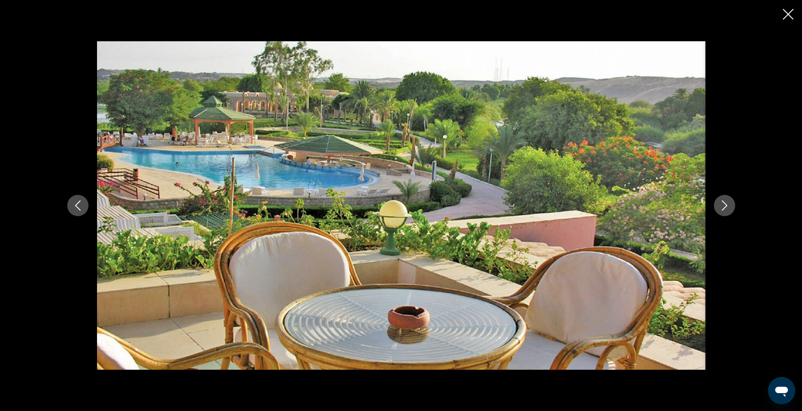
click at [731, 210] on button "Next image" at bounding box center [724, 205] width 21 height 21
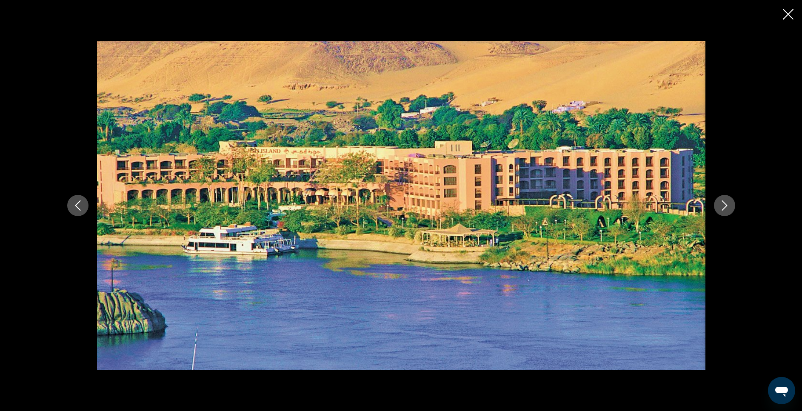
click at [785, 11] on icon "Close slideshow" at bounding box center [788, 14] width 11 height 11
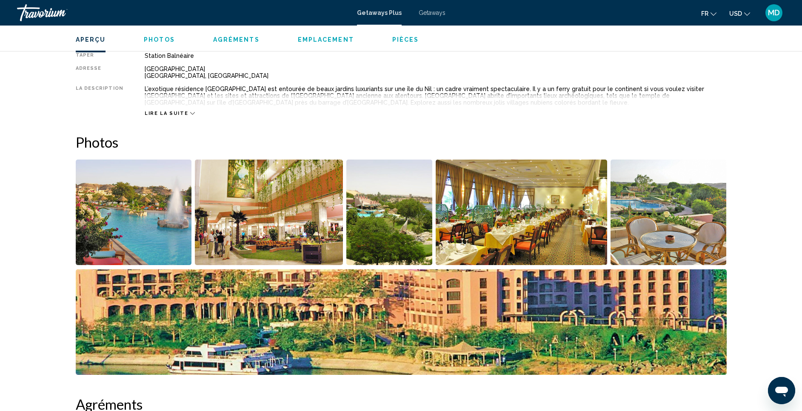
scroll to position [383, 0]
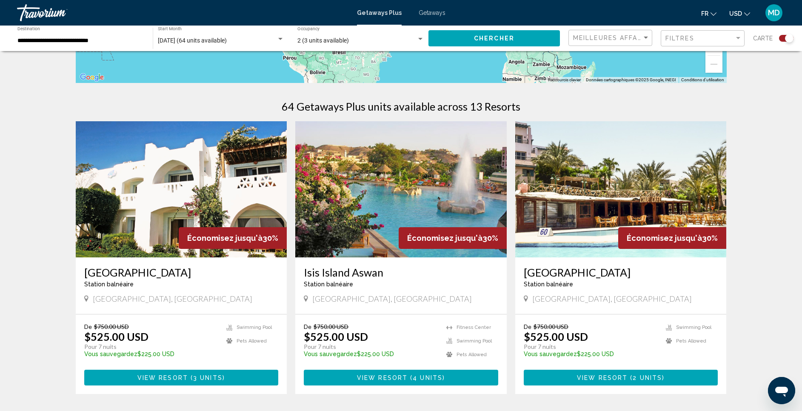
scroll to position [234, 0]
